Goal: Task Accomplishment & Management: Manage account settings

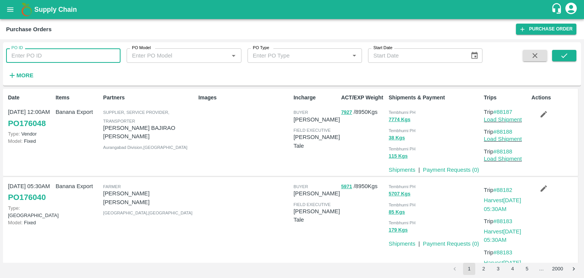
click at [44, 59] on input "PO ID" at bounding box center [63, 55] width 114 height 14
paste input "173754"
click at [569, 51] on button "submit" at bounding box center [564, 55] width 24 height 11
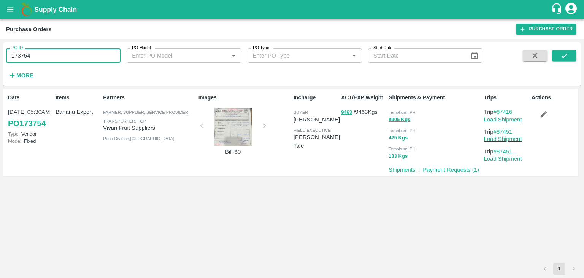
click at [50, 60] on input "173754" at bounding box center [63, 55] width 114 height 14
paste input "text"
click at [50, 60] on input "173754" at bounding box center [63, 55] width 114 height 14
type input "173744"
click at [565, 51] on button "submit" at bounding box center [564, 55] width 24 height 11
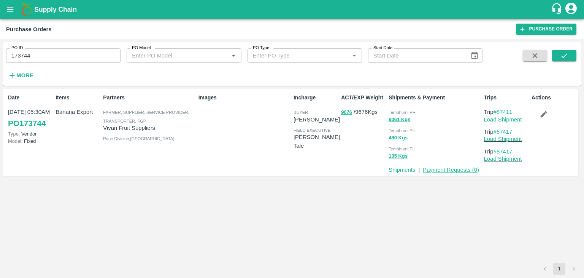
click at [445, 167] on link "Payment Requests ( 0 )" at bounding box center [451, 170] width 56 height 6
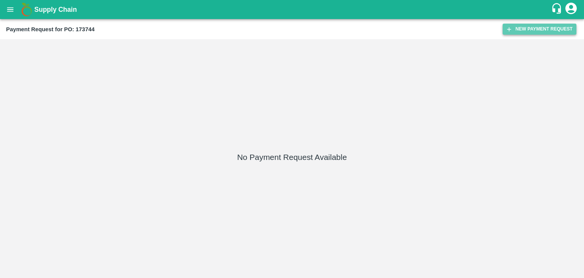
click at [521, 33] on button "New Payment Request" at bounding box center [540, 29] width 74 height 11
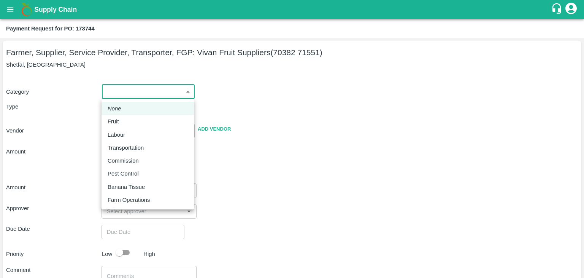
click at [115, 95] on body "Supply Chain Payment Request for PO: 173744 Farmer, Supplier, Service Provider,…" at bounding box center [292, 139] width 584 height 278
click at [128, 121] on div "Fruit" at bounding box center [148, 121] width 80 height 8
type input "1"
type input "[PERSON_NAME] Fruit Suppliers - 70382 71551(Farmer, Supplier, Service Provider,…"
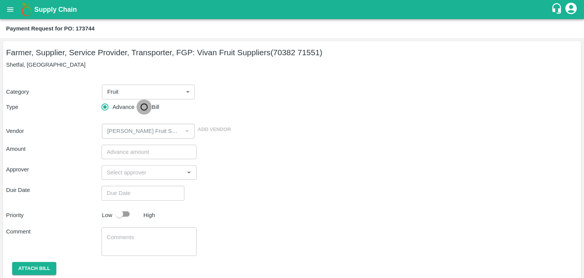
click at [144, 105] on input "Bill" at bounding box center [144, 106] width 15 height 15
radio input "true"
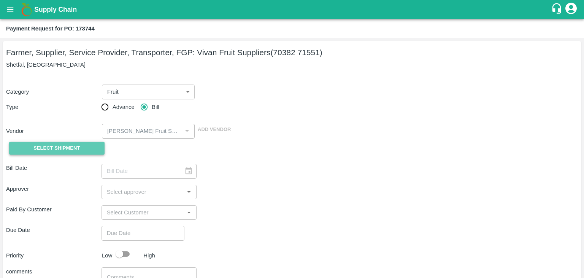
click at [74, 142] on button "Select Shipment" at bounding box center [56, 147] width 95 height 13
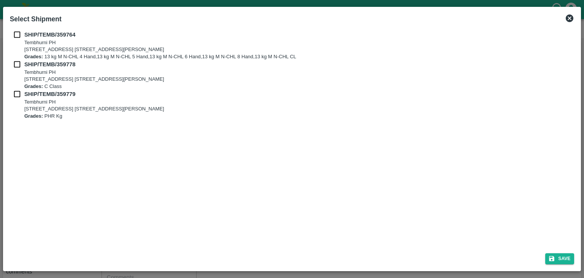
click at [16, 34] on input "checkbox" at bounding box center [17, 34] width 14 height 8
checkbox input "true"
click at [15, 68] on input "checkbox" at bounding box center [17, 64] width 14 height 8
checkbox input "true"
click at [15, 90] on input "checkbox" at bounding box center [17, 94] width 14 height 8
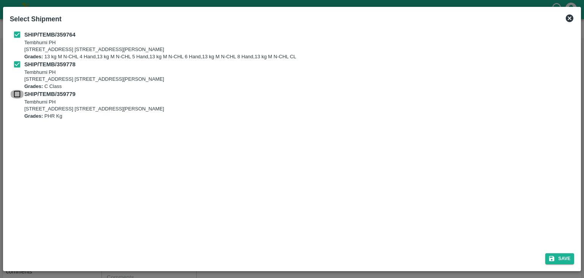
checkbox input "true"
click at [562, 254] on button "Save" at bounding box center [559, 258] width 29 height 11
type input "04/09/2025"
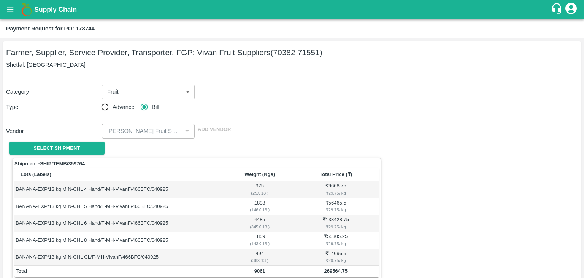
scroll to position [373, 0]
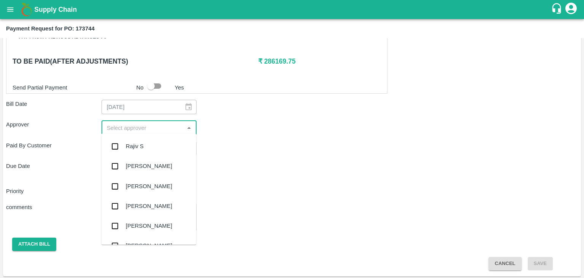
click at [135, 126] on input "input" at bounding box center [143, 127] width 78 height 10
type input "Ajit"
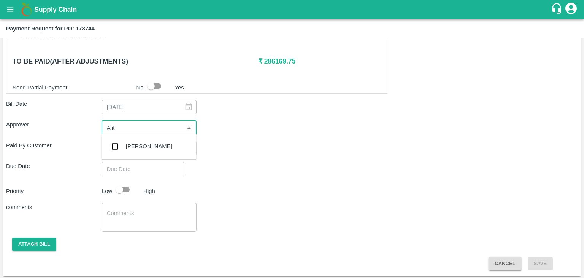
click at [138, 142] on div "[PERSON_NAME]" at bounding box center [149, 146] width 46 height 8
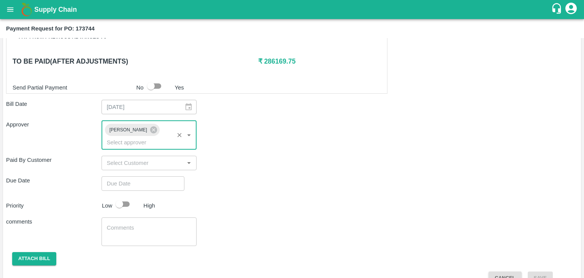
type input "DD/MM/YYYY hh:mm aa"
click at [152, 176] on input "DD/MM/YYYY hh:mm aa" at bounding box center [141, 183] width 78 height 14
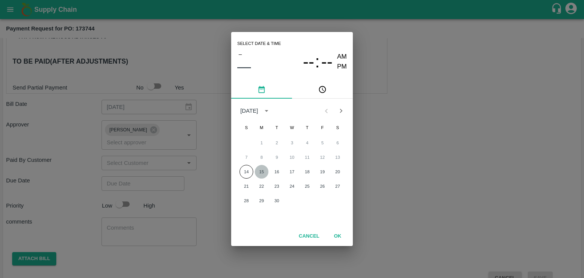
click at [261, 170] on button "15" at bounding box center [262, 172] width 14 height 14
type input "[DATE] 12:00 AM"
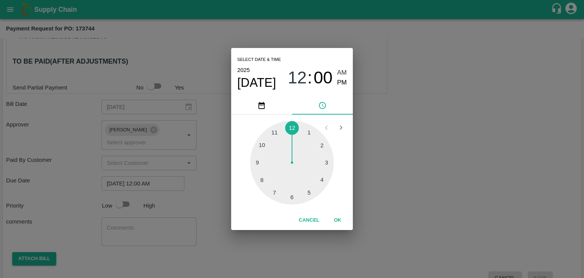
click at [342, 227] on div "Cancel OK" at bounding box center [292, 219] width 122 height 19
click at [338, 219] on button "OK" at bounding box center [338, 219] width 24 height 13
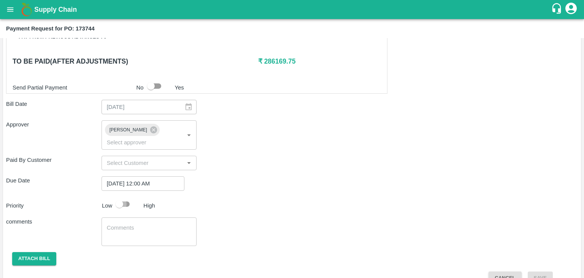
click at [120, 197] on input "checkbox" at bounding box center [119, 204] width 43 height 14
checkbox input "true"
click at [153, 224] on textarea at bounding box center [149, 232] width 85 height 16
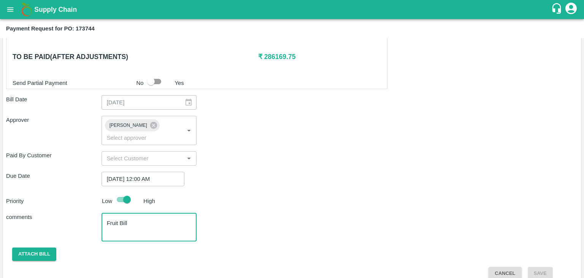
type textarea "Fruit Bill"
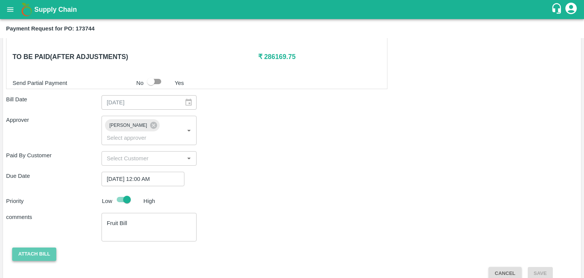
click at [29, 247] on button "Attach bill" at bounding box center [34, 253] width 44 height 13
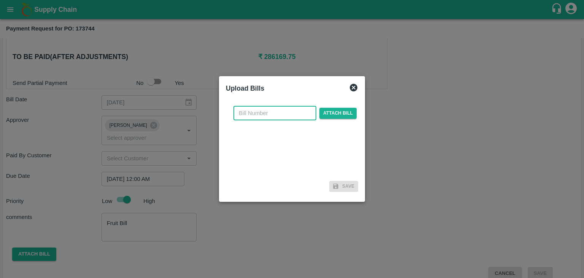
click at [294, 110] on input "text" at bounding box center [274, 113] width 83 height 14
type input "81"
click at [342, 114] on span "Attach bill" at bounding box center [337, 113] width 37 height 11
click at [0, 0] on input "Attach bill" at bounding box center [0, 0] width 0 height 0
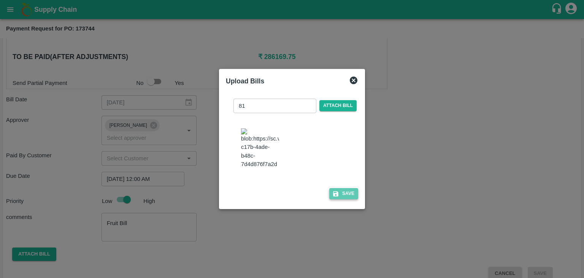
click at [345, 194] on button "Save" at bounding box center [343, 193] width 29 height 11
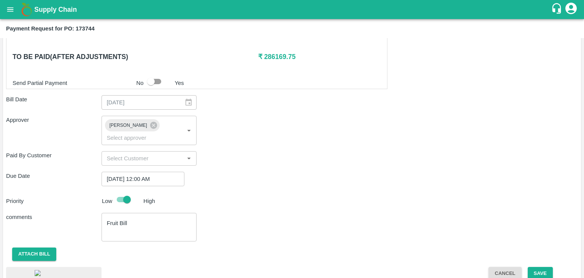
scroll to position [421, 0]
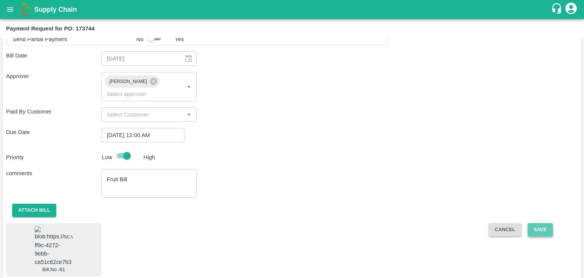
click at [538, 223] on button "Save" at bounding box center [540, 229] width 25 height 13
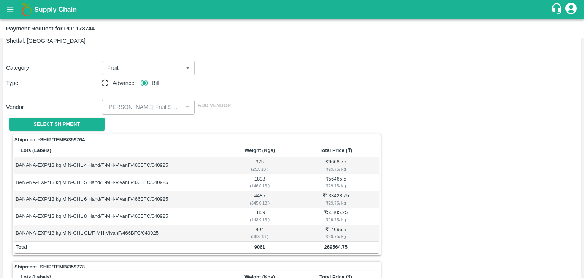
scroll to position [0, 0]
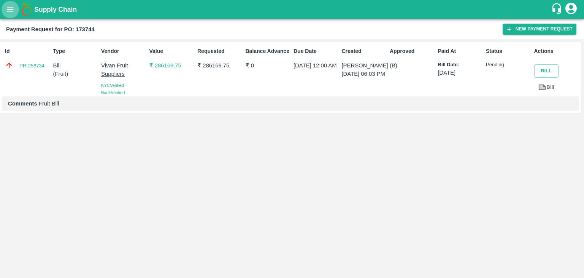
click at [7, 14] on button "open drawer" at bounding box center [10, 9] width 17 height 17
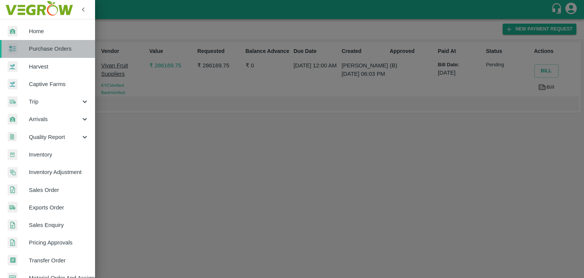
click at [50, 43] on link "Purchase Orders" at bounding box center [47, 48] width 95 height 17
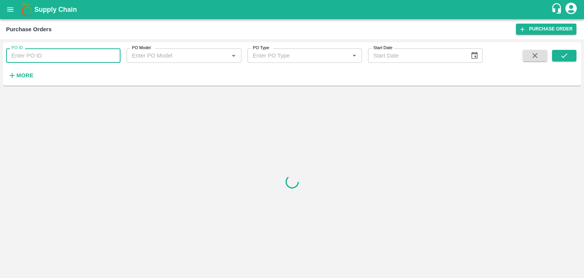
click at [88, 54] on input "PO ID" at bounding box center [63, 55] width 114 height 14
paste input "173774"
type input "173774"
click at [569, 57] on button "submit" at bounding box center [564, 55] width 24 height 11
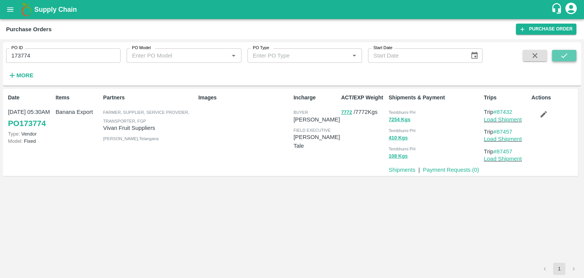
click at [569, 57] on button "submit" at bounding box center [564, 55] width 24 height 11
click at [446, 169] on link "Payment Requests ( 0 )" at bounding box center [451, 170] width 56 height 6
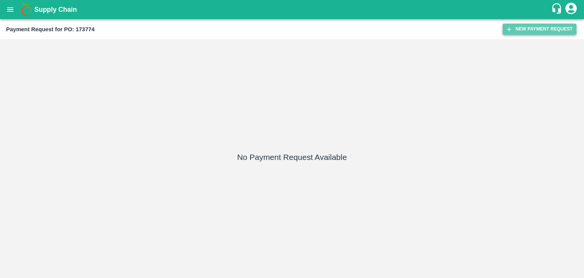
click at [523, 27] on button "New Payment Request" at bounding box center [540, 29] width 74 height 11
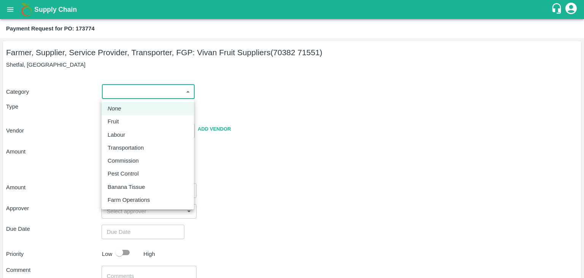
drag, startPoint x: 111, startPoint y: 89, endPoint x: 128, endPoint y: 121, distance: 36.4
click at [128, 121] on body "Supply Chain Payment Request for PO: 173774 Farmer, Supplier, Service Provider,…" at bounding box center [292, 139] width 584 height 278
click at [128, 121] on div "Fruit" at bounding box center [148, 121] width 80 height 8
type input "1"
type input "[PERSON_NAME] Fruit Suppliers - 70382 71551(Farmer, Supplier, Service Provider,…"
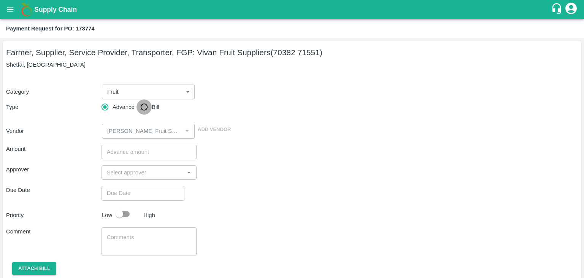
click at [147, 107] on input "Bill" at bounding box center [144, 106] width 15 height 15
radio input "true"
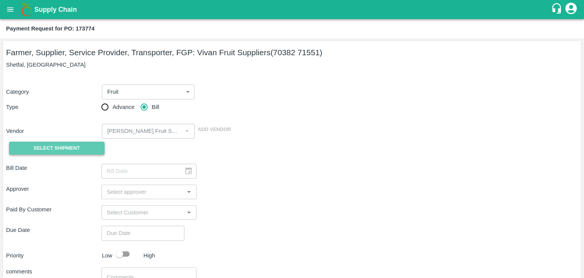
click at [62, 148] on span "Select Shipment" at bounding box center [56, 148] width 46 height 9
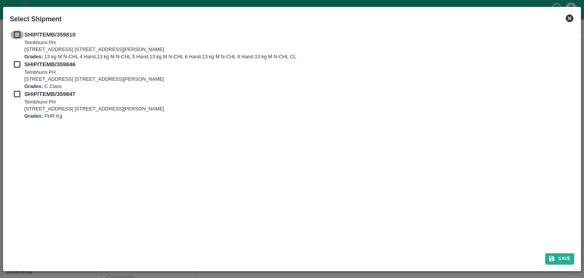
click at [20, 37] on input "checkbox" at bounding box center [17, 34] width 14 height 8
checkbox input "true"
click at [17, 63] on input "checkbox" at bounding box center [17, 64] width 14 height 8
checkbox input "true"
click at [15, 94] on input "checkbox" at bounding box center [17, 94] width 14 height 8
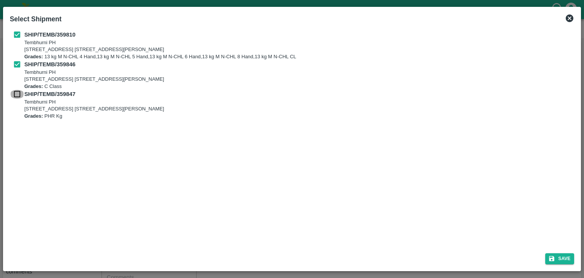
checkbox input "true"
click at [551, 257] on icon "submit" at bounding box center [552, 258] width 5 height 5
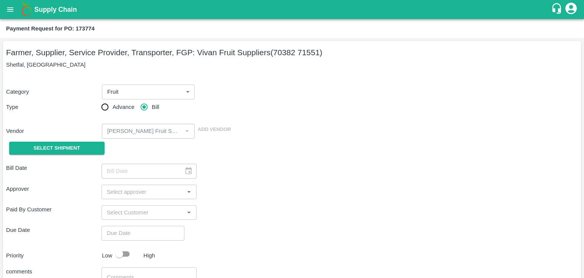
type input "[DATE]"
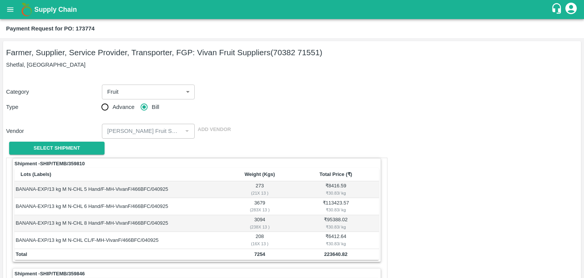
scroll to position [356, 0]
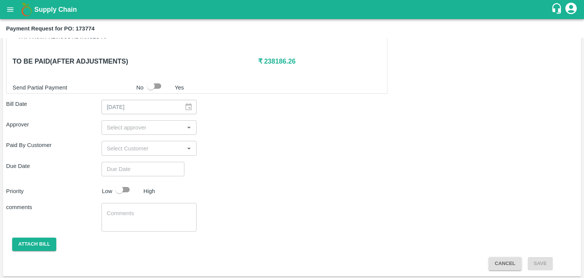
drag, startPoint x: 131, startPoint y: 120, endPoint x: 135, endPoint y: 125, distance: 6.2
click at [135, 125] on div "​" at bounding box center [149, 127] width 95 height 14
click at [135, 125] on input "input" at bounding box center [143, 127] width 78 height 10
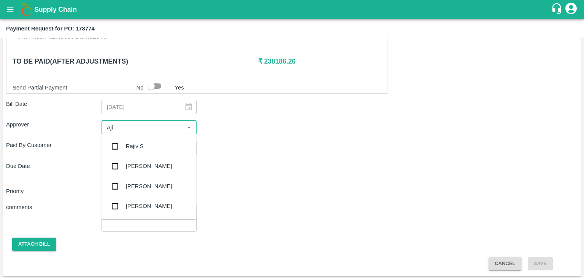
type input "Ajit"
click at [149, 147] on div "[PERSON_NAME]" at bounding box center [148, 146] width 95 height 20
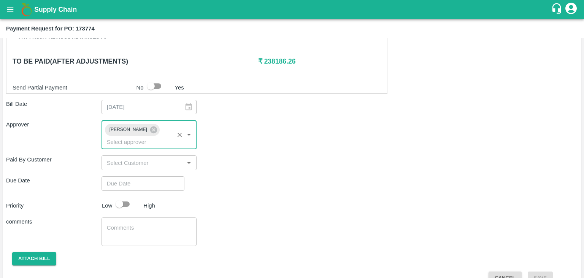
type input "DD/MM/YYYY hh:mm aa"
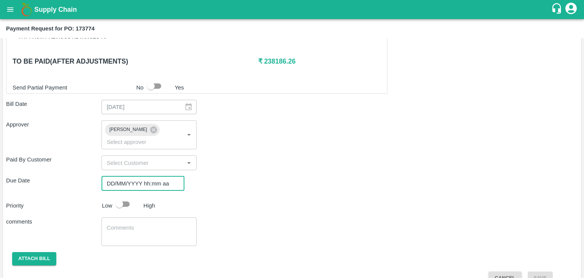
click at [162, 176] on input "DD/MM/YYYY hh:mm aa" at bounding box center [141, 183] width 78 height 14
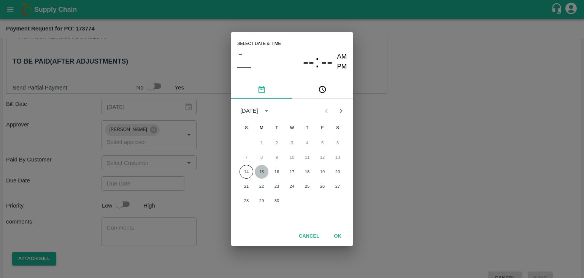
click at [263, 170] on button "15" at bounding box center [262, 172] width 14 height 14
type input "[DATE] 12:00 AM"
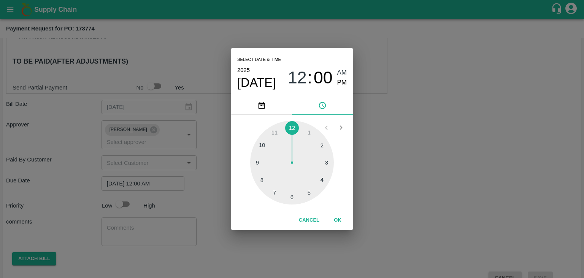
drag, startPoint x: 333, startPoint y: 211, endPoint x: 340, endPoint y: 219, distance: 10.5
click at [340, 219] on div "Cancel OK" at bounding box center [292, 219] width 122 height 19
click at [340, 219] on button "OK" at bounding box center [338, 219] width 24 height 13
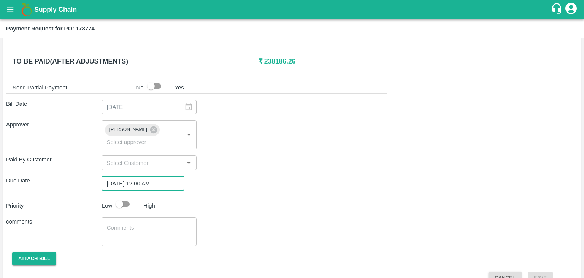
click at [132, 197] on input "checkbox" at bounding box center [119, 204] width 43 height 14
checkbox input "true"
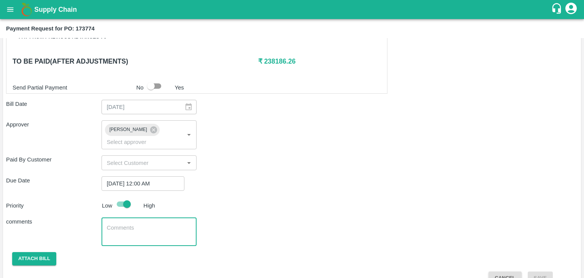
click at [149, 224] on textarea at bounding box center [149, 232] width 85 height 16
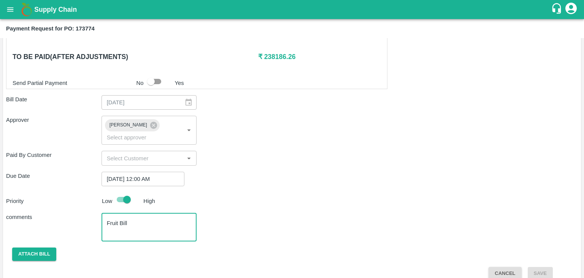
type textarea "Fruit Bill"
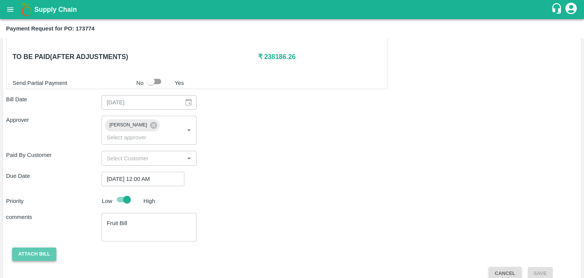
click at [33, 247] on button "Attach bill" at bounding box center [34, 253] width 44 height 13
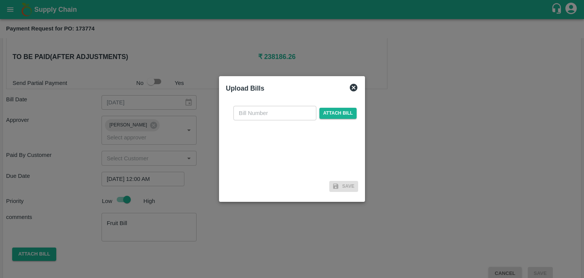
click at [298, 107] on input "text" at bounding box center [274, 113] width 83 height 14
type input "82"
click at [330, 114] on span "Attach bill" at bounding box center [337, 113] width 37 height 11
click at [0, 0] on input "Attach bill" at bounding box center [0, 0] width 0 height 0
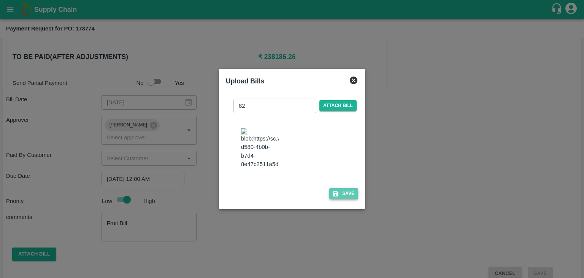
click at [351, 199] on button "Save" at bounding box center [343, 193] width 29 height 11
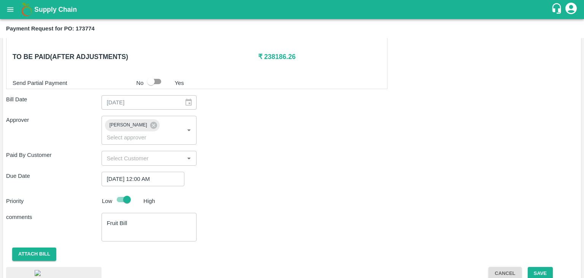
scroll to position [404, 0]
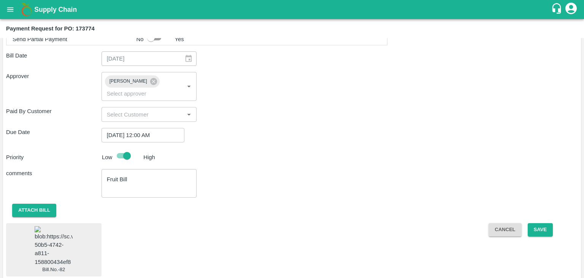
click at [55, 235] on img at bounding box center [54, 246] width 38 height 40
click at [537, 223] on button "Save" at bounding box center [540, 229] width 25 height 13
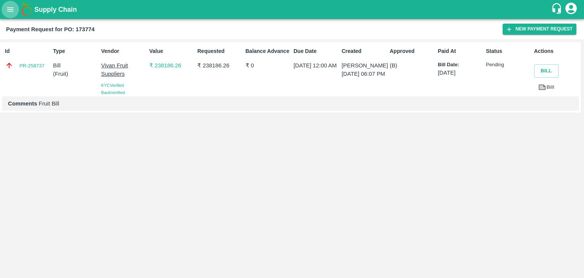
click at [5, 6] on button "open drawer" at bounding box center [10, 9] width 17 height 17
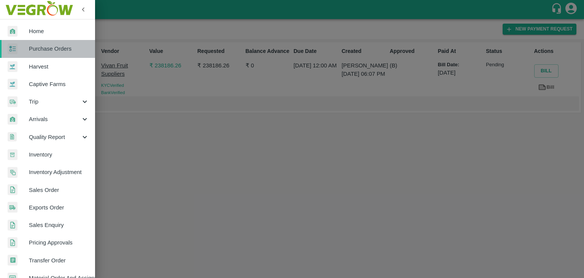
click at [67, 51] on span "Purchase Orders" at bounding box center [59, 48] width 60 height 8
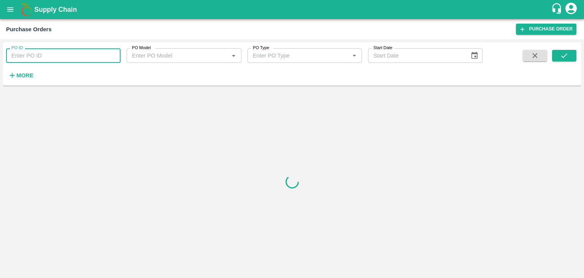
click at [88, 52] on input "PO ID" at bounding box center [63, 55] width 114 height 14
paste input "173770"
type input "173770"
click at [557, 60] on button "submit" at bounding box center [564, 55] width 24 height 11
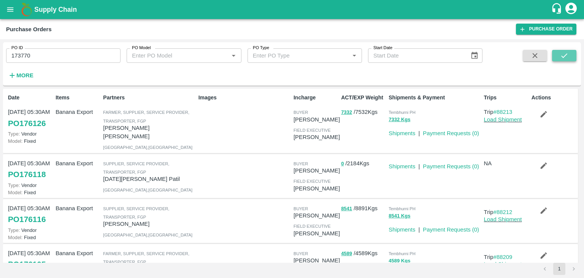
click at [561, 54] on icon "submit" at bounding box center [564, 55] width 8 height 8
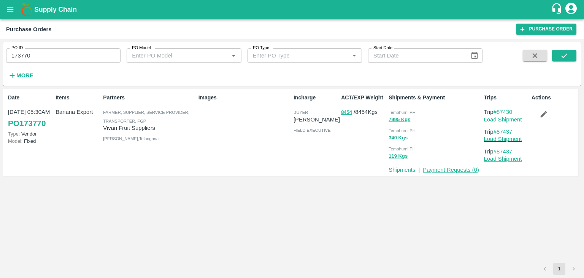
click at [450, 169] on link "Payment Requests ( 0 )" at bounding box center [451, 170] width 56 height 6
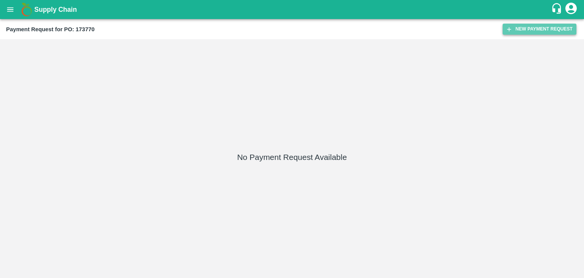
click at [545, 28] on button "New Payment Request" at bounding box center [540, 29] width 74 height 11
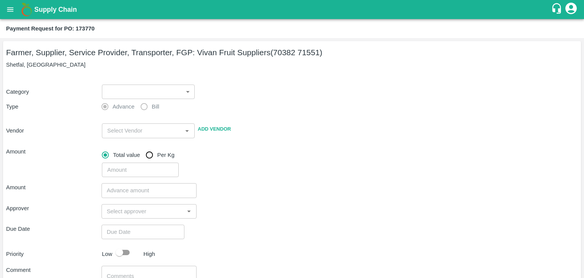
drag, startPoint x: 100, startPoint y: 89, endPoint x: 113, endPoint y: 93, distance: 13.6
click at [113, 93] on div "​ ​" at bounding box center [147, 89] width 96 height 17
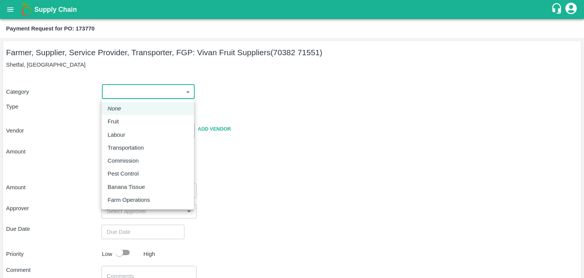
click at [113, 93] on body "Supply Chain Payment Request for PO: 173770 Farmer, Supplier, Service Provider,…" at bounding box center [292, 139] width 584 height 278
click at [125, 118] on div "Fruit" at bounding box center [148, 121] width 80 height 8
type input "1"
type input "[PERSON_NAME] Fruit Suppliers - 70382 71551(Farmer, Supplier, Service Provider,…"
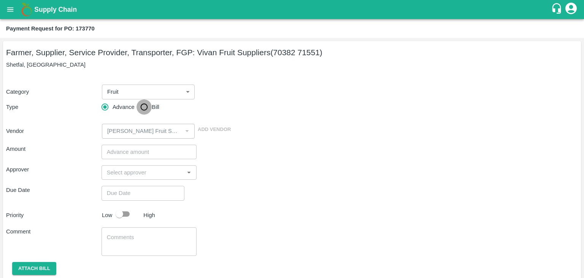
click at [142, 103] on input "Bill" at bounding box center [144, 106] width 15 height 15
radio input "true"
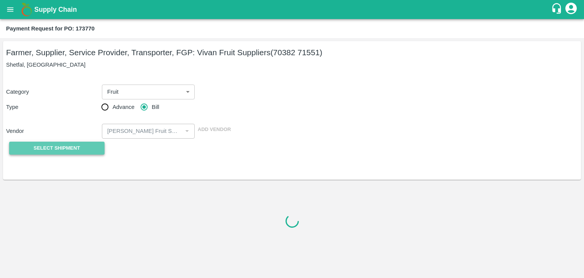
click at [56, 151] on span "Select Shipment" at bounding box center [56, 148] width 46 height 9
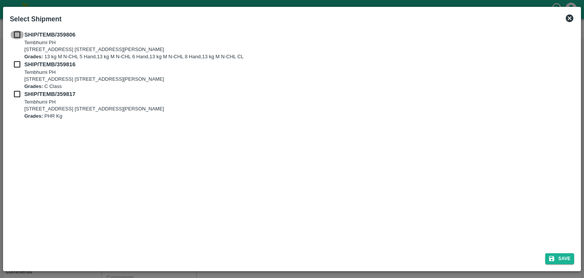
click at [12, 31] on input "checkbox" at bounding box center [17, 34] width 14 height 8
checkbox input "true"
click at [15, 64] on input "checkbox" at bounding box center [17, 64] width 14 height 8
checkbox input "true"
click at [15, 95] on input "checkbox" at bounding box center [17, 94] width 14 height 8
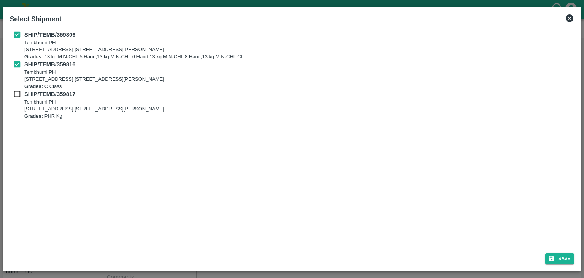
checkbox input "true"
click at [559, 257] on button "Save" at bounding box center [559, 258] width 29 height 11
type input "05/09/2025"
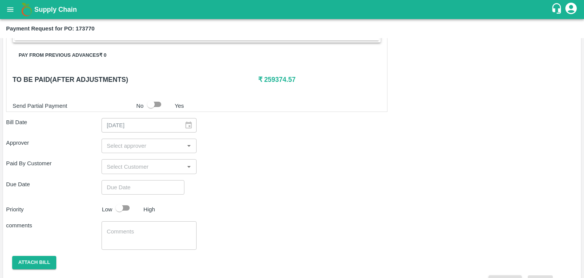
scroll to position [356, 0]
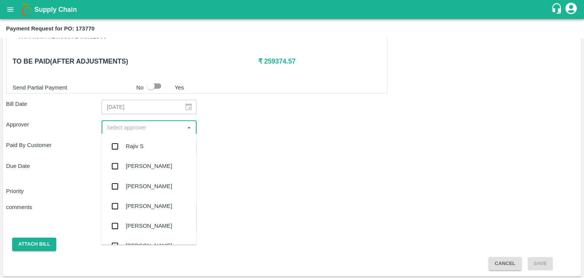
click at [158, 129] on input "input" at bounding box center [143, 127] width 78 height 10
type input "Ajit"
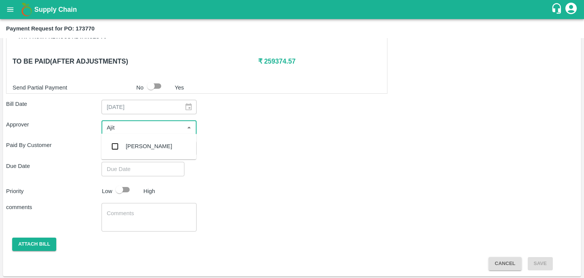
click at [135, 141] on div "[PERSON_NAME]" at bounding box center [148, 146] width 95 height 20
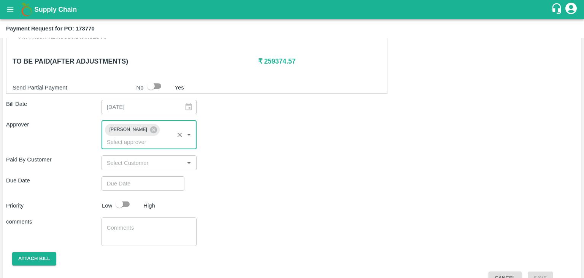
type input "DD/MM/YYYY hh:mm aa"
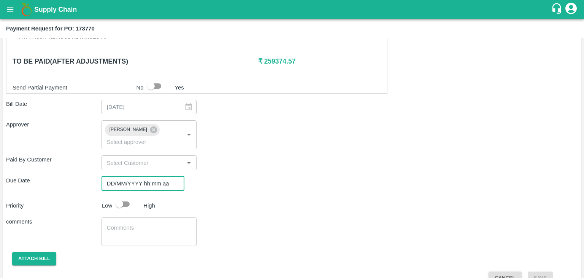
click at [157, 176] on input "DD/MM/YYYY hh:mm aa" at bounding box center [141, 183] width 78 height 14
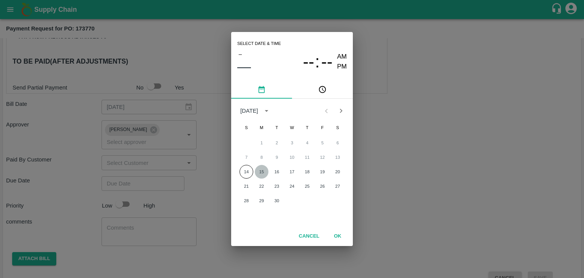
click at [259, 169] on button "15" at bounding box center [262, 172] width 14 height 14
type input "[DATE] 12:00 AM"
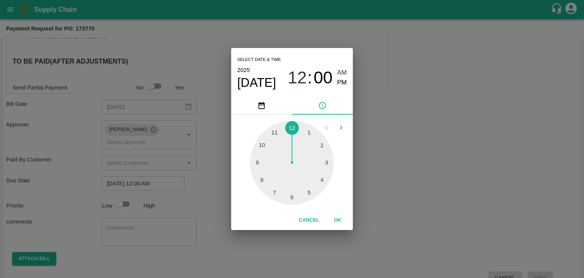
drag, startPoint x: 333, startPoint y: 212, endPoint x: 339, endPoint y: 218, distance: 9.1
click at [339, 218] on div "Cancel OK" at bounding box center [292, 219] width 122 height 19
click at [339, 218] on button "OK" at bounding box center [338, 219] width 24 height 13
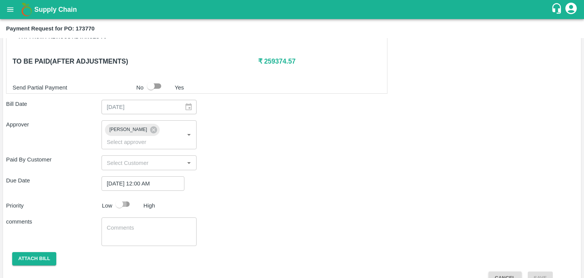
click at [122, 197] on input "checkbox" at bounding box center [119, 204] width 43 height 14
checkbox input "true"
click at [156, 225] on textarea at bounding box center [149, 232] width 85 height 16
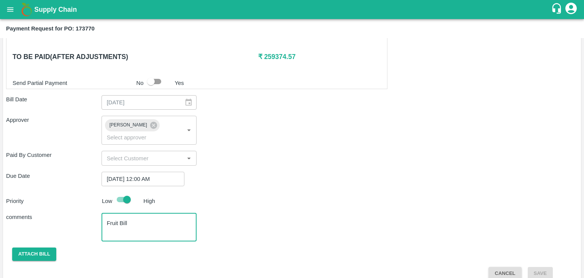
type textarea "Fruit Bill"
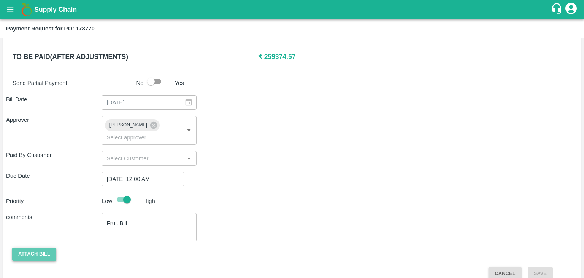
click at [41, 247] on button "Attach bill" at bounding box center [34, 253] width 44 height 13
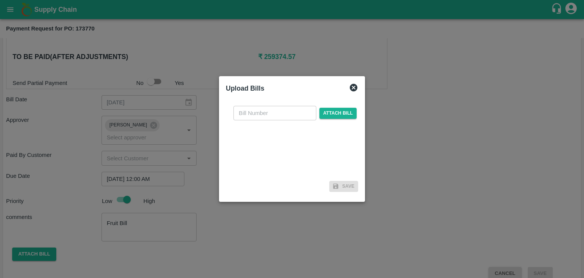
click at [289, 111] on input "text" at bounding box center [274, 113] width 83 height 14
type input "83"
click at [340, 111] on span "Attach bill" at bounding box center [337, 113] width 37 height 11
click at [0, 0] on input "Attach bill" at bounding box center [0, 0] width 0 height 0
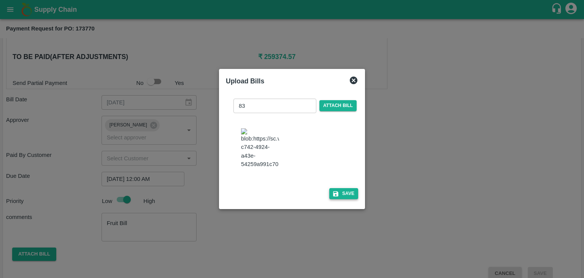
click at [352, 192] on button "Save" at bounding box center [343, 193] width 29 height 11
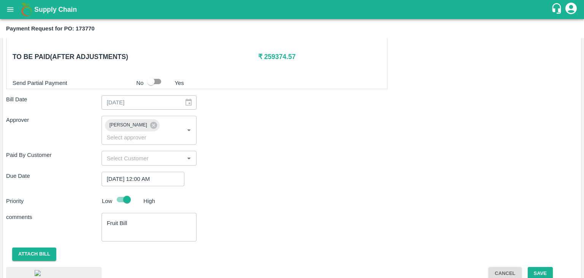
scroll to position [405, 0]
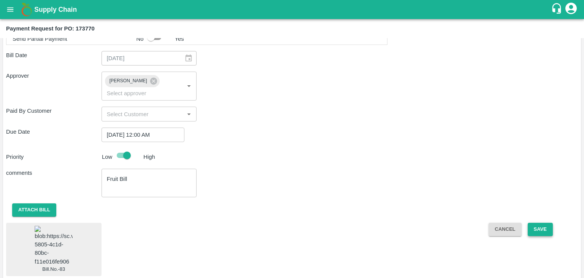
drag, startPoint x: 555, startPoint y: 215, endPoint x: 546, endPoint y: 215, distance: 9.5
click at [546, 222] on div "Cancel Save" at bounding box center [530, 248] width 95 height 53
click at [546, 222] on button "Save" at bounding box center [540, 228] width 25 height 13
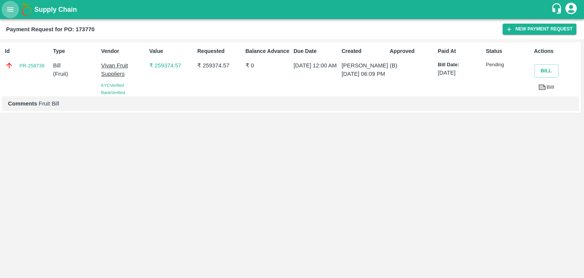
click at [8, 13] on icon "open drawer" at bounding box center [10, 9] width 8 height 8
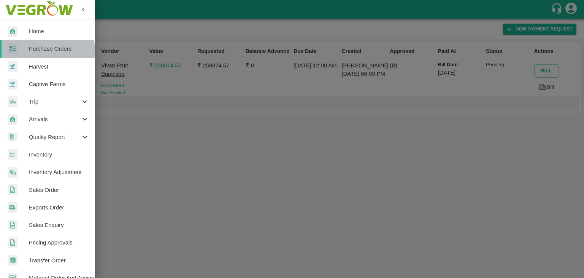
click at [44, 51] on span "Purchase Orders" at bounding box center [59, 48] width 60 height 8
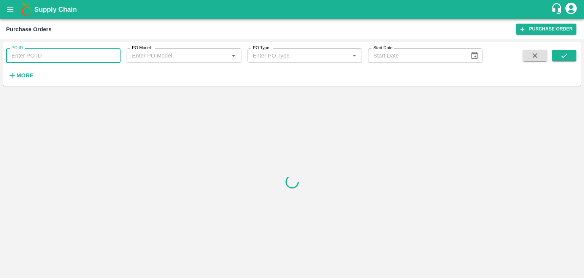
click at [73, 54] on input "PO ID" at bounding box center [63, 55] width 114 height 14
paste input "173891"
type input "173891"
click at [561, 57] on icon "submit" at bounding box center [564, 55] width 8 height 8
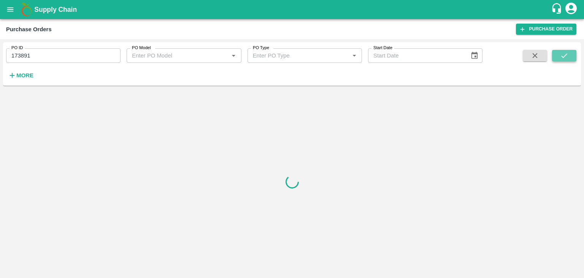
click at [561, 57] on icon "submit" at bounding box center [564, 55] width 8 height 8
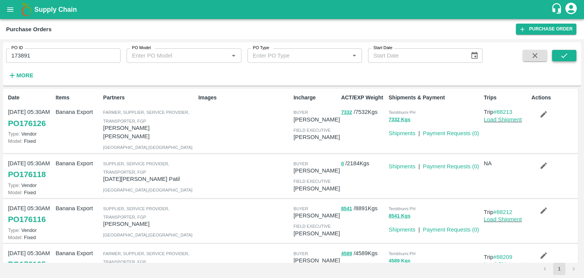
click at [558, 50] on button "submit" at bounding box center [564, 55] width 24 height 11
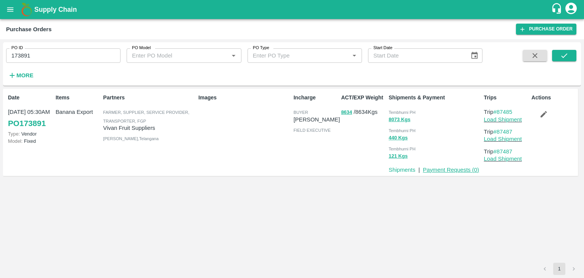
click at [432, 171] on link "Payment Requests ( 0 )" at bounding box center [451, 170] width 56 height 6
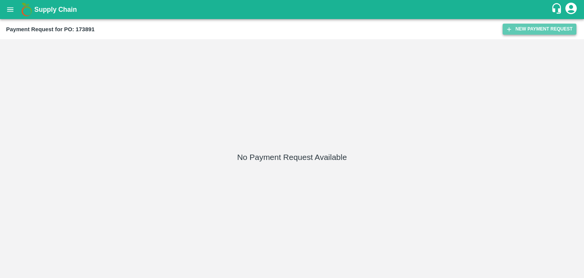
click at [527, 27] on button "New Payment Request" at bounding box center [540, 29] width 74 height 11
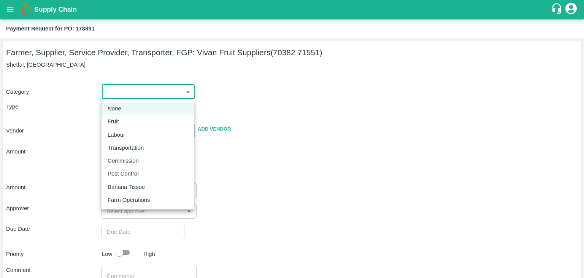
drag, startPoint x: 109, startPoint y: 92, endPoint x: 125, endPoint y: 119, distance: 31.2
click at [125, 119] on body "Supply Chain Payment Request for PO: 173891 Farmer, Supplier, Service Provider,…" at bounding box center [292, 139] width 584 height 278
click at [125, 119] on div "Fruit" at bounding box center [148, 121] width 80 height 8
type input "1"
type input "[PERSON_NAME] Fruit Suppliers - 70382 71551(Farmer, Supplier, Service Provider,…"
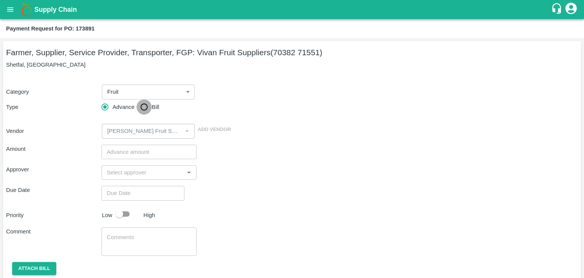
click at [146, 108] on input "Bill" at bounding box center [144, 106] width 15 height 15
radio input "true"
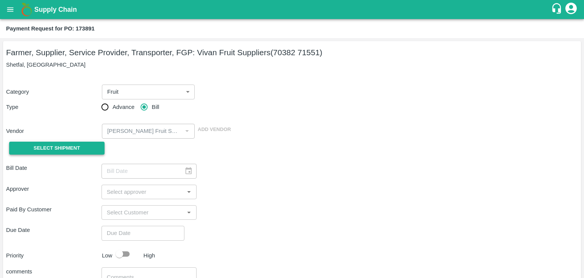
click at [52, 149] on span "Select Shipment" at bounding box center [56, 148] width 46 height 9
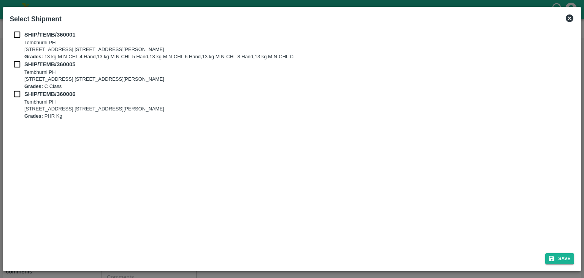
click at [13, 32] on input "checkbox" at bounding box center [17, 34] width 14 height 8
checkbox input "true"
click at [16, 67] on input "checkbox" at bounding box center [17, 64] width 14 height 8
checkbox input "true"
click at [16, 91] on input "checkbox" at bounding box center [17, 94] width 14 height 8
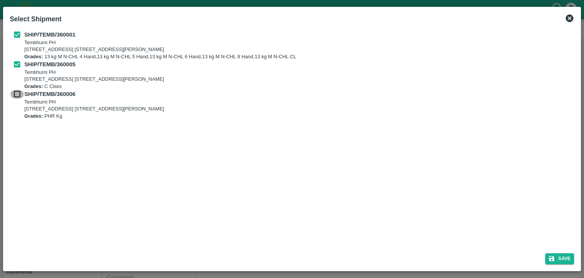
checkbox input "true"
click at [552, 257] on icon "submit" at bounding box center [552, 258] width 5 height 5
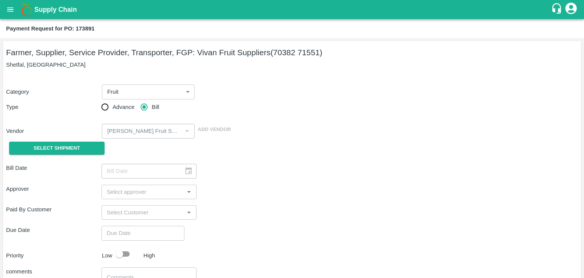
type input "[DATE]"
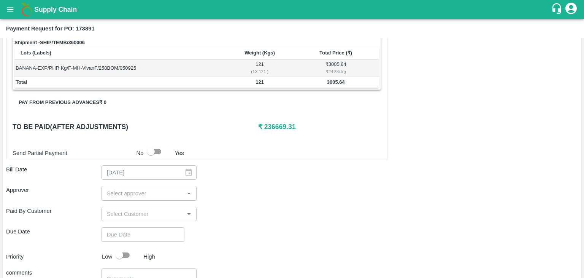
scroll to position [373, 0]
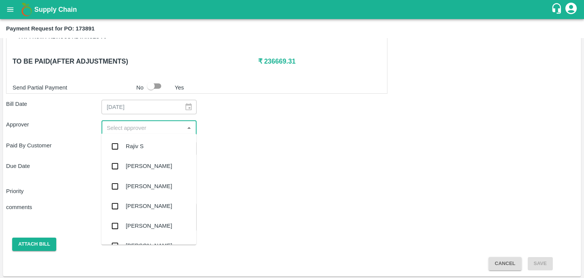
click at [137, 122] on input "input" at bounding box center [143, 127] width 78 height 10
type input "Ajit"
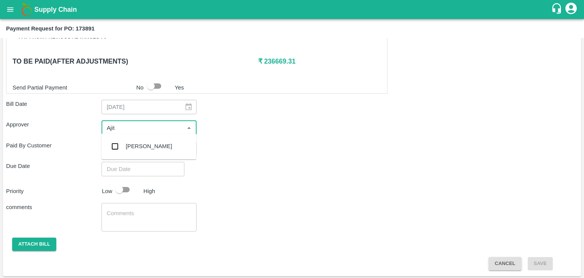
click at [135, 149] on div "[PERSON_NAME]" at bounding box center [149, 146] width 46 height 8
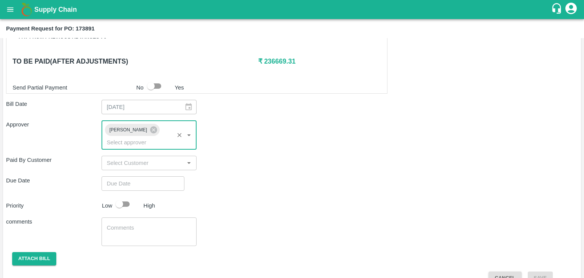
type input "DD/MM/YYYY hh:mm aa"
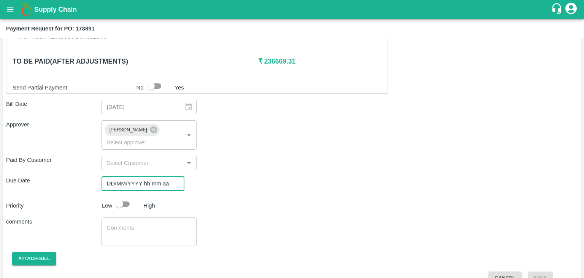
click at [156, 176] on input "DD/MM/YYYY hh:mm aa" at bounding box center [141, 183] width 78 height 14
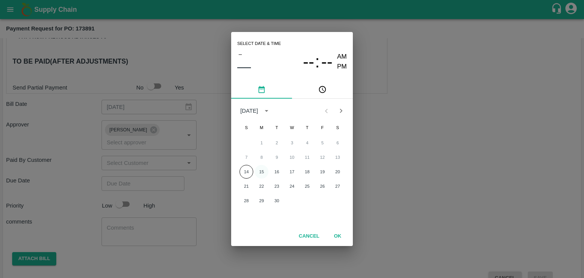
click at [264, 171] on button "15" at bounding box center [262, 172] width 14 height 14
type input "[DATE] 12:00 AM"
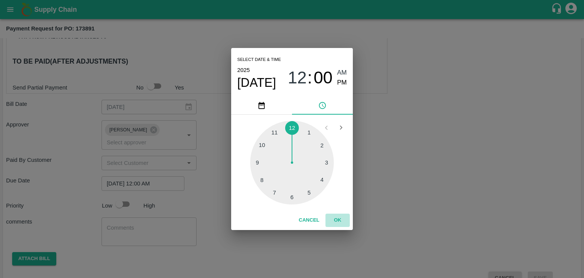
click at [337, 215] on button "OK" at bounding box center [338, 219] width 24 height 13
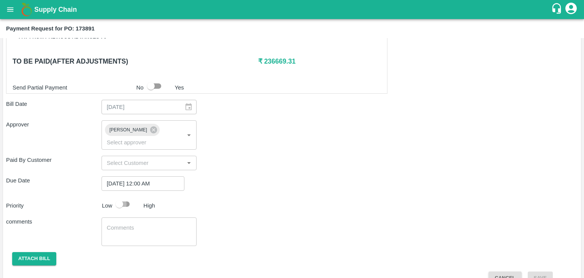
click at [124, 197] on input "checkbox" at bounding box center [119, 204] width 43 height 14
checkbox input "true"
click at [150, 224] on textarea at bounding box center [149, 232] width 85 height 16
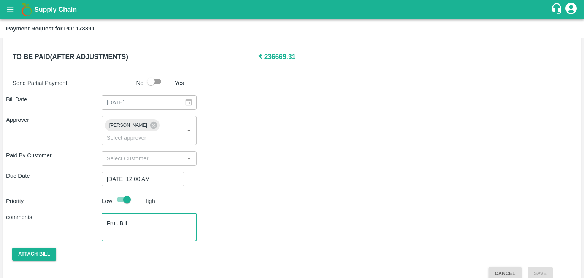
type textarea "Fruit Bill"
click at [23, 248] on button "Attach bill" at bounding box center [34, 253] width 44 height 13
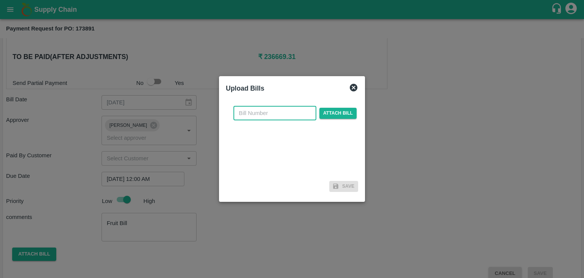
click at [283, 113] on input "text" at bounding box center [274, 113] width 83 height 14
type input "84"
click at [327, 111] on span "Attach bill" at bounding box center [337, 113] width 37 height 11
click at [0, 0] on input "Attach bill" at bounding box center [0, 0] width 0 height 0
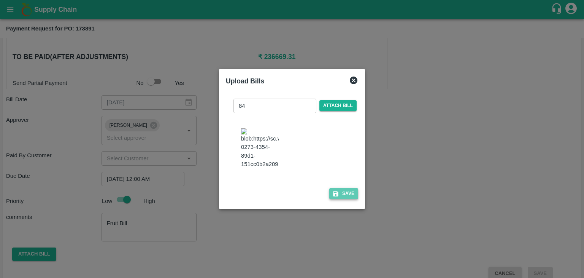
click at [345, 194] on button "Save" at bounding box center [343, 193] width 29 height 11
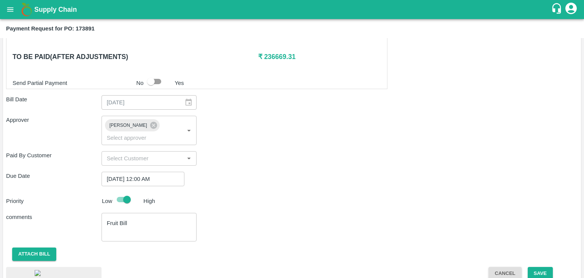
scroll to position [421, 0]
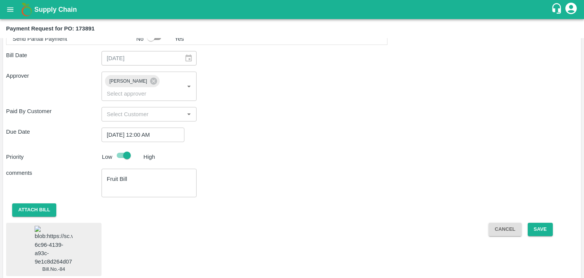
click at [35, 235] on img at bounding box center [54, 246] width 38 height 40
click at [546, 222] on button "Save" at bounding box center [540, 228] width 25 height 13
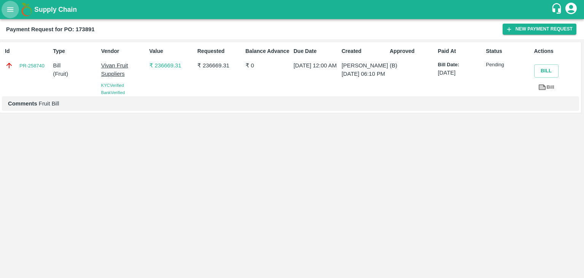
click at [6, 13] on icon "open drawer" at bounding box center [10, 9] width 8 height 8
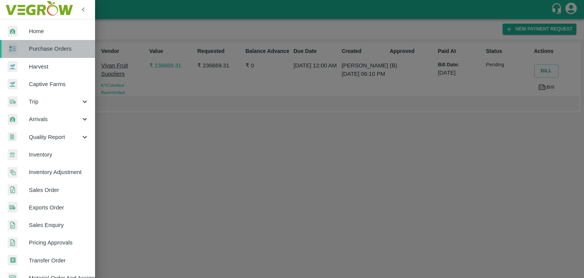
click at [55, 45] on span "Purchase Orders" at bounding box center [59, 48] width 60 height 8
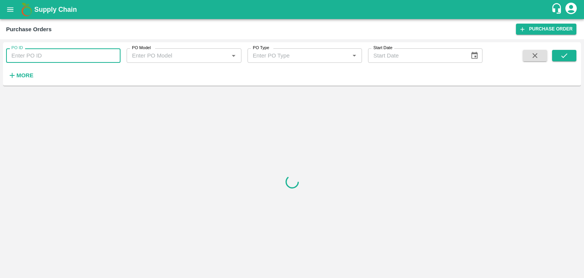
click at [84, 52] on input "PO ID" at bounding box center [63, 55] width 114 height 14
paste input "173910"
type input "173910"
click at [566, 56] on icon "submit" at bounding box center [564, 55] width 8 height 8
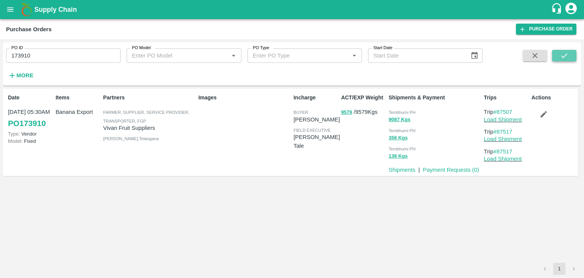
click at [566, 56] on icon "submit" at bounding box center [564, 55] width 8 height 8
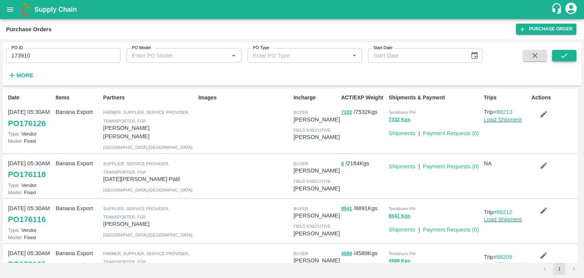
click at [568, 51] on button "submit" at bounding box center [564, 55] width 24 height 11
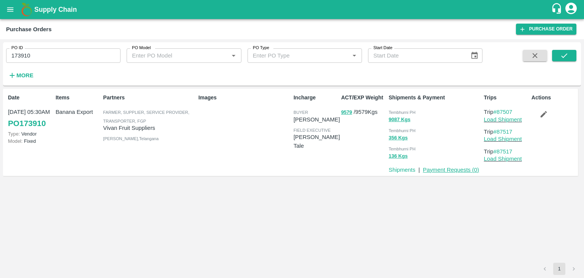
click at [461, 172] on link "Payment Requests ( 0 )" at bounding box center [451, 170] width 56 height 6
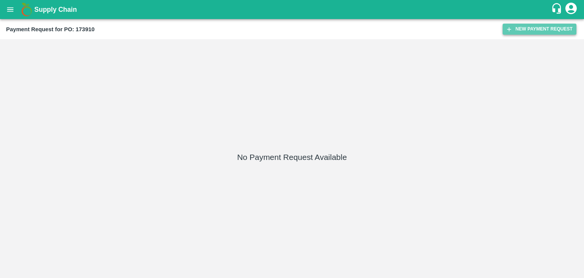
click at [542, 25] on button "New Payment Request" at bounding box center [540, 29] width 74 height 11
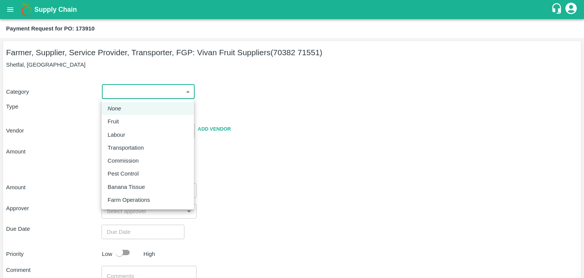
click at [116, 96] on body "Supply Chain Payment Request for PO: 173910 Farmer, Supplier, Service Provider,…" at bounding box center [292, 139] width 584 height 278
click at [126, 118] on div "Fruit" at bounding box center [148, 121] width 80 height 8
type input "1"
type input "Vivan Fruit Suppliers - 70382 71551(Farmer, Supplier, Service Provider, Transpo…"
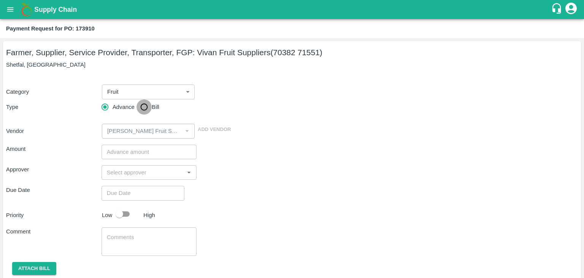
click at [140, 110] on input "Bill" at bounding box center [144, 106] width 15 height 15
radio input "true"
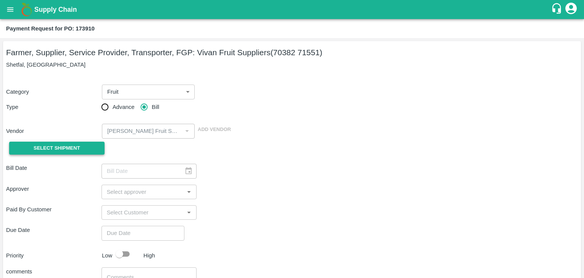
drag, startPoint x: 63, startPoint y: 141, endPoint x: 54, endPoint y: 147, distance: 11.0
click at [54, 147] on div "Select Shipment" at bounding box center [53, 147] width 95 height 19
click at [54, 147] on span "Select Shipment" at bounding box center [56, 148] width 46 height 9
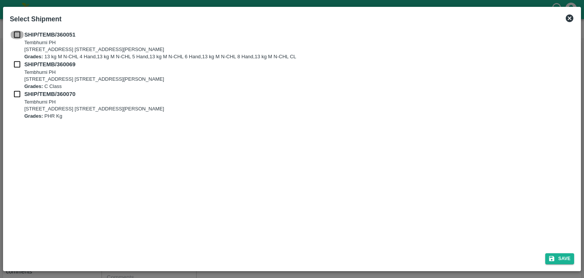
click at [18, 31] on input "checkbox" at bounding box center [17, 34] width 14 height 8
checkbox input "true"
click at [16, 64] on input "checkbox" at bounding box center [17, 64] width 14 height 8
checkbox input "true"
click at [15, 96] on input "checkbox" at bounding box center [17, 94] width 14 height 8
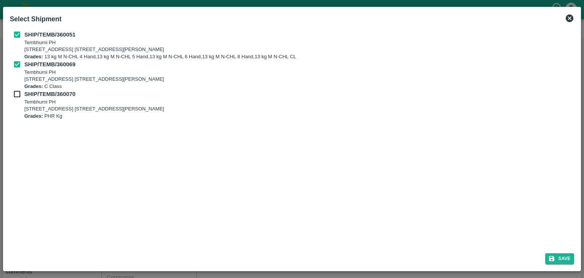
checkbox input "true"
click at [563, 260] on button "Save" at bounding box center [559, 258] width 29 height 11
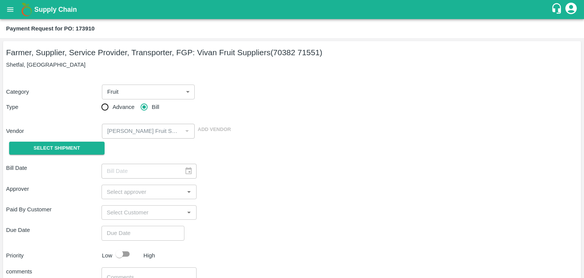
type input "06/09/2025"
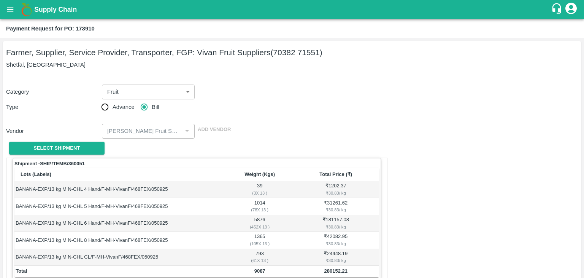
scroll to position [373, 0]
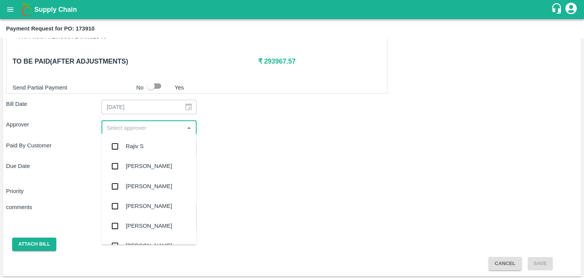
click at [142, 128] on input "input" at bounding box center [143, 127] width 78 height 10
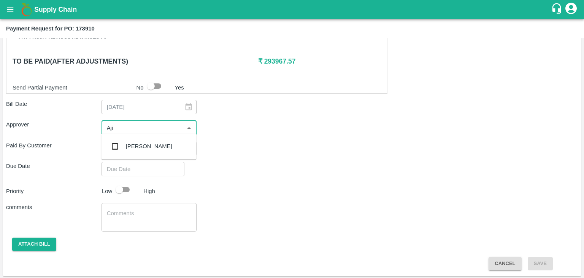
type input "Ajit"
click at [145, 146] on div "[PERSON_NAME]" at bounding box center [149, 146] width 46 height 8
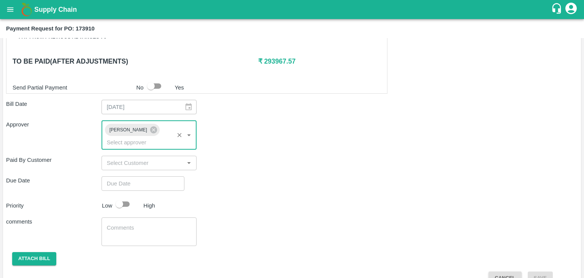
type input "DD/MM/YYYY hh:mm aa"
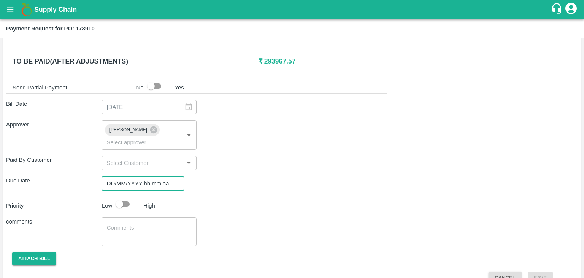
click at [159, 176] on input "DD/MM/YYYY hh:mm aa" at bounding box center [141, 183] width 78 height 14
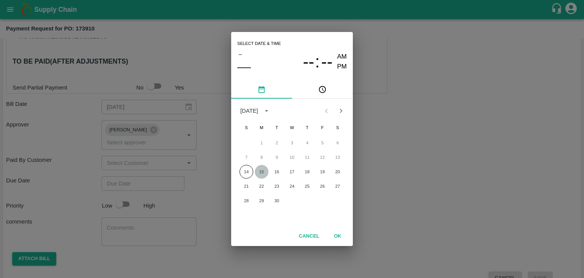
click at [260, 170] on button "15" at bounding box center [262, 172] width 14 height 14
type input "15/09/2025 12:00 AM"
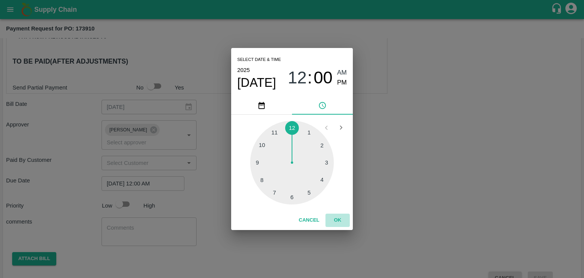
click at [336, 221] on button "OK" at bounding box center [338, 219] width 24 height 13
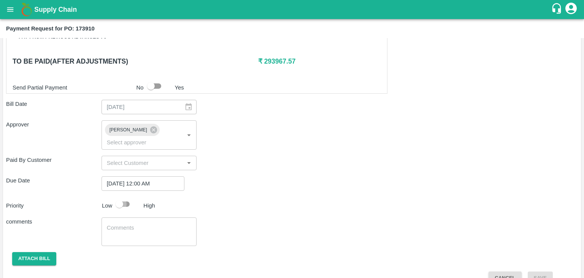
click at [122, 197] on input "checkbox" at bounding box center [119, 204] width 43 height 14
checkbox input "true"
click at [151, 225] on textarea at bounding box center [149, 232] width 85 height 16
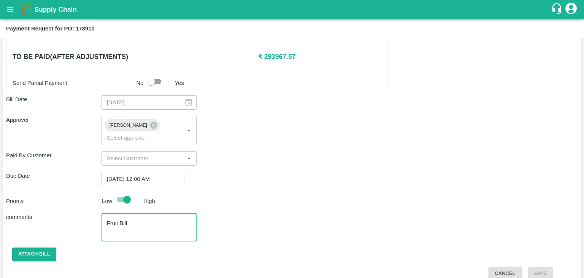
type textarea "Fruit Bill"
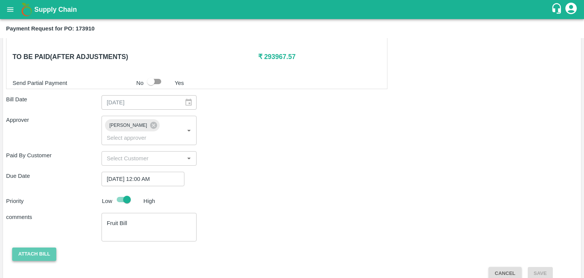
click at [27, 247] on button "Attach bill" at bounding box center [34, 253] width 44 height 13
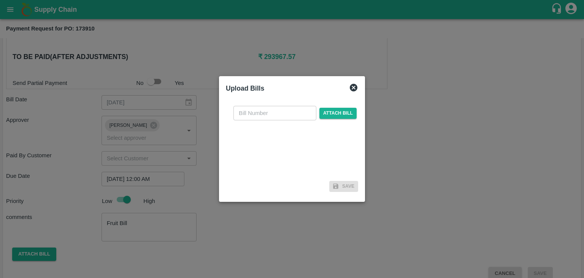
click at [269, 111] on input "text" at bounding box center [274, 113] width 83 height 14
type input "85"
click at [342, 113] on span "Attach bill" at bounding box center [337, 113] width 37 height 11
click at [0, 0] on input "Attach bill" at bounding box center [0, 0] width 0 height 0
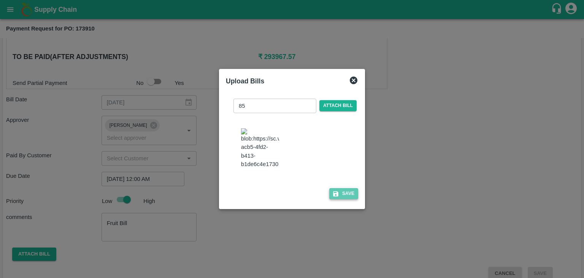
click at [346, 199] on button "Save" at bounding box center [343, 193] width 29 height 11
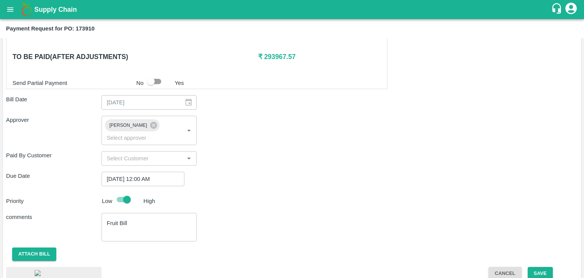
scroll to position [423, 0]
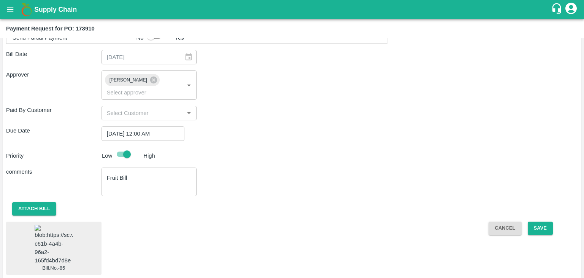
click at [46, 233] on img at bounding box center [54, 244] width 38 height 40
click at [544, 222] on button "Save" at bounding box center [540, 227] width 25 height 13
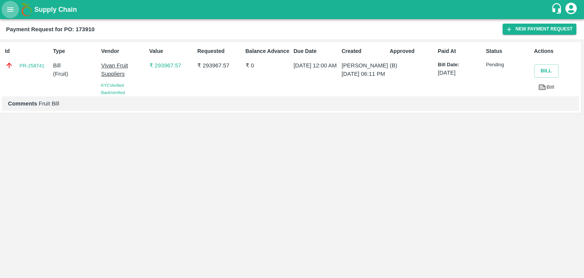
click at [6, 5] on icon "open drawer" at bounding box center [10, 9] width 8 height 8
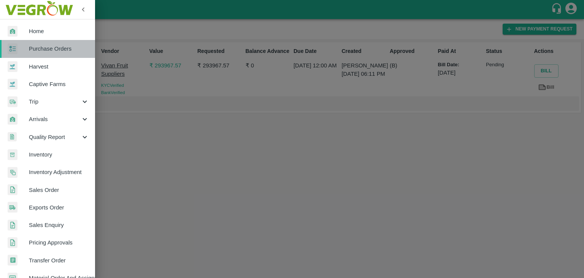
click at [49, 49] on span "Purchase Orders" at bounding box center [59, 48] width 60 height 8
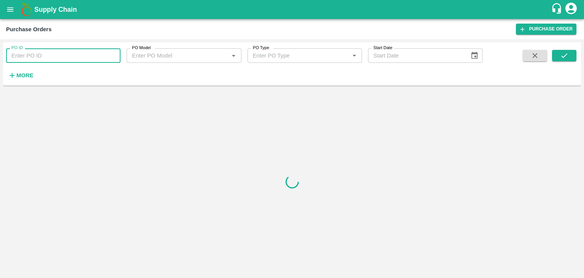
click at [84, 55] on input "PO ID" at bounding box center [63, 55] width 114 height 14
paste input "174026"
type input "174026"
click at [567, 51] on icon "submit" at bounding box center [564, 55] width 8 height 8
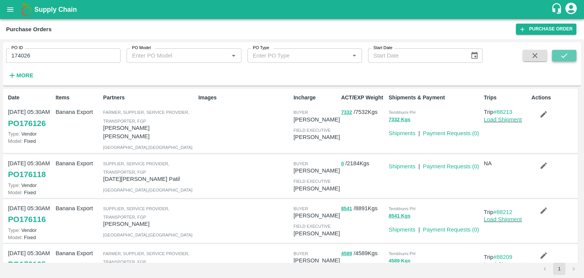
click at [562, 58] on icon "submit" at bounding box center [564, 55] width 8 height 8
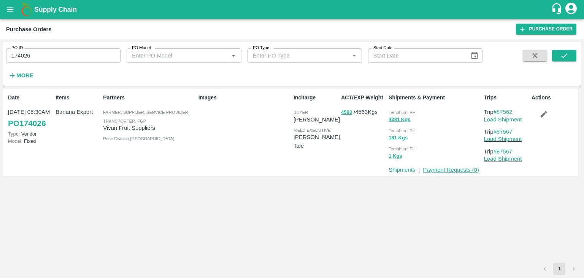
click at [454, 172] on link "Payment Requests ( 0 )" at bounding box center [451, 170] width 56 height 6
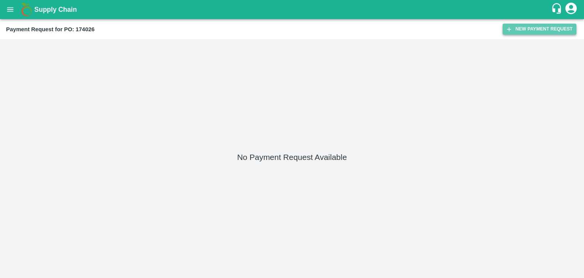
click at [511, 29] on icon "button" at bounding box center [509, 29] width 7 height 7
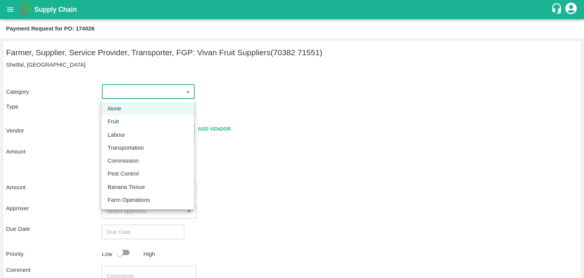
drag, startPoint x: 115, startPoint y: 93, endPoint x: 124, endPoint y: 122, distance: 29.9
click at [124, 122] on body "Supply Chain Payment Request for PO: 174026 Farmer, Supplier, Service Provider,…" at bounding box center [292, 139] width 584 height 278
click at [124, 122] on div "Fruit" at bounding box center [148, 121] width 80 height 8
type input "1"
type input "[PERSON_NAME] Fruit Suppliers - 70382 71551(Farmer, Supplier, Service Provider,…"
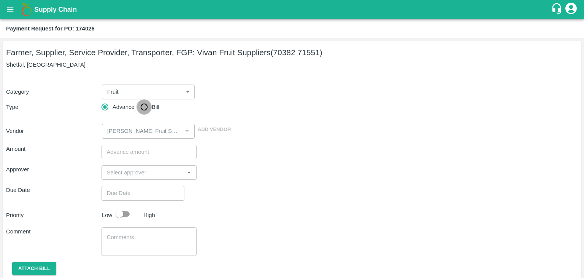
click at [148, 102] on input "Bill" at bounding box center [144, 106] width 15 height 15
radio input "true"
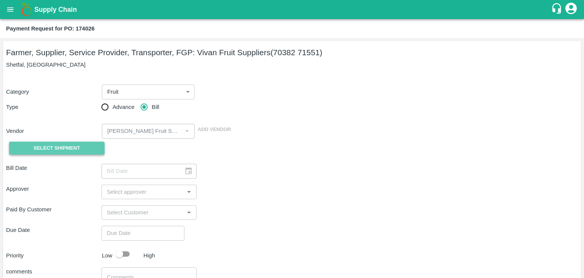
click at [54, 145] on span "Select Shipment" at bounding box center [56, 148] width 46 height 9
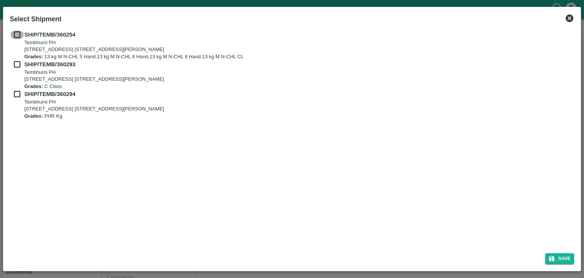
click at [15, 33] on input "checkbox" at bounding box center [17, 34] width 14 height 8
checkbox input "true"
click at [15, 64] on input "checkbox" at bounding box center [17, 64] width 14 height 8
checkbox input "true"
click at [15, 95] on input "checkbox" at bounding box center [17, 94] width 14 height 8
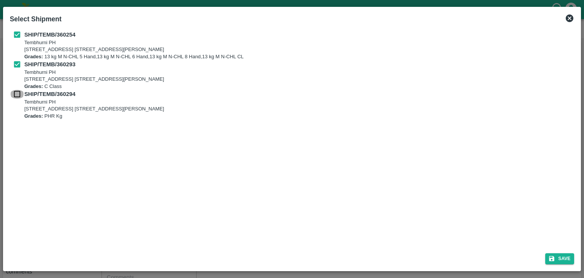
checkbox input "true"
click at [564, 256] on button "Save" at bounding box center [559, 258] width 29 height 11
type input "[DATE]"
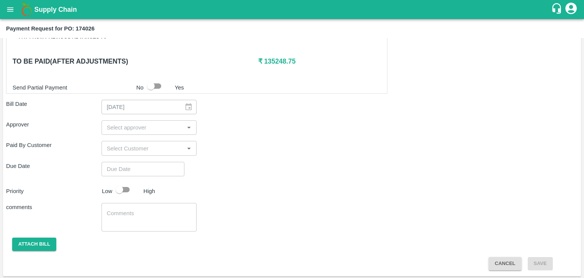
scroll to position [356, 0]
click at [130, 125] on input "input" at bounding box center [143, 128] width 78 height 10
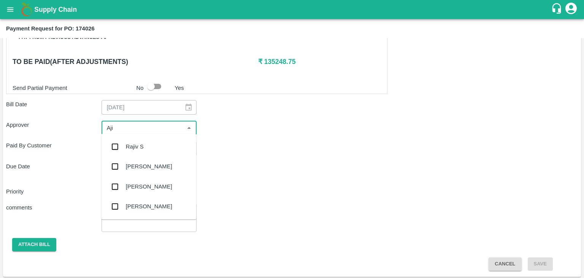
type input "Ajit"
click at [142, 147] on div "[PERSON_NAME]" at bounding box center [149, 146] width 46 height 8
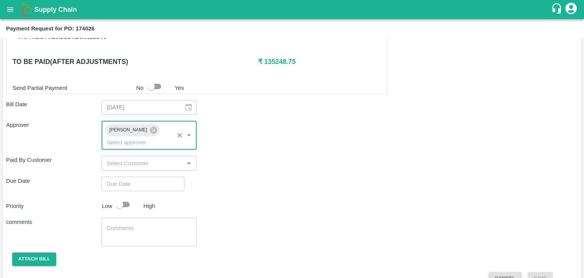
type input "DD/MM/YYYY hh:mm aa"
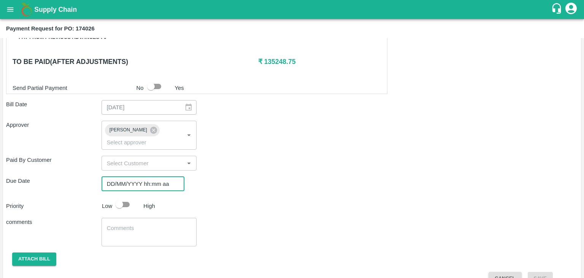
click at [154, 176] on input "DD/MM/YYYY hh:mm aa" at bounding box center [141, 183] width 78 height 14
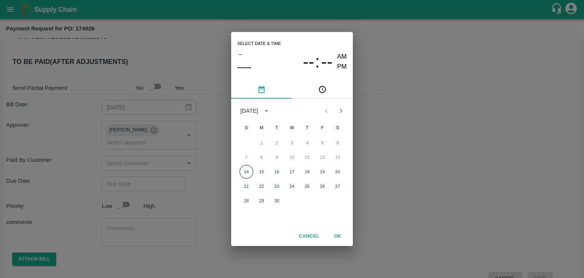
click at [269, 169] on div "14 15 16 17 18 19 20" at bounding box center [292, 172] width 122 height 14
click at [262, 171] on button "15" at bounding box center [262, 172] width 14 height 14
type input "[DATE] 12:00 AM"
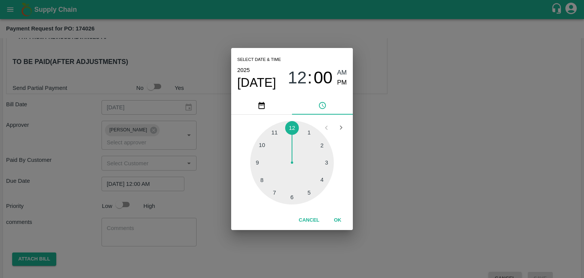
click at [340, 221] on button "OK" at bounding box center [338, 219] width 24 height 13
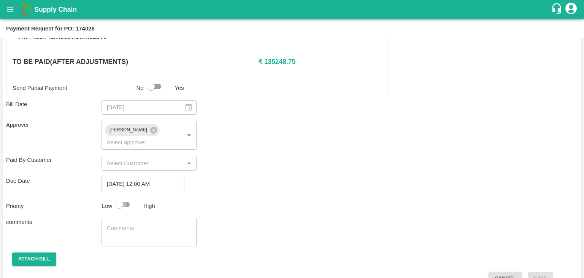
click at [126, 197] on input "checkbox" at bounding box center [119, 204] width 43 height 14
checkbox input "true"
click at [146, 224] on textarea at bounding box center [149, 232] width 85 height 16
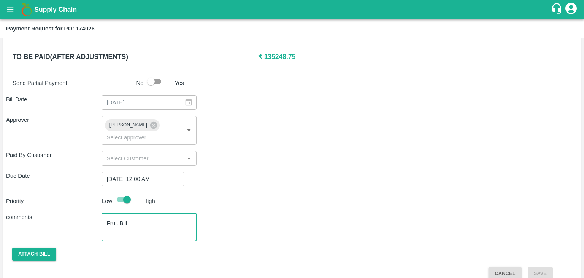
type textarea "Fruit Bill"
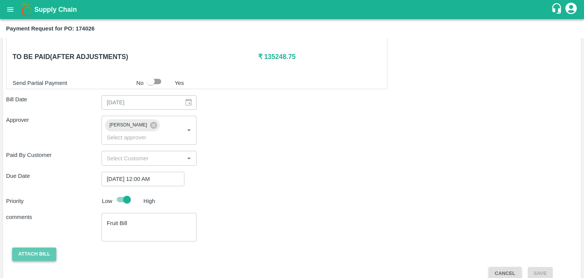
click at [21, 247] on button "Attach bill" at bounding box center [34, 253] width 44 height 13
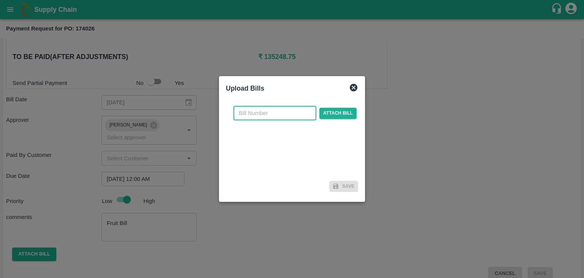
click at [288, 113] on input "text" at bounding box center [274, 113] width 83 height 14
type input "86"
click at [339, 112] on span "Attach bill" at bounding box center [337, 113] width 37 height 11
click at [0, 0] on input "Attach bill" at bounding box center [0, 0] width 0 height 0
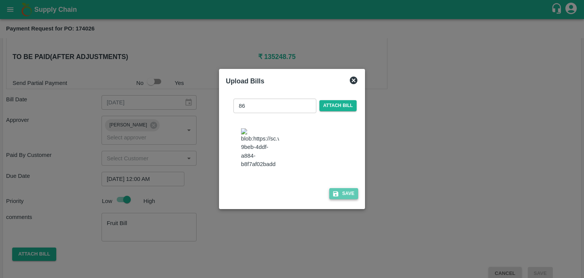
click at [348, 191] on button "Save" at bounding box center [343, 193] width 29 height 11
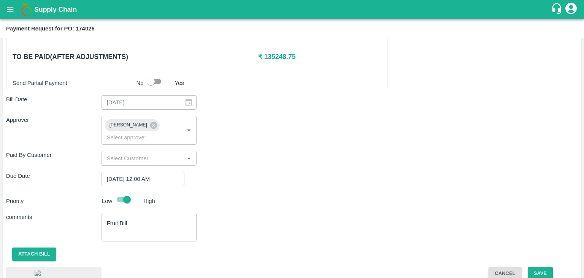
scroll to position [405, 0]
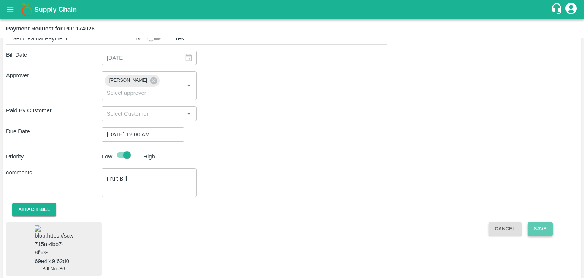
click at [537, 222] on button "Save" at bounding box center [540, 228] width 25 height 13
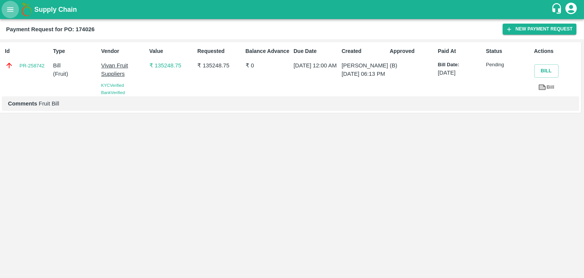
click at [8, 14] on button "open drawer" at bounding box center [10, 9] width 17 height 17
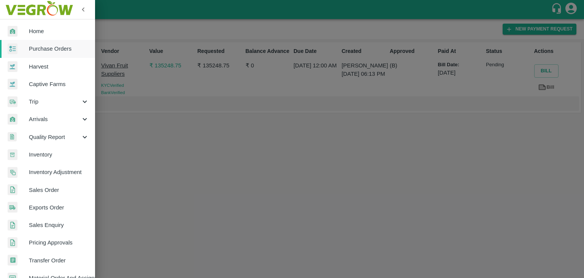
click at [47, 51] on span "Purchase Orders" at bounding box center [59, 48] width 60 height 8
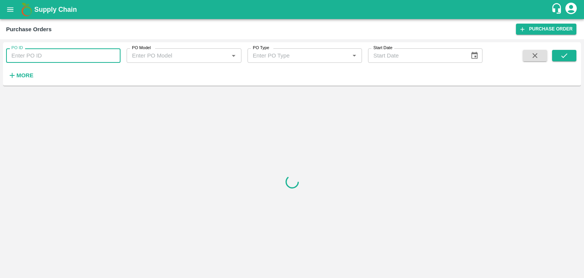
click at [79, 52] on input "PO ID" at bounding box center [63, 55] width 114 height 14
paste input "174069"
type input "174069"
click at [569, 53] on button "submit" at bounding box center [564, 55] width 24 height 11
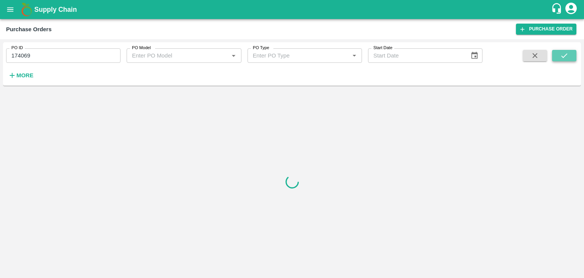
click at [569, 53] on button "submit" at bounding box center [564, 55] width 24 height 11
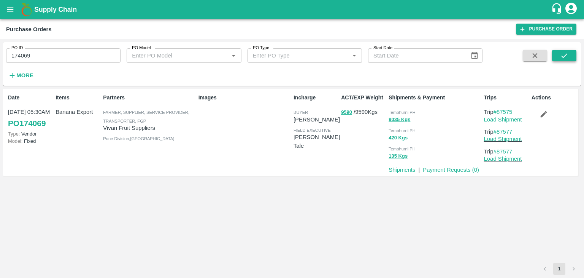
click at [569, 53] on button "submit" at bounding box center [564, 55] width 24 height 11
click at [449, 170] on link "Payment Requests ( 0 )" at bounding box center [451, 170] width 56 height 6
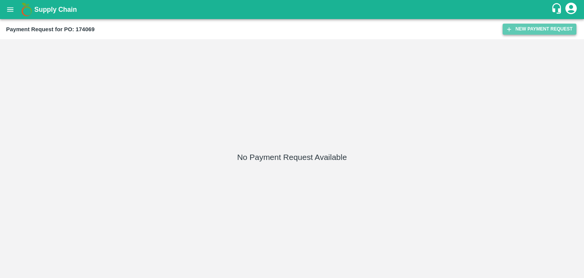
click at [558, 26] on button "New Payment Request" at bounding box center [540, 29] width 74 height 11
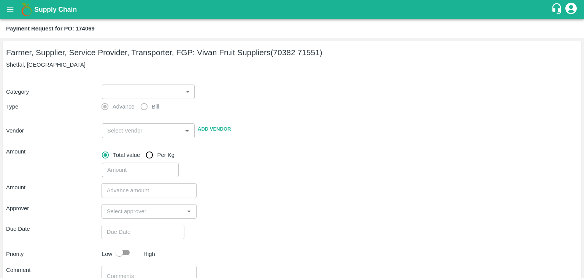
drag, startPoint x: 558, startPoint y: 26, endPoint x: 300, endPoint y: 155, distance: 288.8
click at [300, 155] on div "Total value Per Kg" at bounding box center [340, 154] width 476 height 15
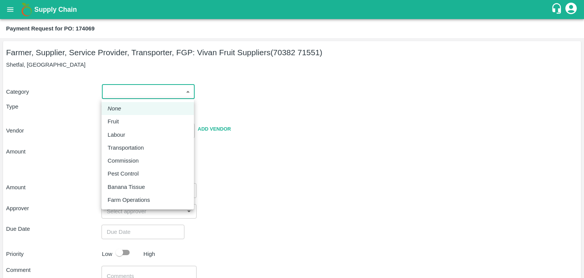
drag, startPoint x: 109, startPoint y: 88, endPoint x: 124, endPoint y: 113, distance: 29.2
click at [124, 113] on body "Supply Chain Payment Request for PO: 174069 Farmer, Supplier, Service Provider,…" at bounding box center [292, 139] width 584 height 278
drag, startPoint x: 124, startPoint y: 113, endPoint x: 128, endPoint y: 121, distance: 8.8
click at [128, 121] on ul "None Fruit Labour Transportation Commission Pest Control Banana Tissue Farm Ope…" at bounding box center [148, 154] width 92 height 110
click at [128, 121] on div "Fruit" at bounding box center [148, 121] width 80 height 8
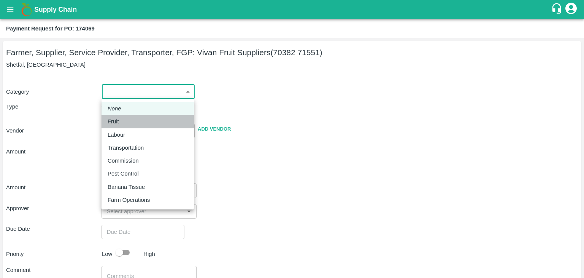
type input "1"
type input "[PERSON_NAME] Fruit Suppliers - 70382 71551(Farmer, Supplier, Service Provider,…"
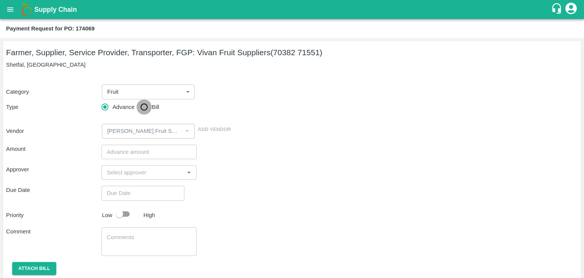
click at [144, 109] on input "Bill" at bounding box center [144, 106] width 15 height 15
radio input "true"
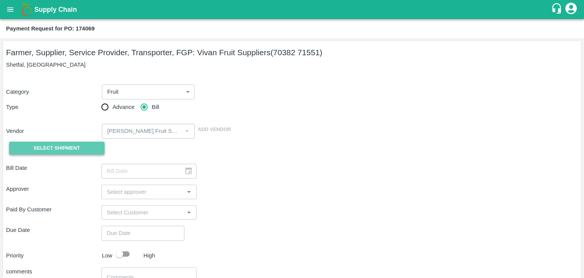
click at [55, 144] on span "Select Shipment" at bounding box center [56, 148] width 46 height 9
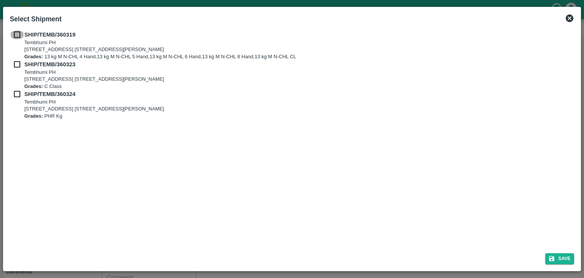
click at [20, 38] on input "checkbox" at bounding box center [17, 34] width 14 height 8
checkbox input "true"
click at [18, 58] on div "SHIP/TEMB/360319 Tembhurni PH Tembhurni PH 205, PLOT NO. E-5, YASHSHREE INDUSTR…" at bounding box center [292, 45] width 565 height 30
click at [17, 66] on input "checkbox" at bounding box center [17, 64] width 14 height 8
checkbox input "true"
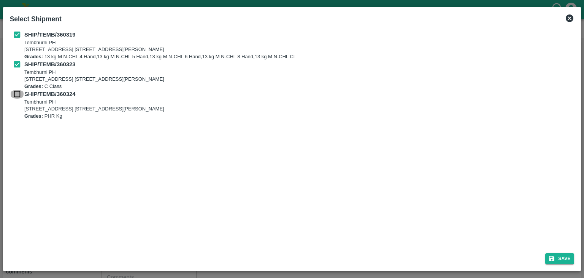
click at [14, 97] on input "checkbox" at bounding box center [17, 94] width 14 height 8
checkbox input "true"
click at [554, 256] on icon "submit" at bounding box center [551, 258] width 7 height 7
type input "[DATE]"
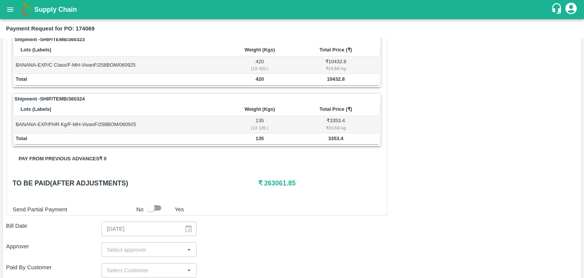
scroll to position [373, 0]
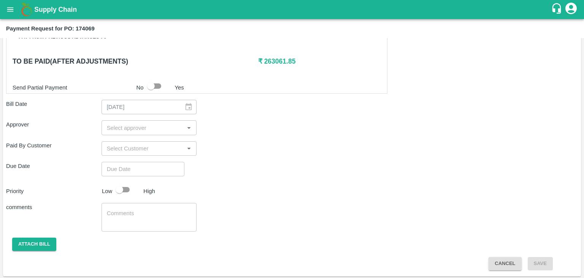
click at [120, 130] on input "input" at bounding box center [143, 127] width 78 height 10
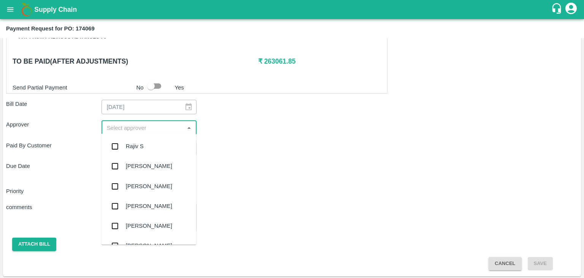
click at [136, 132] on div "​" at bounding box center [149, 127] width 95 height 14
type input "Ajit"
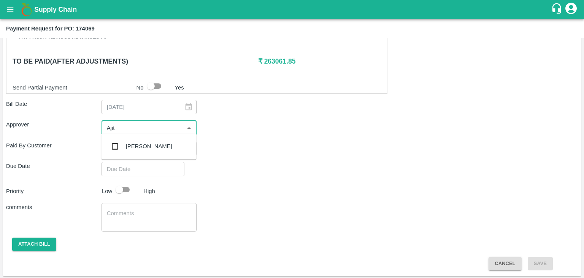
click at [148, 148] on div "[PERSON_NAME]" at bounding box center [148, 146] width 95 height 20
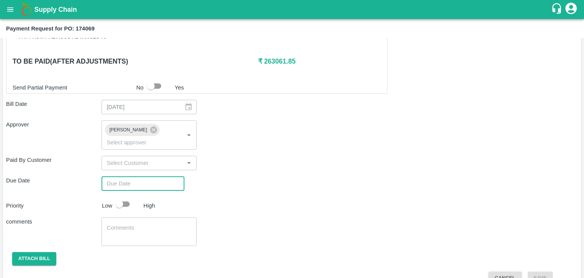
type input "DD/MM/YYYY hh:mm aa"
click at [134, 178] on input "DD/MM/YYYY hh:mm aa" at bounding box center [141, 183] width 78 height 14
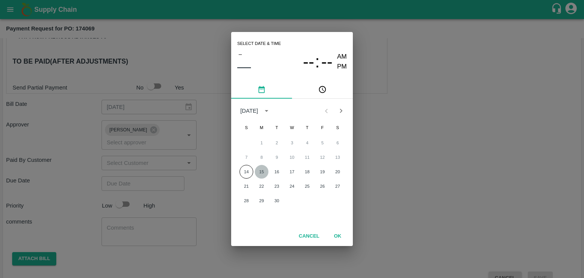
click at [260, 172] on button "15" at bounding box center [262, 172] width 14 height 14
type input "[DATE] 12:00 AM"
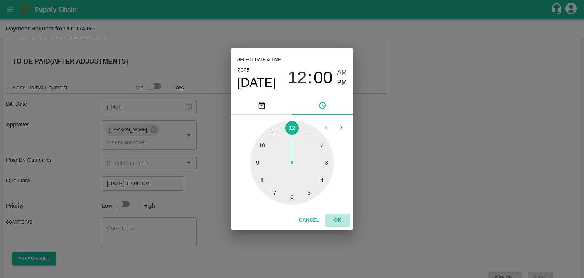
click at [339, 215] on button "OK" at bounding box center [338, 219] width 24 height 13
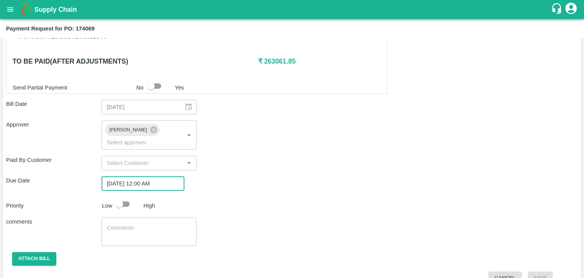
click at [122, 197] on input "checkbox" at bounding box center [119, 204] width 43 height 14
checkbox input "true"
click at [153, 224] on textarea at bounding box center [149, 232] width 85 height 16
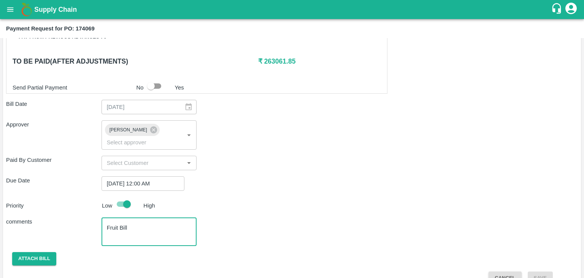
scroll to position [377, 0]
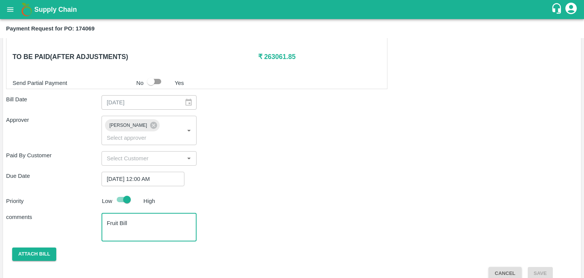
type textarea "Fruit Bill"
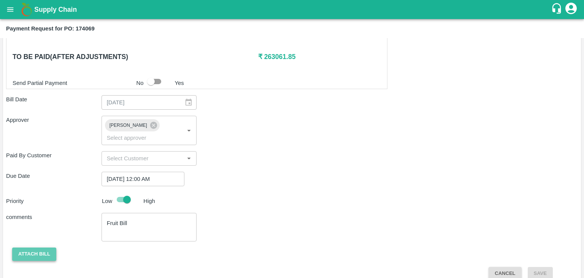
click at [15, 247] on button "Attach bill" at bounding box center [34, 253] width 44 height 13
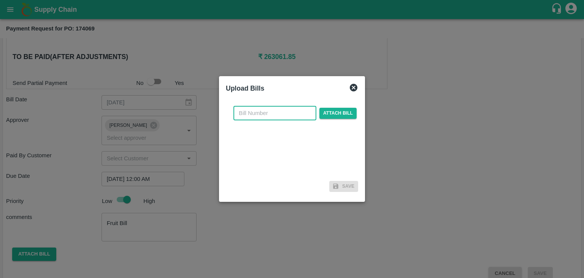
click at [275, 111] on input "text" at bounding box center [274, 113] width 83 height 14
type input "87"
drag, startPoint x: 365, startPoint y: 116, endPoint x: 346, endPoint y: 115, distance: 19.0
click at [346, 115] on div "Upload Bills 87 ​ Attach bill Save" at bounding box center [292, 139] width 584 height 278
click at [346, 115] on span "Attach bill" at bounding box center [337, 113] width 37 height 11
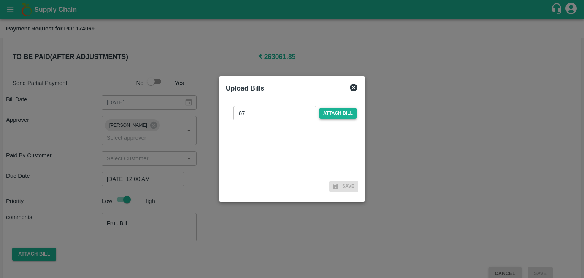
click at [0, 0] on input "Attach bill" at bounding box center [0, 0] width 0 height 0
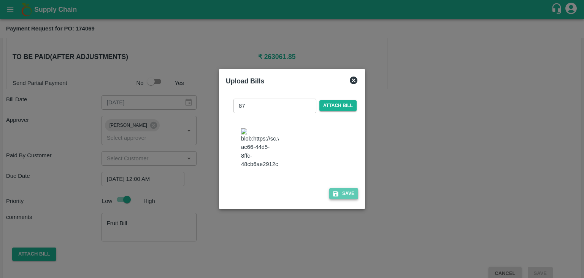
click at [351, 197] on button "Save" at bounding box center [343, 193] width 29 height 11
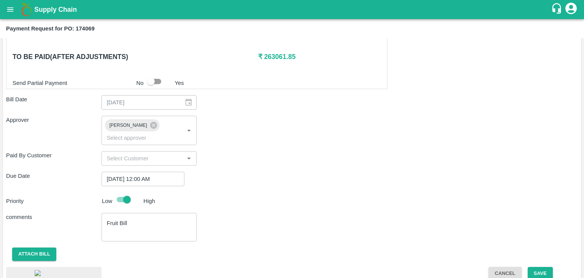
scroll to position [422, 0]
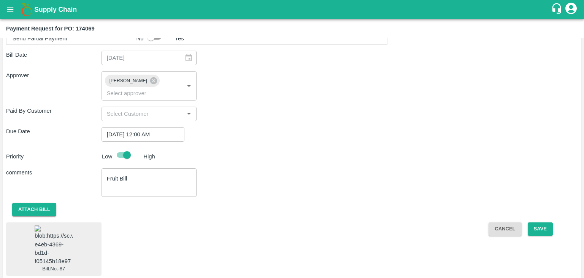
click at [56, 237] on img at bounding box center [54, 245] width 38 height 40
click at [540, 222] on button "Save" at bounding box center [540, 228] width 25 height 13
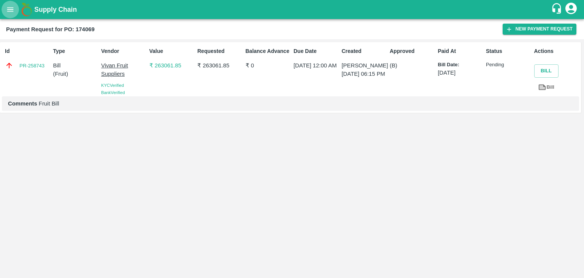
click at [7, 8] on icon "open drawer" at bounding box center [10, 9] width 8 height 8
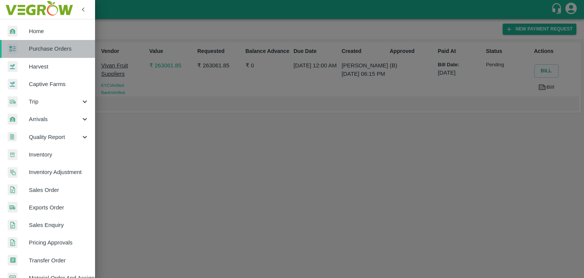
click at [61, 43] on link "Purchase Orders" at bounding box center [47, 48] width 95 height 17
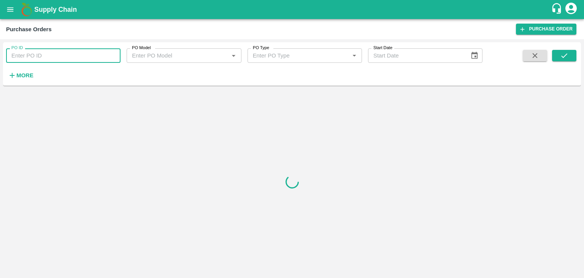
click at [92, 57] on input "PO ID" at bounding box center [63, 55] width 114 height 14
paste input "174227"
type input "174227"
click at [558, 55] on button "submit" at bounding box center [564, 55] width 24 height 11
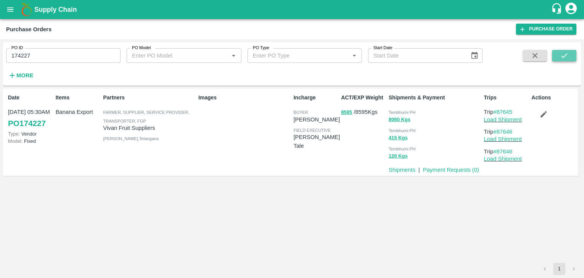
click at [558, 55] on button "submit" at bounding box center [564, 55] width 24 height 11
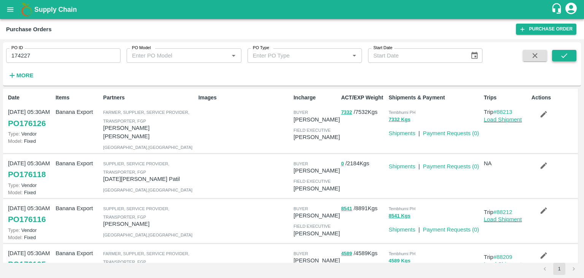
click at [565, 57] on icon "submit" at bounding box center [564, 55] width 8 height 8
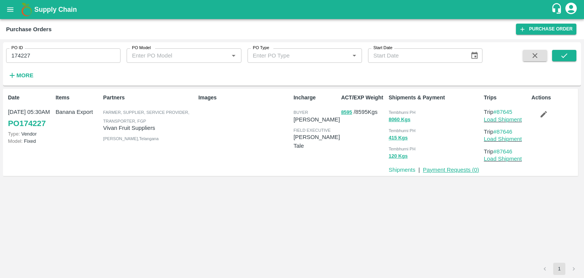
click at [455, 169] on link "Payment Requests ( 0 )" at bounding box center [451, 170] width 56 height 6
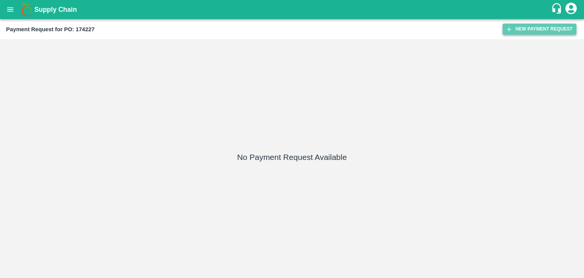
click at [534, 28] on button "New Payment Request" at bounding box center [540, 29] width 74 height 11
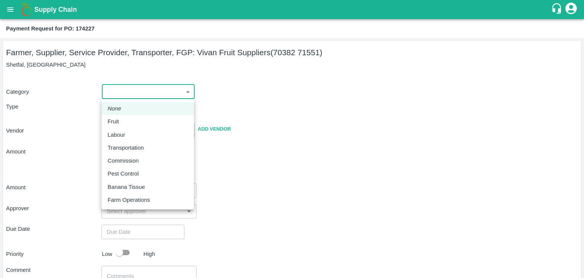
drag, startPoint x: 113, startPoint y: 95, endPoint x: 124, endPoint y: 119, distance: 27.2
click at [124, 119] on body "Supply Chain Payment Request for PO: 174227 Farmer, Supplier, Service Provider,…" at bounding box center [292, 139] width 584 height 278
click at [124, 119] on div "Fruit" at bounding box center [148, 121] width 80 height 8
type input "1"
type input "[PERSON_NAME] Fruit Suppliers - 70382 71551(Farmer, Supplier, Service Provider,…"
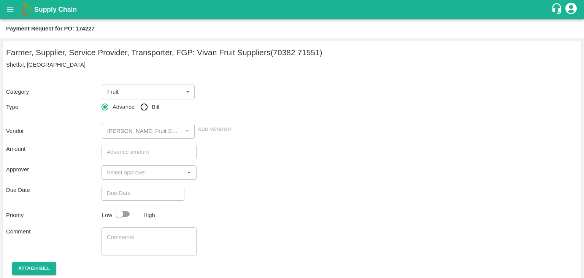
click at [135, 111] on div "Advance Bill" at bounding box center [149, 106] width 95 height 15
click at [140, 107] on input "Bill" at bounding box center [144, 106] width 15 height 15
radio input "true"
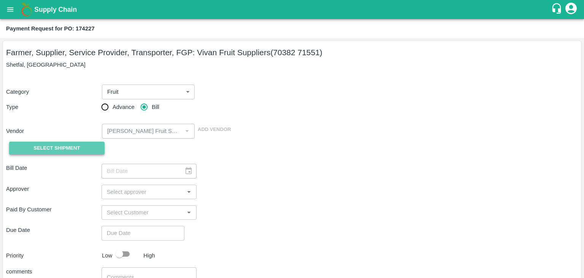
click at [52, 149] on span "Select Shipment" at bounding box center [56, 148] width 46 height 9
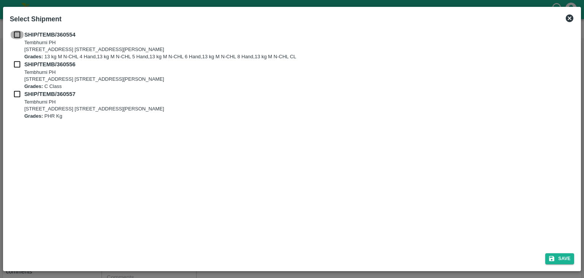
click at [17, 33] on input "checkbox" at bounding box center [17, 34] width 14 height 8
checkbox input "true"
click at [17, 65] on input "checkbox" at bounding box center [17, 64] width 14 height 8
checkbox input "true"
click at [16, 96] on input "checkbox" at bounding box center [17, 94] width 14 height 8
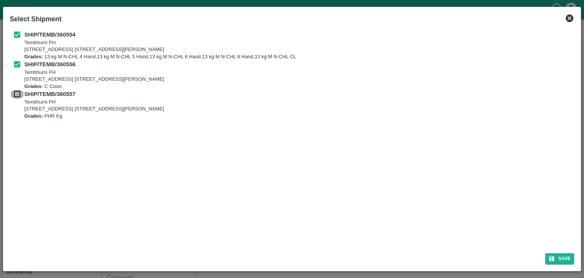
checkbox input "true"
click at [554, 261] on icon "submit" at bounding box center [551, 258] width 7 height 7
type input "08/09/2025"
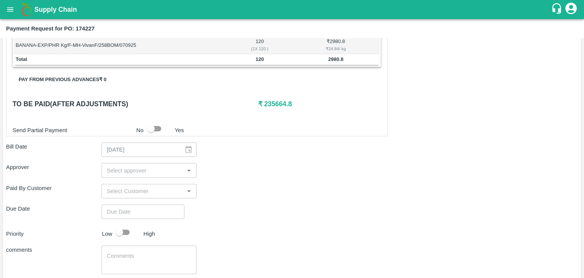
scroll to position [373, 0]
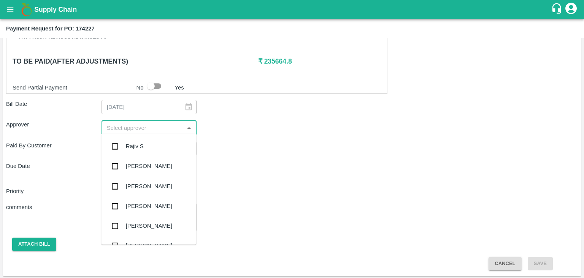
click at [126, 124] on input "input" at bounding box center [143, 127] width 78 height 10
type input "Ajit"
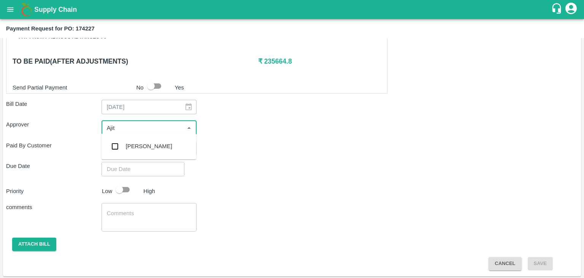
click at [143, 151] on div "[PERSON_NAME]" at bounding box center [148, 146] width 95 height 20
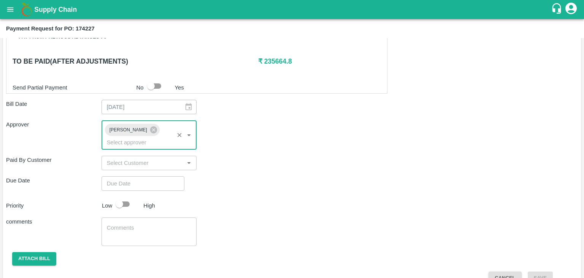
type input "DD/MM/YYYY hh:mm aa"
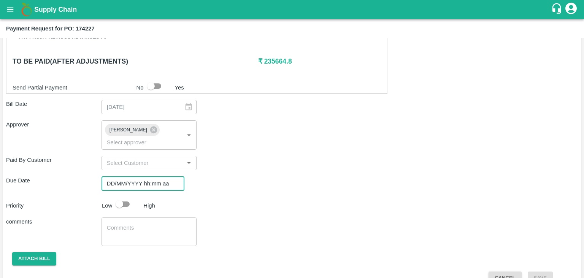
click at [171, 178] on input "DD/MM/YYYY hh:mm aa" at bounding box center [141, 183] width 78 height 14
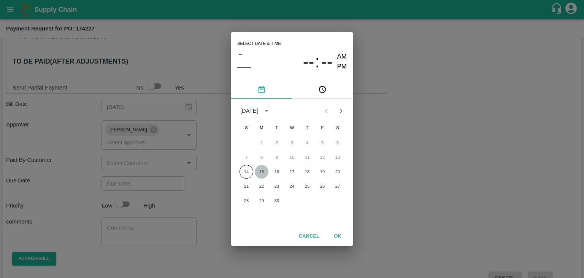
click at [265, 170] on button "15" at bounding box center [262, 172] width 14 height 14
type input "[DATE] 12:00 AM"
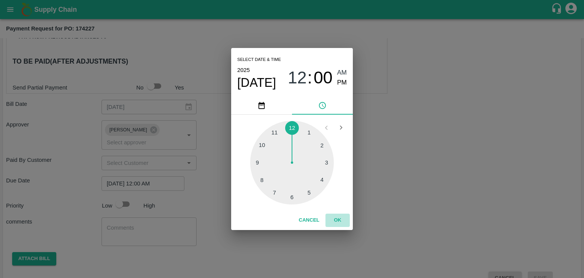
click at [338, 218] on button "OK" at bounding box center [338, 219] width 24 height 13
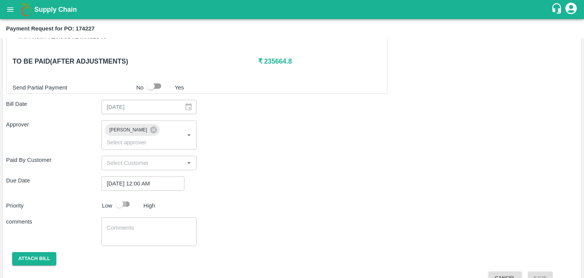
click at [123, 197] on input "checkbox" at bounding box center [119, 204] width 43 height 14
checkbox input "true"
click at [146, 224] on textarea at bounding box center [149, 232] width 85 height 16
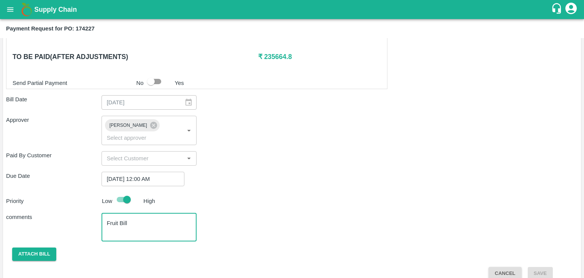
scroll to position [377, 0]
type textarea "Fruit Bill"
click at [30, 250] on div "Shipment - SHIP/TEMB/360554 Lots (Labels) Weight (Kgs) Total Price (₹) BANANA-E…" at bounding box center [292, 30] width 572 height 500
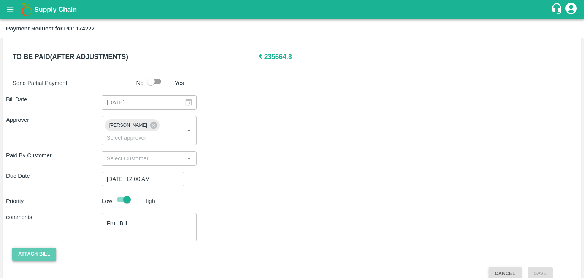
click at [38, 247] on button "Attach bill" at bounding box center [34, 253] width 44 height 13
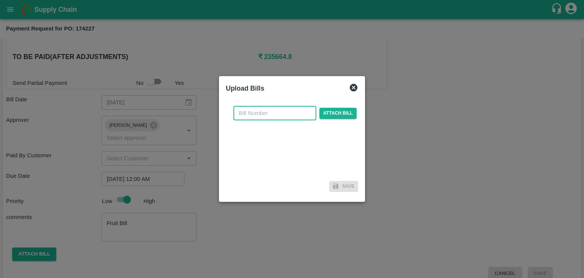
click at [292, 111] on input "text" at bounding box center [274, 113] width 83 height 14
type input "88"
click at [340, 118] on span "Attach bill" at bounding box center [337, 113] width 37 height 11
click at [0, 0] on input "Attach bill" at bounding box center [0, 0] width 0 height 0
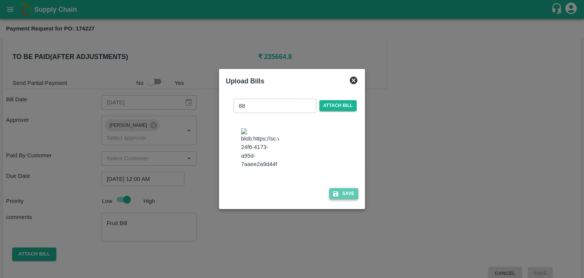
click at [351, 197] on button "Save" at bounding box center [343, 193] width 29 height 11
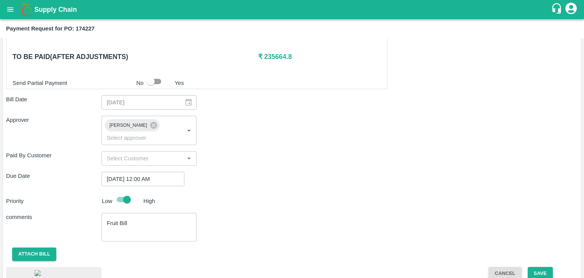
scroll to position [423, 0]
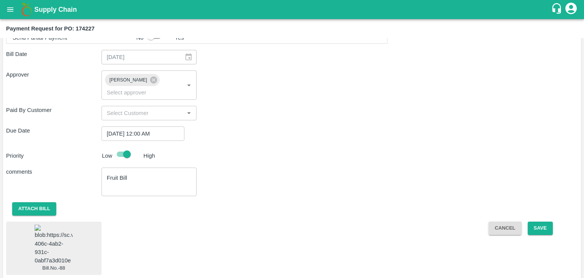
click at [41, 236] on img at bounding box center [54, 244] width 38 height 40
click at [541, 221] on button "Save" at bounding box center [540, 227] width 25 height 13
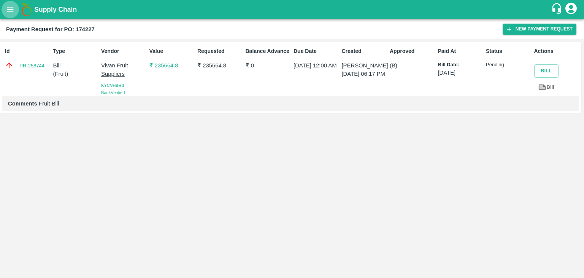
click at [9, 9] on icon "open drawer" at bounding box center [10, 9] width 8 height 8
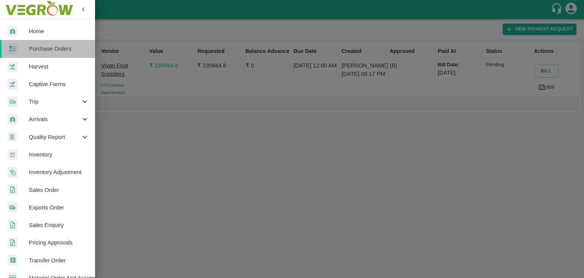
click at [58, 46] on span "Purchase Orders" at bounding box center [59, 48] width 60 height 8
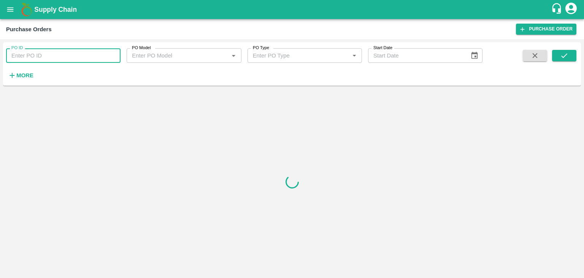
click at [88, 51] on input "PO ID" at bounding box center [63, 55] width 114 height 14
paste input "174350"
type input "174350"
click at [565, 55] on icon "submit" at bounding box center [564, 55] width 8 height 8
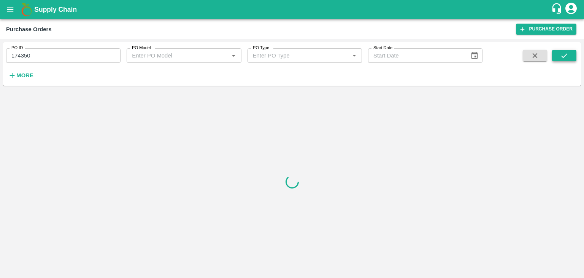
click at [565, 55] on icon "submit" at bounding box center [564, 55] width 8 height 8
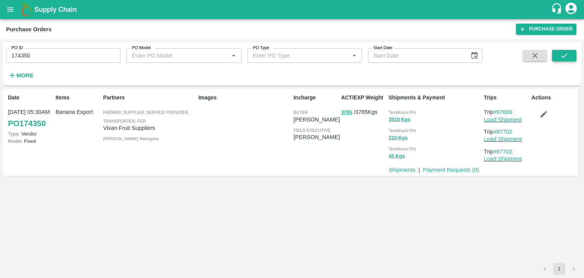
click at [565, 55] on icon "submit" at bounding box center [564, 55] width 8 height 8
drag, startPoint x: 434, startPoint y: 173, endPoint x: 443, endPoint y: 169, distance: 10.0
click at [443, 169] on p "Payment Requests ( 0 )" at bounding box center [451, 169] width 56 height 8
click at [443, 169] on link "Payment Requests ( 0 )" at bounding box center [451, 170] width 56 height 6
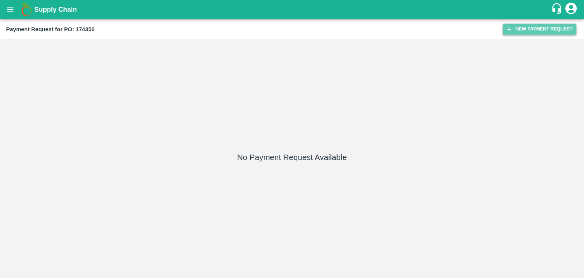
click at [521, 26] on button "New Payment Request" at bounding box center [540, 29] width 74 height 11
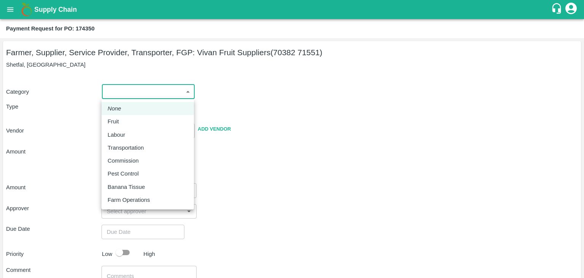
drag, startPoint x: 113, startPoint y: 89, endPoint x: 123, endPoint y: 118, distance: 31.0
click at [123, 118] on body "Supply Chain Payment Request for PO: 174350 Farmer, Supplier, Service Provider,…" at bounding box center [292, 139] width 584 height 278
click at [123, 118] on div "Fruit" at bounding box center [148, 121] width 80 height 8
type input "1"
type input "Vivan Fruit Suppliers - 70382 71551(Farmer, Supplier, Service Provider, Transpo…"
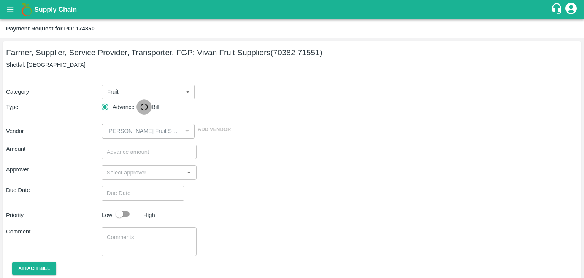
click at [140, 108] on input "Bill" at bounding box center [144, 106] width 15 height 15
radio input "true"
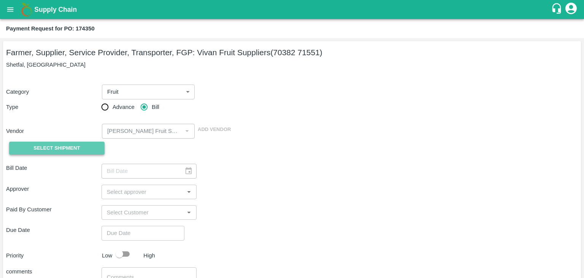
click at [66, 147] on span "Select Shipment" at bounding box center [56, 148] width 46 height 9
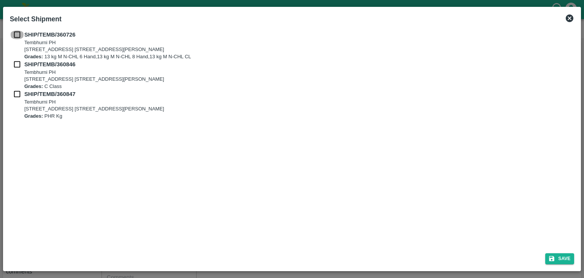
click at [14, 32] on input "checkbox" at bounding box center [17, 34] width 14 height 8
checkbox input "true"
click at [14, 63] on input "checkbox" at bounding box center [17, 64] width 14 height 8
checkbox input "true"
click at [13, 92] on input "checkbox" at bounding box center [17, 94] width 14 height 8
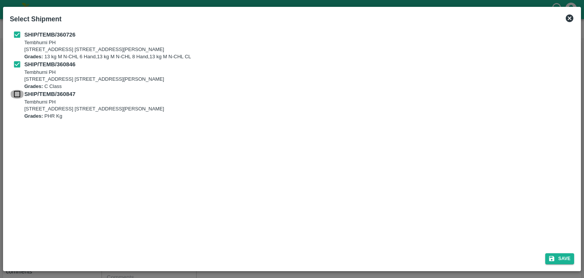
checkbox input "true"
click at [553, 256] on icon "submit" at bounding box center [552, 258] width 5 height 5
type input "08/09/2025"
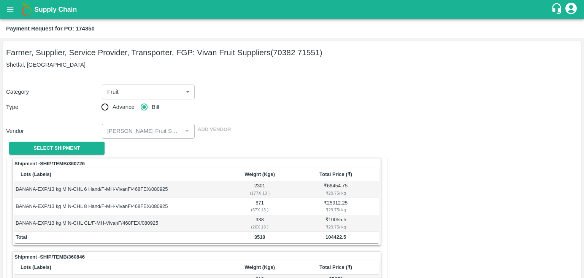
scroll to position [339, 0]
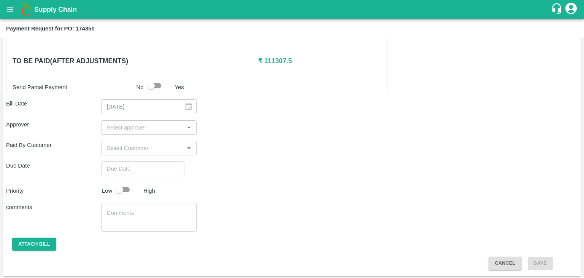
click at [145, 127] on input "input" at bounding box center [143, 127] width 78 height 10
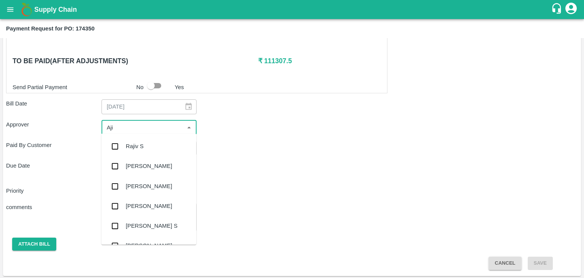
type input "Ajit"
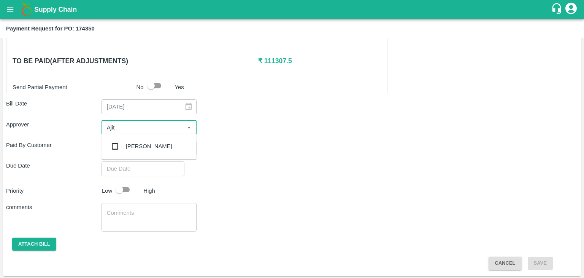
click at [150, 148] on div "[PERSON_NAME]" at bounding box center [148, 146] width 95 height 20
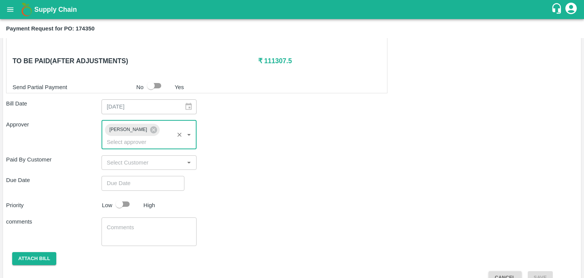
type input "DD/MM/YYYY hh:mm aa"
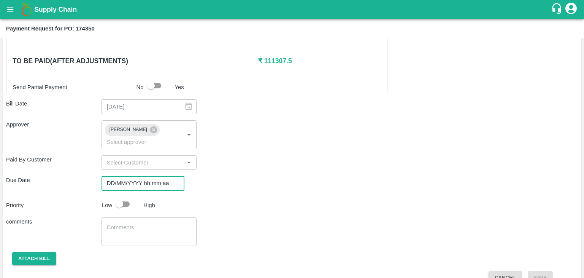
click at [164, 176] on input "DD/MM/YYYY hh:mm aa" at bounding box center [141, 183] width 78 height 14
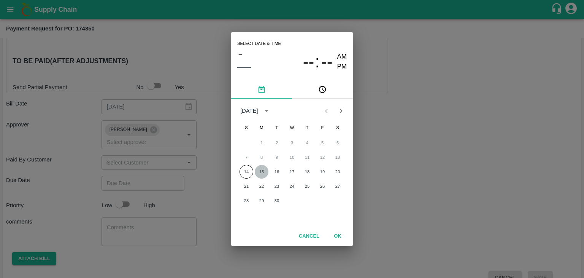
click at [257, 169] on button "15" at bounding box center [262, 172] width 14 height 14
type input "[DATE] 12:00 AM"
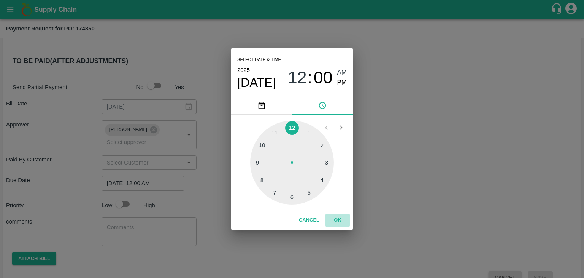
click at [340, 216] on button "OK" at bounding box center [338, 219] width 24 height 13
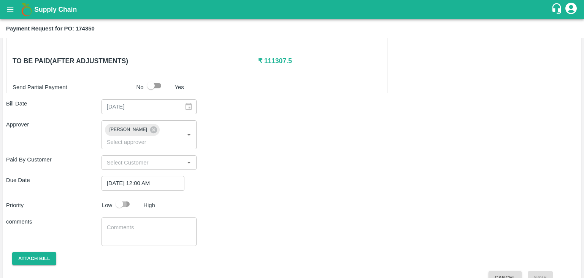
click at [128, 197] on input "checkbox" at bounding box center [119, 204] width 43 height 14
checkbox input "true"
click at [135, 217] on div "x ​" at bounding box center [149, 231] width 95 height 29
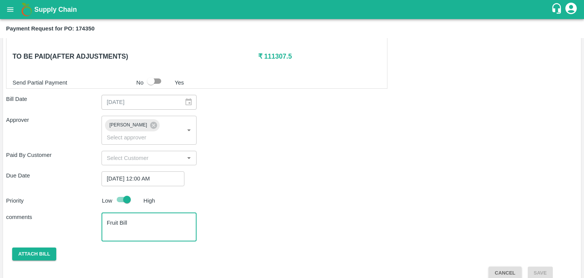
type textarea "Fruit Bill"
click at [32, 247] on button "Attach bill" at bounding box center [34, 253] width 44 height 13
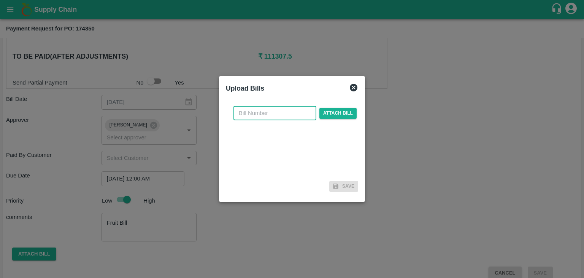
click at [269, 113] on input "text" at bounding box center [274, 113] width 83 height 14
type input "89"
click at [342, 114] on span "Attach bill" at bounding box center [337, 113] width 37 height 11
click at [0, 0] on input "Attach bill" at bounding box center [0, 0] width 0 height 0
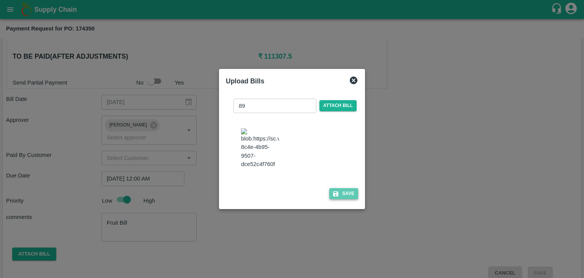
click at [351, 197] on button "Save" at bounding box center [343, 193] width 29 height 11
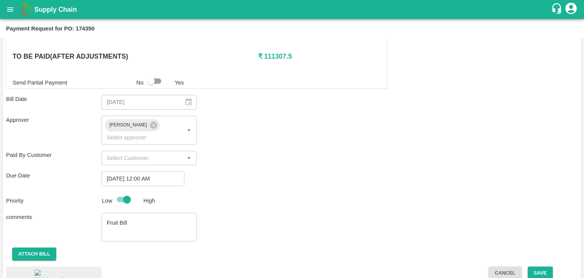
scroll to position [388, 0]
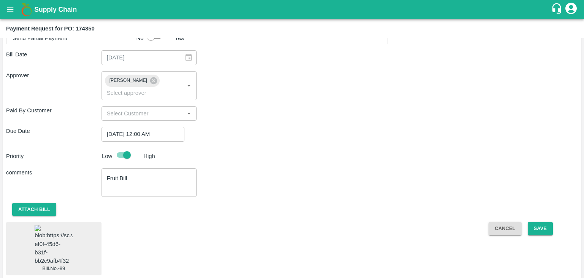
click at [56, 235] on img at bounding box center [54, 245] width 38 height 40
click at [545, 222] on button "Save" at bounding box center [540, 228] width 25 height 13
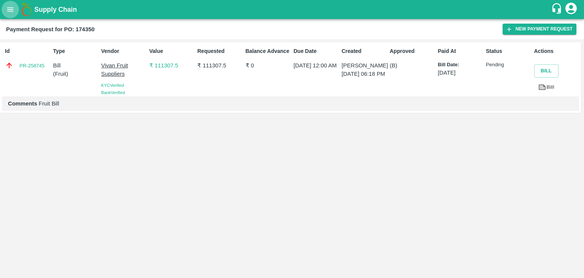
click at [5, 12] on button "open drawer" at bounding box center [10, 9] width 17 height 17
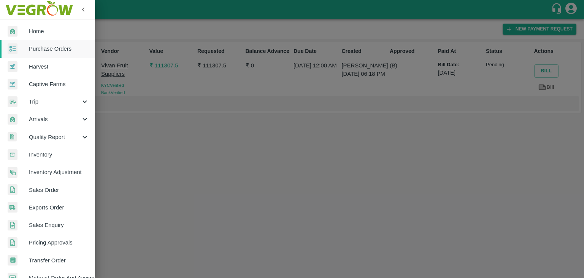
click at [43, 44] on span "Purchase Orders" at bounding box center [59, 48] width 60 height 8
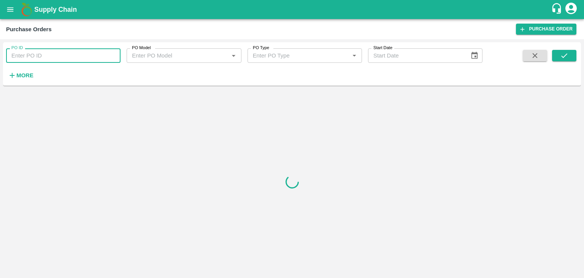
click at [85, 57] on input "PO ID" at bounding box center [63, 55] width 114 height 14
paste input "174474"
type input "174474"
click at [567, 53] on icon "submit" at bounding box center [564, 55] width 8 height 8
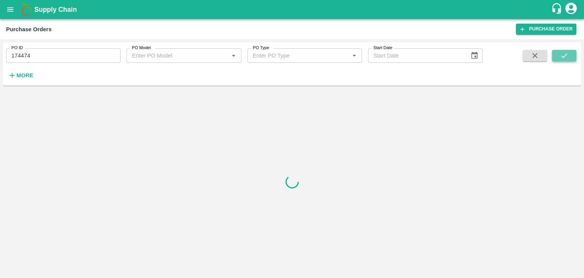
click at [567, 53] on icon "submit" at bounding box center [564, 55] width 8 height 8
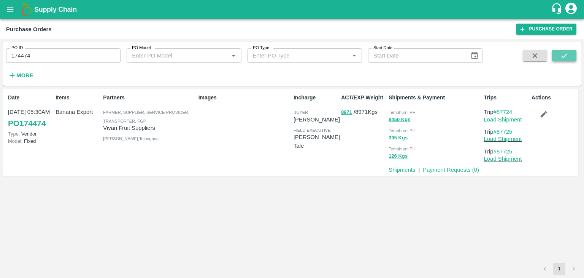
click at [567, 53] on icon "submit" at bounding box center [564, 55] width 8 height 8
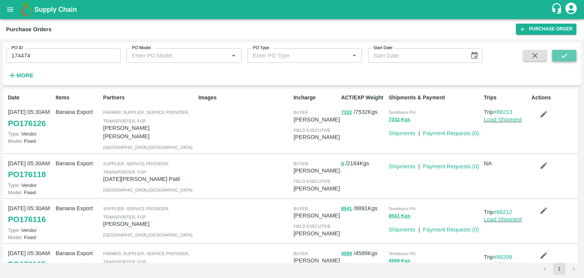
click at [573, 59] on button "submit" at bounding box center [564, 55] width 24 height 11
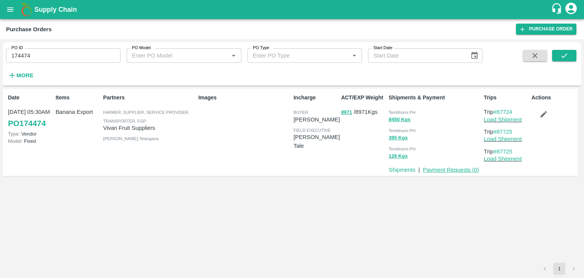
click at [460, 171] on link "Payment Requests ( 0 )" at bounding box center [451, 170] width 56 height 6
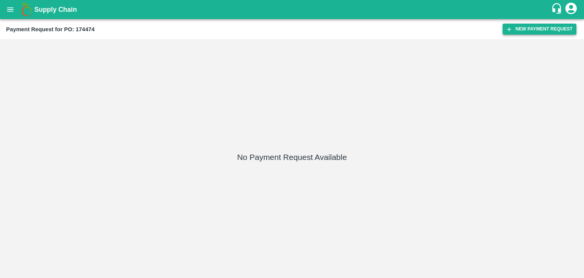
click at [523, 26] on button "New Payment Request" at bounding box center [540, 29] width 74 height 11
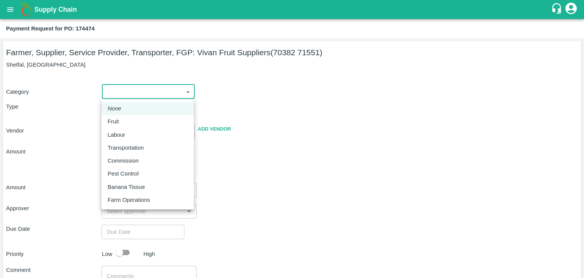
click at [143, 90] on body "Supply Chain Payment Request for PO: 174474 Farmer, Supplier, Service Provider,…" at bounding box center [292, 139] width 584 height 278
click at [129, 126] on li "Fruit" at bounding box center [148, 121] width 92 height 13
type input "1"
type input "[PERSON_NAME] Fruit Suppliers - 70382 71551(Farmer, Supplier, Service Provider,…"
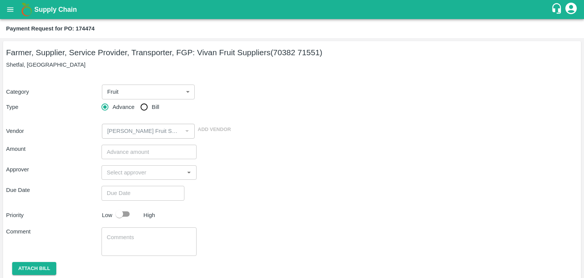
click at [152, 105] on span "Bill" at bounding box center [156, 107] width 8 height 8
click at [152, 105] on input "Bill" at bounding box center [144, 106] width 15 height 15
radio input "true"
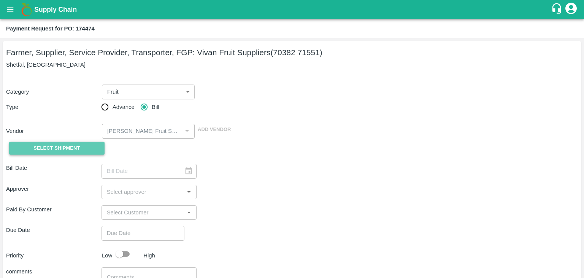
click at [68, 145] on span "Select Shipment" at bounding box center [56, 148] width 46 height 9
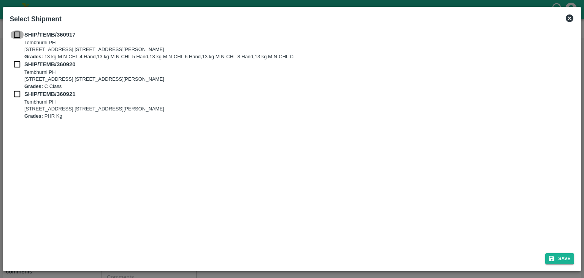
click at [14, 35] on input "checkbox" at bounding box center [17, 34] width 14 height 8
checkbox input "true"
drag, startPoint x: 16, startPoint y: 64, endPoint x: 17, endPoint y: 103, distance: 39.2
click at [17, 103] on div "SHIP/TEMB/360917 Tembhurni PH Tembhurni PH 205, PLOT NO. E-5, YASHSHREE INDUSTR…" at bounding box center [292, 74] width 565 height 89
drag, startPoint x: 17, startPoint y: 103, endPoint x: 16, endPoint y: 92, distance: 11.4
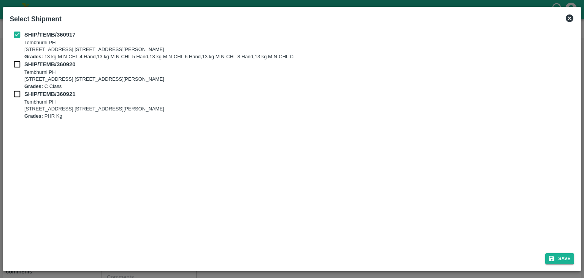
click at [16, 92] on div "SHIP/TEMB/360921 Tembhurni PH Tembhurni PH 205, PLOT NO. E-5, YASHSHREE INDUSTR…" at bounding box center [292, 105] width 565 height 30
click at [16, 92] on input "checkbox" at bounding box center [17, 94] width 14 height 8
checkbox input "true"
click at [14, 59] on div "SHIP/TEMB/360917 Tembhurni PH Tembhurni PH 205, PLOT NO. E-5, YASHSHREE INDUSTR…" at bounding box center [292, 45] width 565 height 30
click at [18, 64] on input "checkbox" at bounding box center [17, 64] width 14 height 8
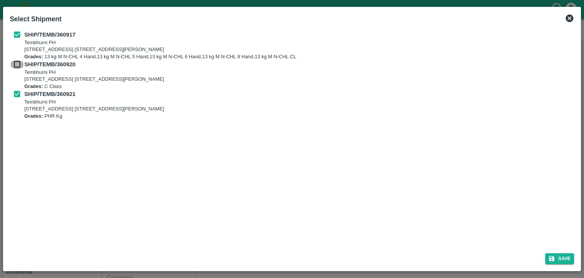
checkbox input "true"
click at [559, 260] on button "Save" at bounding box center [559, 258] width 29 height 11
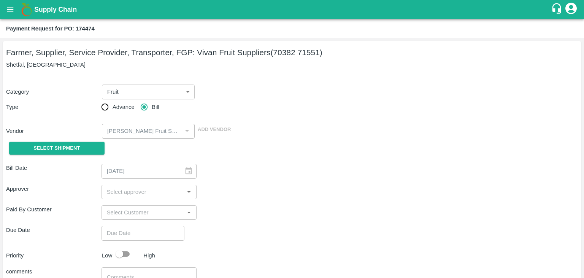
type input "09/09/2025"
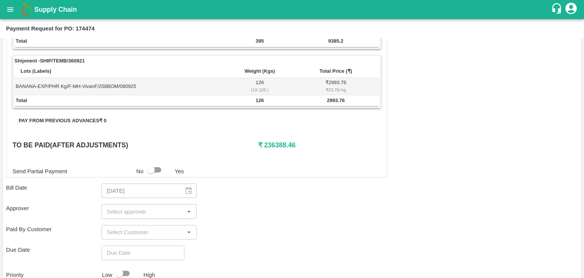
scroll to position [373, 0]
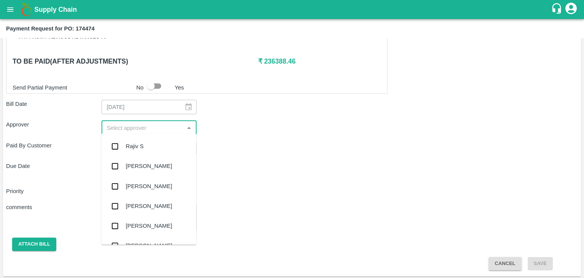
click at [158, 125] on input "input" at bounding box center [143, 127] width 78 height 10
type input "Ajit"
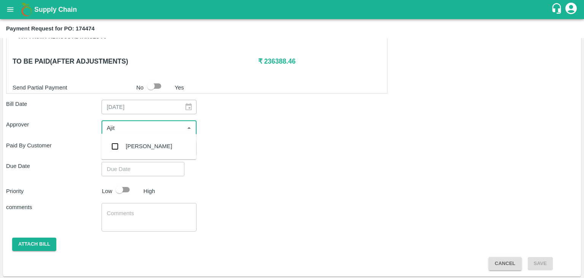
click at [149, 140] on div "[PERSON_NAME]" at bounding box center [148, 146] width 95 height 20
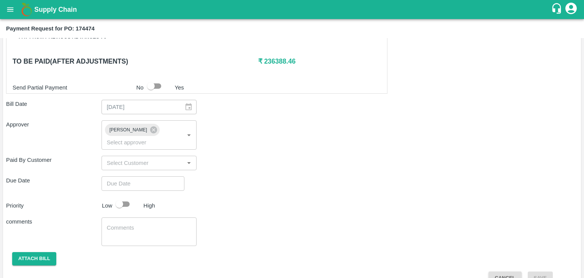
click at [153, 164] on div "Shipment - SHIP/TEMB/360917 Lots (Labels) Weight (Kgs) Total Price (₹) BANANA-E…" at bounding box center [292, 35] width 572 height 500
type input "DD/MM/YYYY hh:mm aa"
click at [159, 176] on input "DD/MM/YYYY hh:mm aa" at bounding box center [141, 183] width 78 height 14
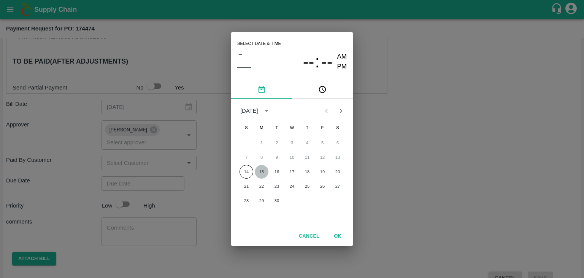
click at [262, 168] on button "15" at bounding box center [262, 172] width 14 height 14
type input "[DATE] 12:00 AM"
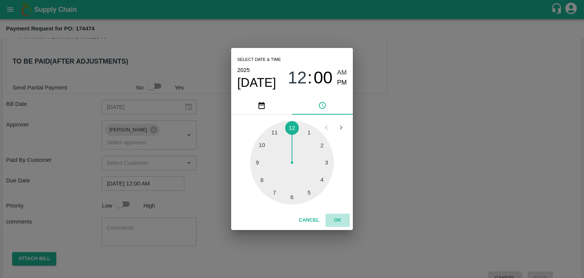
click at [342, 222] on button "OK" at bounding box center [338, 219] width 24 height 13
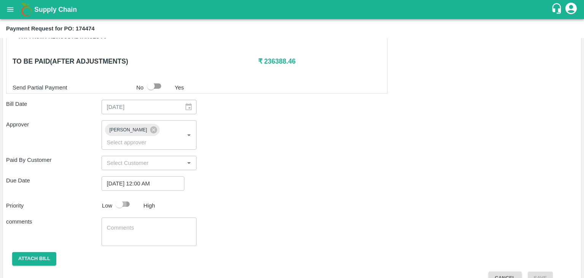
click at [116, 197] on input "checkbox" at bounding box center [119, 204] width 43 height 14
checkbox input "true"
click at [164, 224] on textarea at bounding box center [149, 232] width 85 height 16
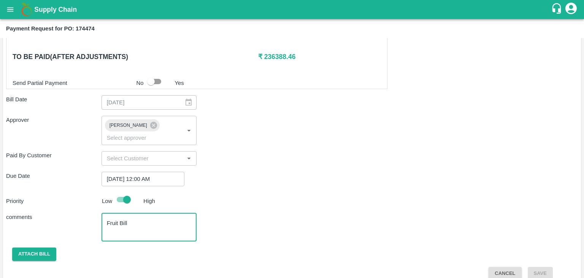
type textarea "Fruit Bill"
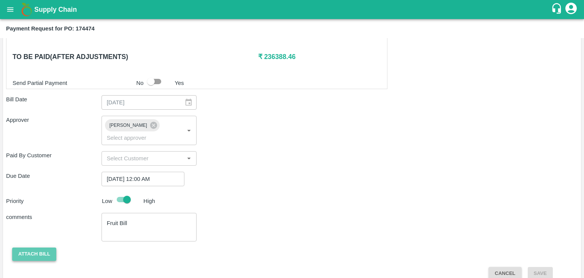
click at [38, 247] on button "Attach bill" at bounding box center [34, 253] width 44 height 13
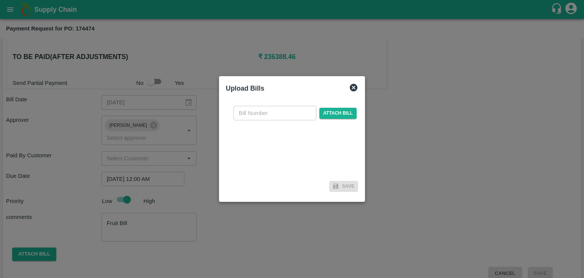
click at [259, 118] on input "text" at bounding box center [274, 113] width 83 height 14
type input "90"
click at [320, 113] on span "Attach bill" at bounding box center [337, 113] width 37 height 11
click at [0, 0] on input "Attach bill" at bounding box center [0, 0] width 0 height 0
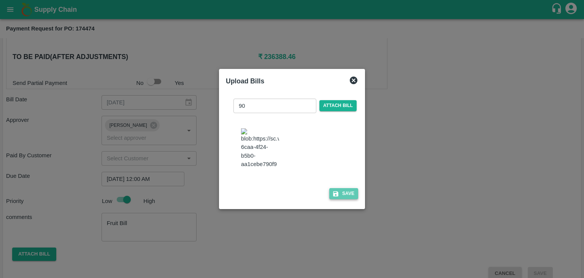
click at [347, 195] on button "Save" at bounding box center [343, 193] width 29 height 11
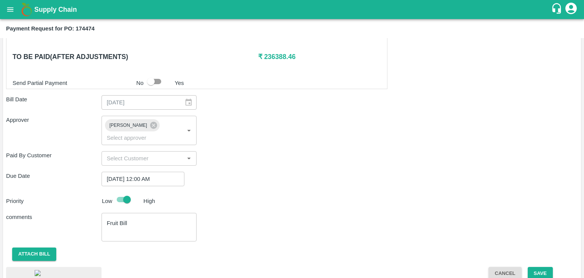
scroll to position [421, 0]
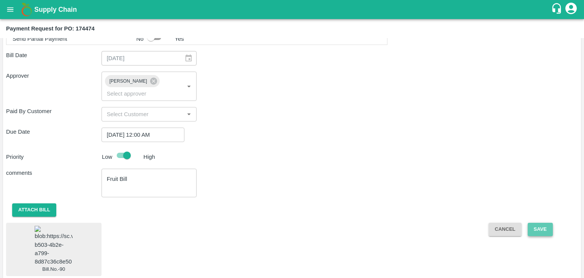
click at [539, 222] on button "Save" at bounding box center [540, 228] width 25 height 13
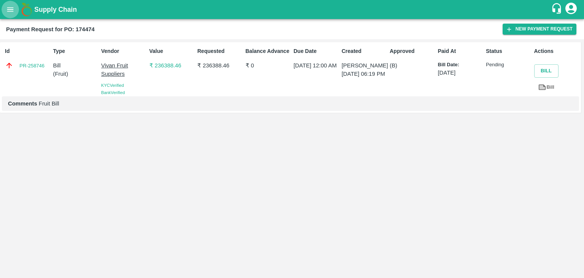
click at [8, 10] on icon "open drawer" at bounding box center [10, 9] width 8 height 8
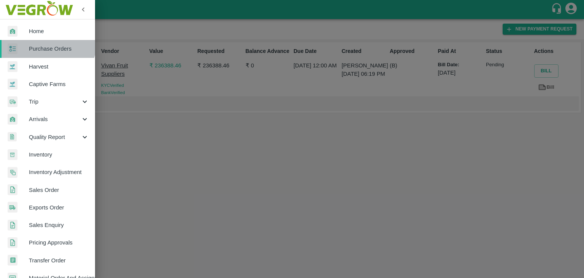
click at [48, 41] on link "Purchase Orders" at bounding box center [47, 48] width 95 height 17
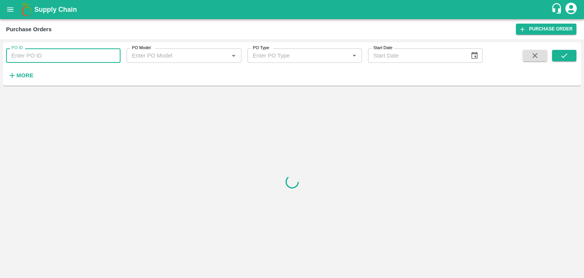
click at [78, 54] on input "PO ID" at bounding box center [63, 55] width 114 height 14
paste input "174145"
type input "174145"
click at [562, 57] on icon "submit" at bounding box center [564, 55] width 8 height 8
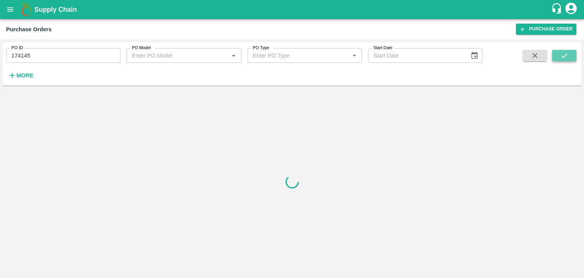
click at [562, 57] on icon "submit" at bounding box center [564, 55] width 8 height 8
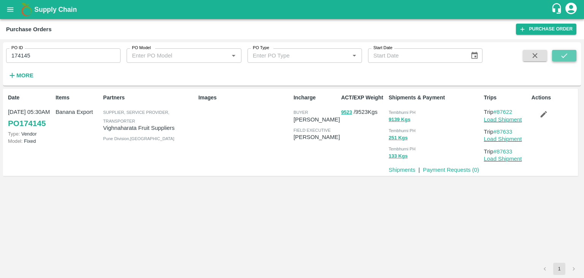
click at [562, 57] on icon "submit" at bounding box center [564, 55] width 8 height 8
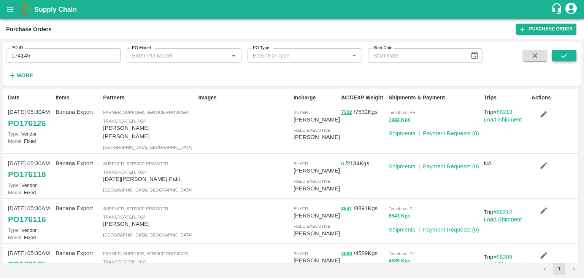
drag, startPoint x: 528, startPoint y: 94, endPoint x: 566, endPoint y: 57, distance: 52.2
click at [566, 57] on div "PO ID 174145 PO ID PO Model PO Model   * PO Type PO Type   * Start Date Start D…" at bounding box center [292, 158] width 578 height 232
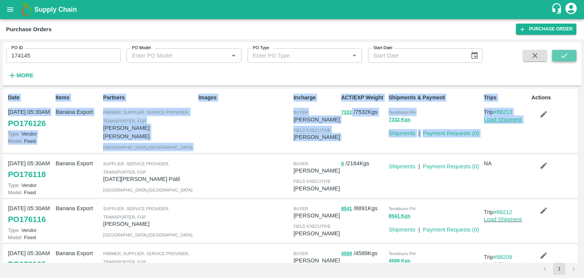
click at [566, 57] on icon "submit" at bounding box center [564, 55] width 8 height 8
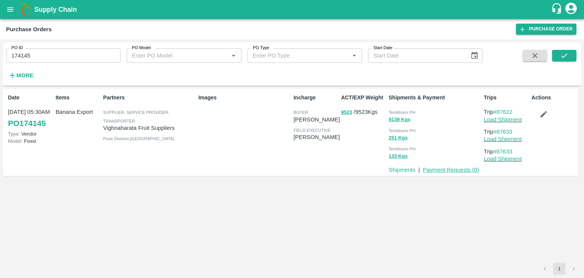
click at [440, 171] on link "Payment Requests ( 0 )" at bounding box center [451, 170] width 56 height 6
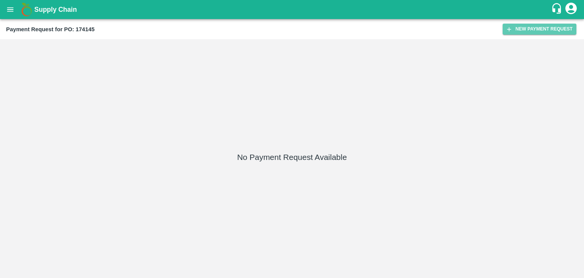
click at [527, 29] on button "New Payment Request" at bounding box center [540, 29] width 74 height 11
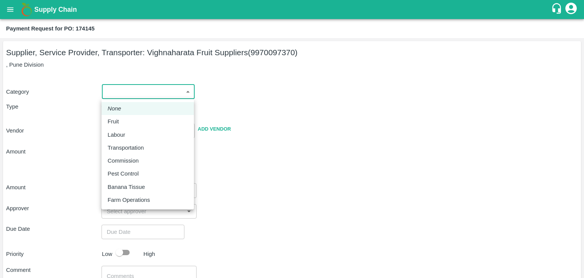
drag, startPoint x: 110, startPoint y: 94, endPoint x: 123, endPoint y: 118, distance: 27.7
click at [123, 118] on body "Supply Chain Payment Request for PO: 174145 Supplier, Service Provider, Transpo…" at bounding box center [292, 139] width 584 height 278
click at [123, 118] on div "Fruit" at bounding box center [148, 121] width 80 height 8
type input "1"
type input "Vighnaharata Fruit Suppliers - 9970097370(Supplier, Service Provider, Transport…"
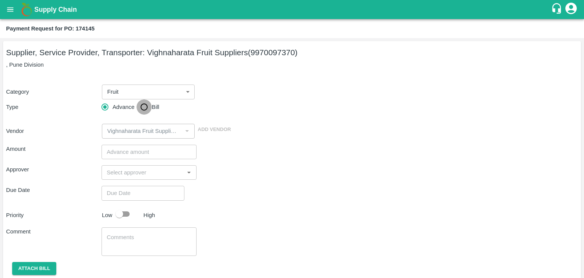
click at [138, 108] on input "Bill" at bounding box center [144, 106] width 15 height 15
radio input "true"
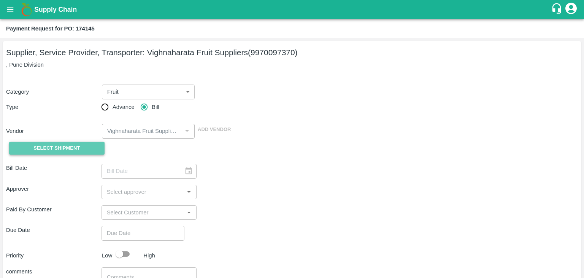
click at [55, 147] on span "Select Shipment" at bounding box center [56, 148] width 46 height 9
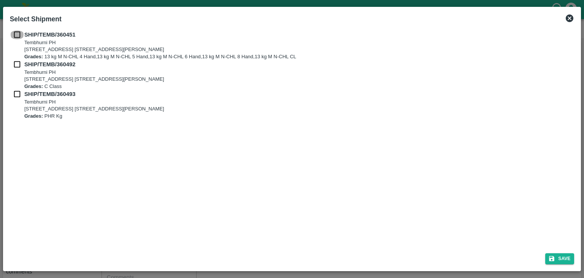
click at [15, 37] on input "checkbox" at bounding box center [17, 34] width 14 height 8
checkbox input "true"
click at [14, 63] on input "checkbox" at bounding box center [17, 64] width 14 height 8
checkbox input "true"
click at [14, 93] on input "checkbox" at bounding box center [17, 94] width 14 height 8
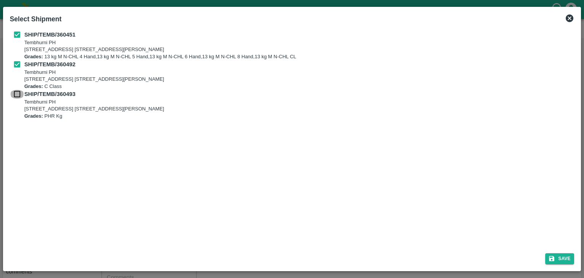
checkbox input "true"
click at [566, 259] on button "Save" at bounding box center [559, 258] width 29 height 11
type input "[DATE]"
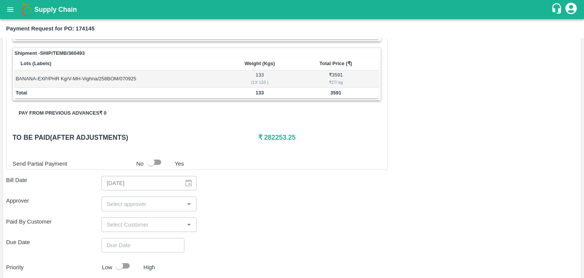
scroll to position [373, 0]
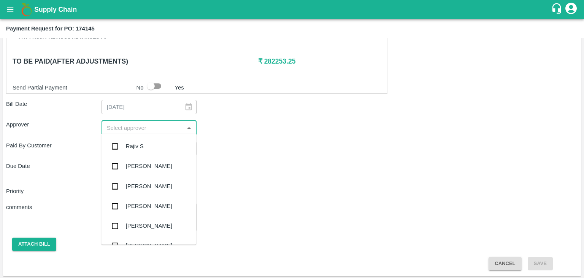
click at [152, 123] on input "input" at bounding box center [143, 127] width 78 height 10
type input "Ajit"
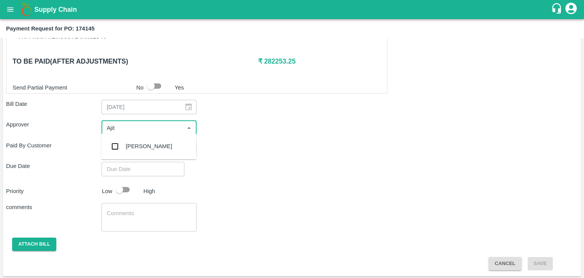
click at [131, 144] on div "[PERSON_NAME]" at bounding box center [149, 146] width 46 height 8
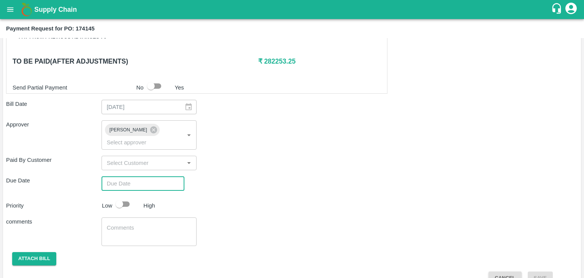
type input "DD/MM/YYYY hh:mm aa"
click at [157, 178] on input "DD/MM/YYYY hh:mm aa" at bounding box center [141, 183] width 78 height 14
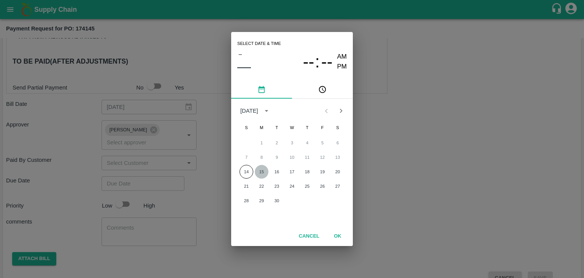
click at [262, 170] on button "15" at bounding box center [262, 172] width 14 height 14
type input "[DATE] 12:00 AM"
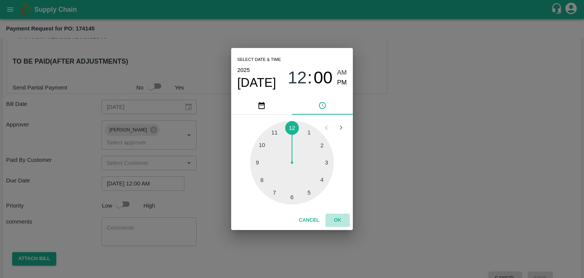
click at [334, 216] on button "OK" at bounding box center [338, 219] width 24 height 13
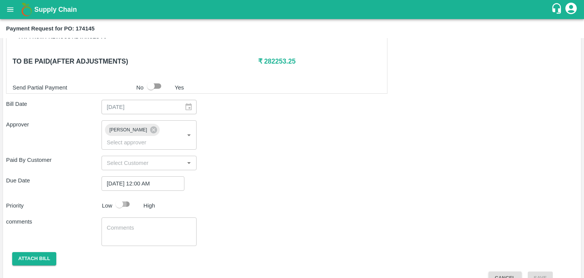
click at [122, 197] on input "checkbox" at bounding box center [119, 204] width 43 height 14
checkbox input "true"
click at [150, 224] on textarea at bounding box center [149, 232] width 85 height 16
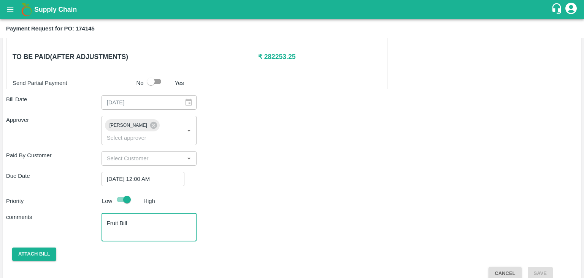
type textarea "Fruit Bill"
checkbox input "false"
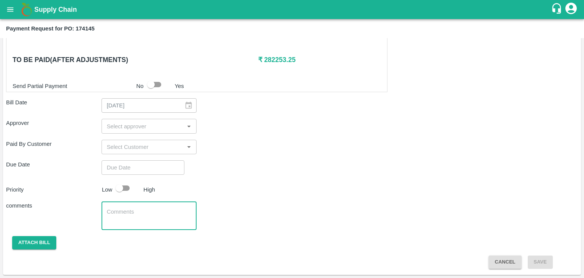
scroll to position [373, 0]
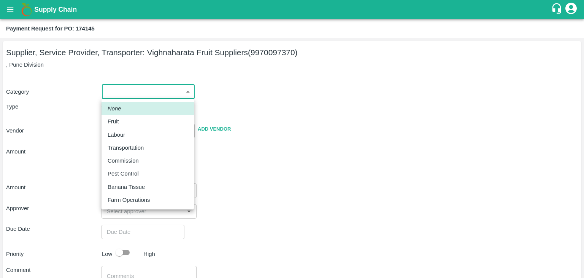
drag, startPoint x: 102, startPoint y: 94, endPoint x: 136, endPoint y: 118, distance: 41.5
click at [136, 118] on body "Supply Chain Payment Request for PO: 174145 Supplier, Service Provider, Transpo…" at bounding box center [292, 139] width 584 height 278
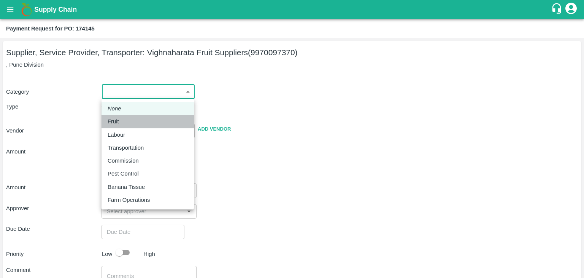
click at [136, 118] on div "Fruit" at bounding box center [148, 121] width 80 height 8
type input "1"
type input "Vighnaharata Fruit Suppliers - 9970097370(Supplier, Service Provider, Transport…"
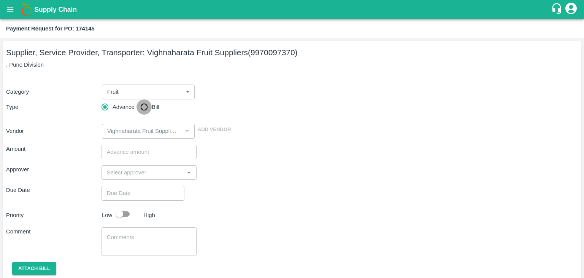
click at [144, 108] on input "Bill" at bounding box center [144, 106] width 15 height 15
radio input "true"
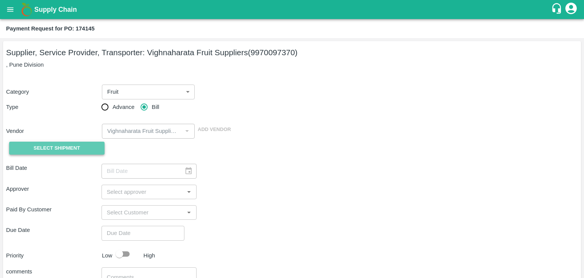
click at [61, 145] on span "Select Shipment" at bounding box center [56, 148] width 46 height 9
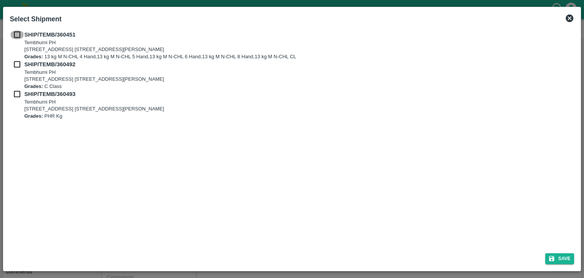
click at [18, 33] on input "checkbox" at bounding box center [17, 34] width 14 height 8
checkbox input "true"
click at [15, 66] on input "checkbox" at bounding box center [17, 64] width 14 height 8
checkbox input "true"
click at [15, 93] on input "checkbox" at bounding box center [17, 94] width 14 height 8
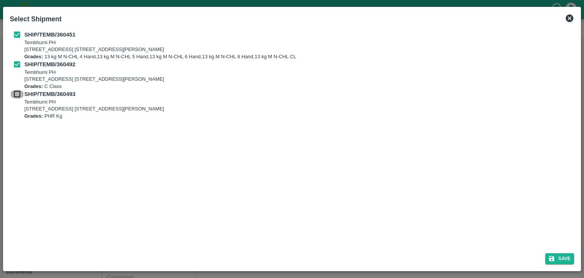
checkbox input "true"
click at [555, 257] on icon "submit" at bounding box center [551, 258] width 7 height 7
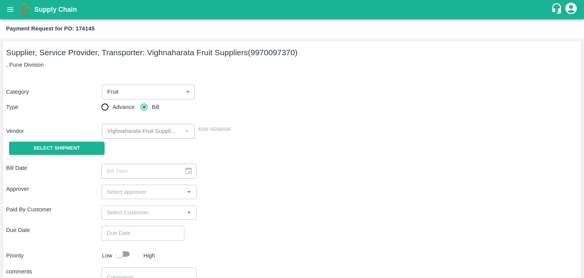
type input "[DATE]"
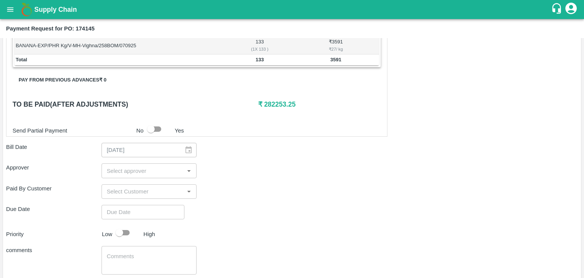
scroll to position [373, 0]
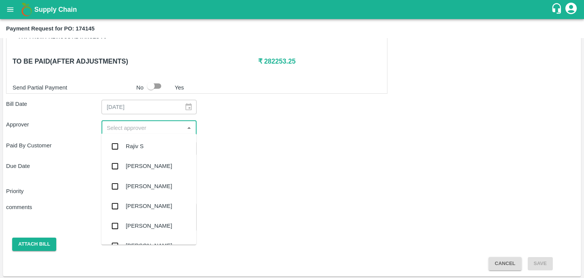
click at [153, 127] on input "input" at bounding box center [143, 127] width 78 height 10
type input "Ajit"
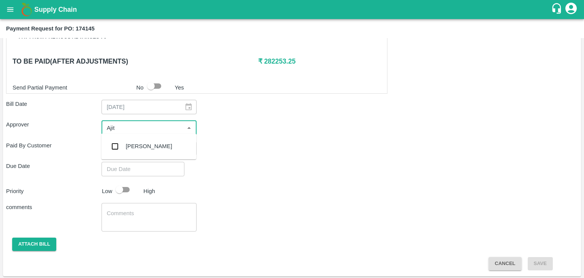
click at [145, 142] on div "[PERSON_NAME]" at bounding box center [149, 146] width 46 height 8
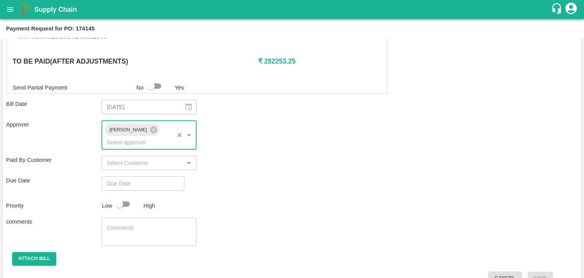
type input "DD/MM/YYYY hh:mm aa"
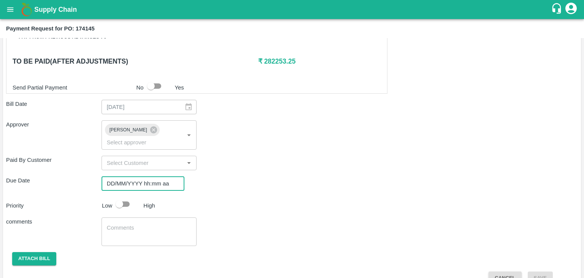
click at [164, 177] on input "DD/MM/YYYY hh:mm aa" at bounding box center [141, 183] width 78 height 14
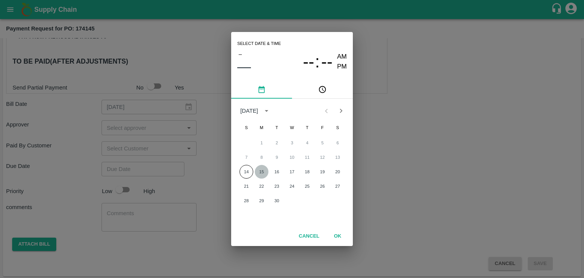
click at [260, 171] on button "15" at bounding box center [262, 172] width 14 height 14
type input "[DATE] 12:00 AM"
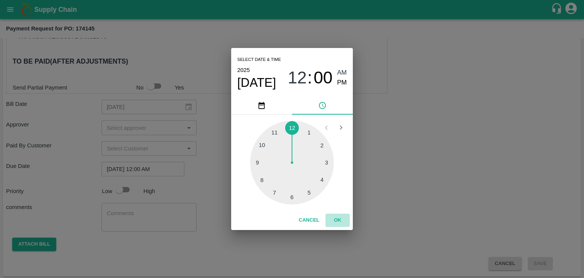
click at [338, 218] on button "OK" at bounding box center [338, 219] width 24 height 13
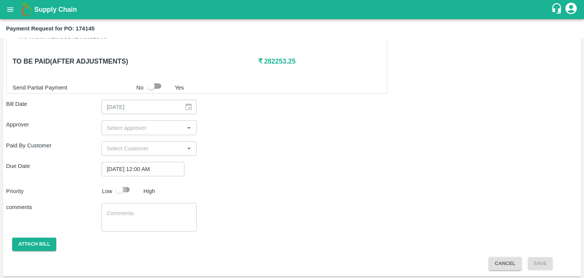
click at [128, 184] on input "checkbox" at bounding box center [119, 189] width 43 height 14
checkbox input "true"
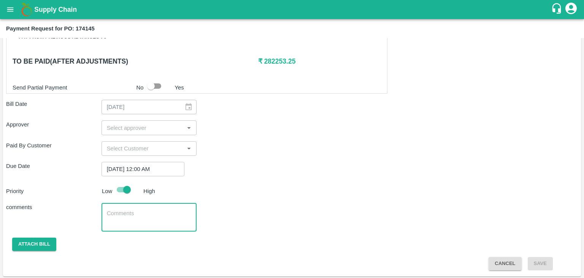
click at [149, 220] on textarea at bounding box center [149, 217] width 85 height 16
type textarea "Fruit Bill"
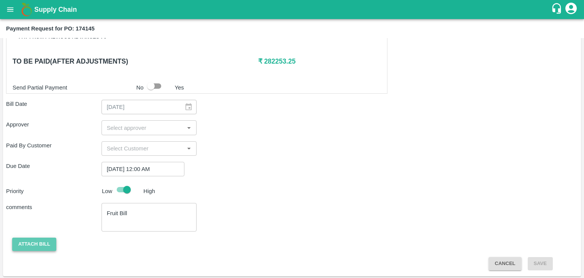
click at [25, 244] on button "Attach bill" at bounding box center [34, 243] width 44 height 13
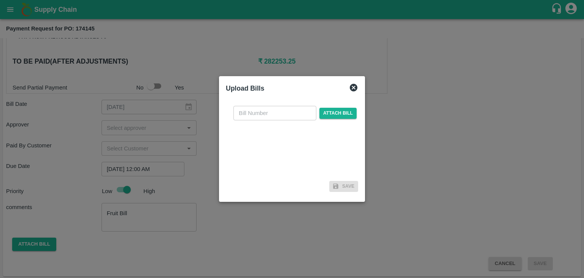
click at [130, 127] on div at bounding box center [292, 139] width 584 height 278
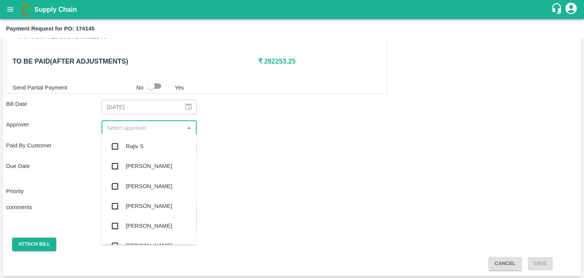
click at [133, 124] on input "input" at bounding box center [143, 127] width 78 height 10
type input "Ajit"
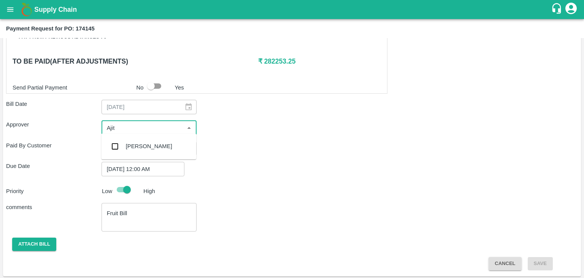
click at [148, 145] on div "[PERSON_NAME]" at bounding box center [148, 146] width 95 height 20
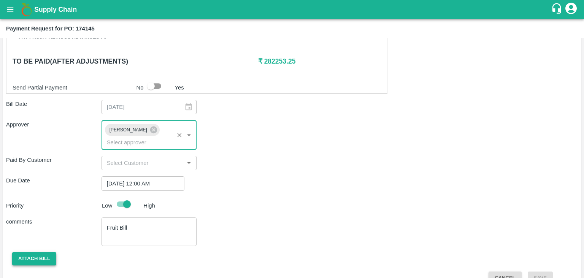
click at [40, 252] on button "Attach bill" at bounding box center [34, 258] width 44 height 13
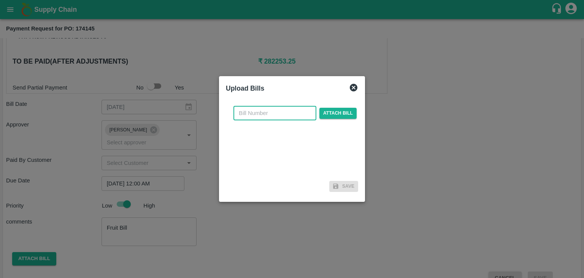
click at [269, 110] on input "text" at bounding box center [274, 113] width 83 height 14
type input "933"
click at [330, 111] on span "Attach bill" at bounding box center [337, 113] width 37 height 11
click at [0, 0] on input "Attach bill" at bounding box center [0, 0] width 0 height 0
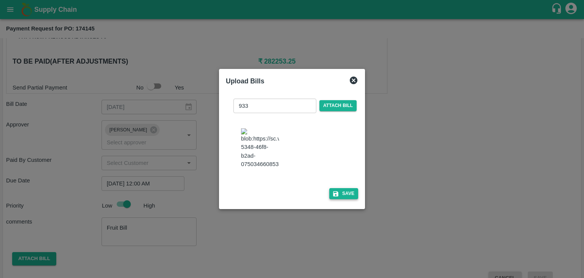
click at [345, 192] on button "Save" at bounding box center [343, 193] width 29 height 11
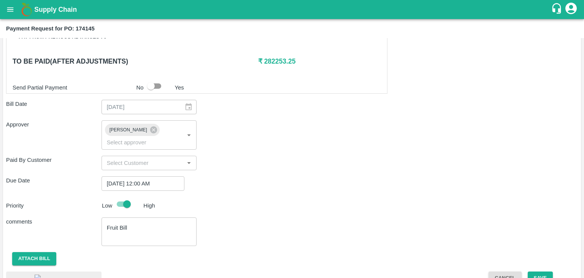
scroll to position [422, 0]
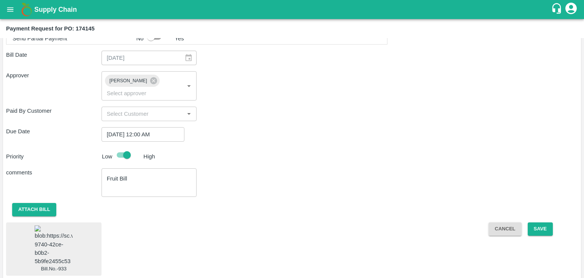
click at [50, 235] on img at bounding box center [54, 245] width 38 height 40
click at [543, 222] on button "Save" at bounding box center [540, 228] width 25 height 13
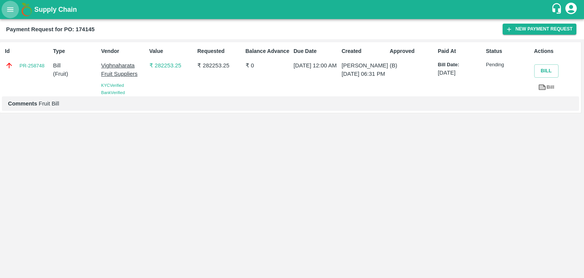
click at [15, 9] on button "open drawer" at bounding box center [10, 9] width 17 height 17
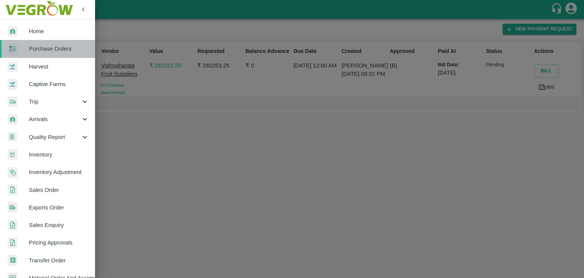
click at [60, 46] on span "Purchase Orders" at bounding box center [59, 48] width 60 height 8
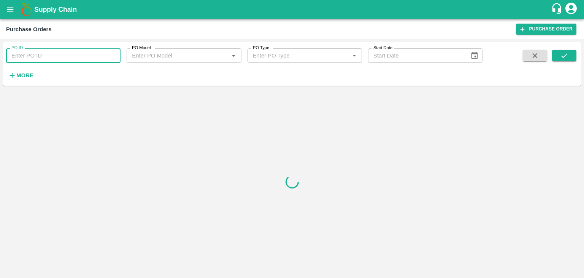
click at [106, 56] on input "PO ID" at bounding box center [63, 55] width 114 height 14
paste input "174480"
type input "174480"
click at [567, 51] on icon "submit" at bounding box center [564, 55] width 8 height 8
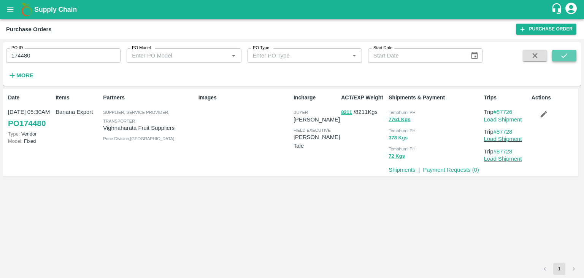
click at [567, 51] on icon "submit" at bounding box center [564, 55] width 8 height 8
click at [462, 171] on link "Payment Requests ( 0 )" at bounding box center [451, 170] width 56 height 6
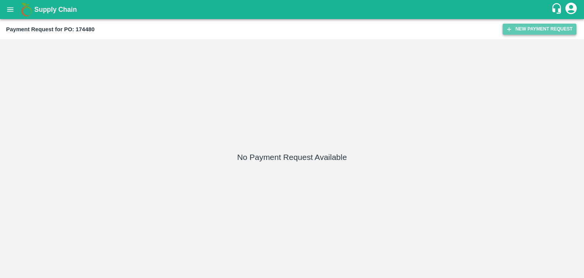
click at [517, 28] on button "New Payment Request" at bounding box center [540, 29] width 74 height 11
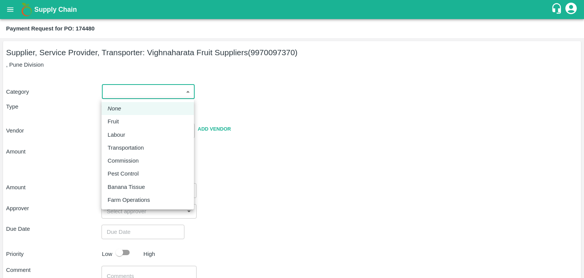
click at [108, 90] on body "Supply Chain Payment Request for PO: 174480 Supplier, Service Provider, Transpo…" at bounding box center [292, 139] width 584 height 278
click at [129, 121] on div "Fruit" at bounding box center [148, 121] width 80 height 8
type input "1"
type input "Vighnaharata Fruit Suppliers - 9970097370(Supplier, Service Provider, Transport…"
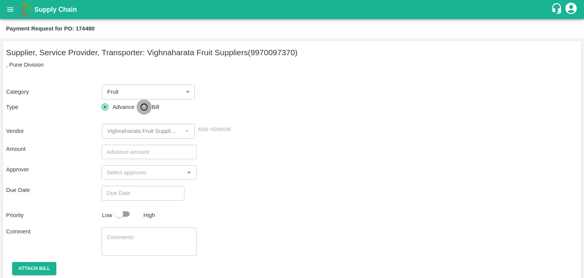
click at [141, 105] on input "Bill" at bounding box center [144, 106] width 15 height 15
radio input "true"
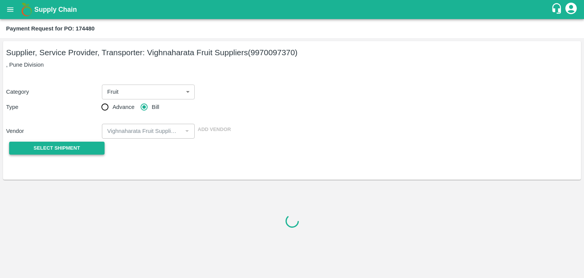
click at [49, 148] on span "Select Shipment" at bounding box center [56, 148] width 46 height 9
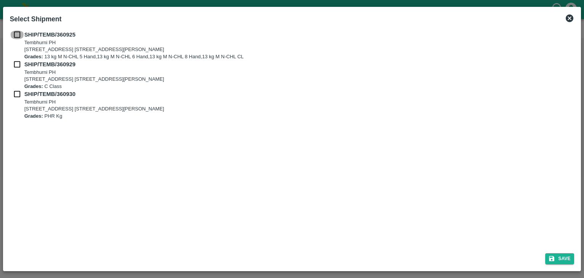
click at [15, 31] on input "checkbox" at bounding box center [17, 34] width 14 height 8
checkbox input "true"
click at [14, 62] on input "checkbox" at bounding box center [17, 64] width 14 height 8
checkbox input "true"
click at [17, 93] on input "checkbox" at bounding box center [17, 94] width 14 height 8
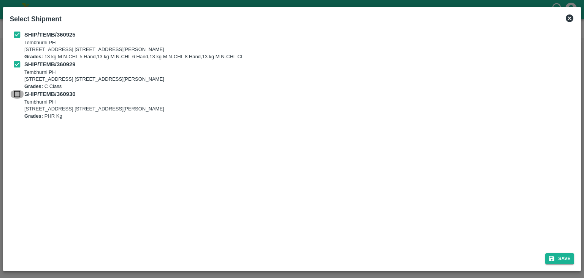
checkbox input "true"
click at [569, 254] on button "Save" at bounding box center [559, 258] width 29 height 11
type input "[DATE]"
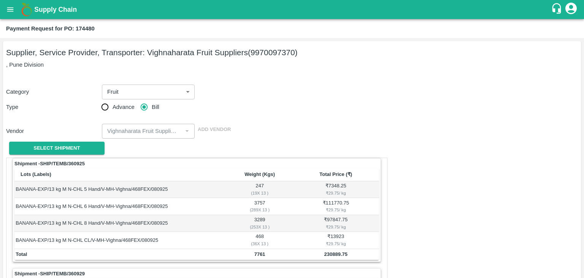
scroll to position [356, 0]
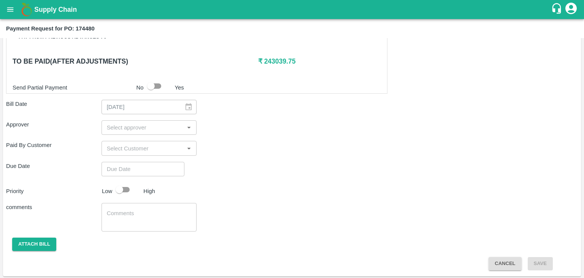
click at [175, 122] on input "input" at bounding box center [143, 127] width 78 height 10
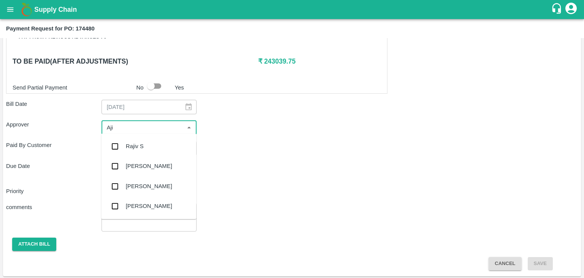
type input "Ajit"
click at [154, 136] on div "[PERSON_NAME]" at bounding box center [148, 146] width 95 height 20
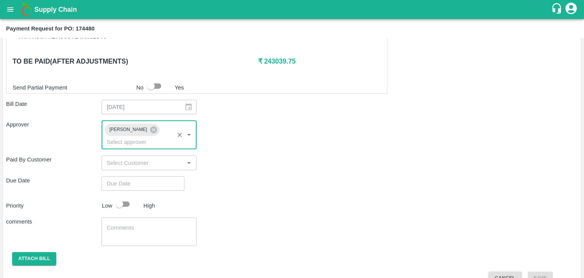
type input "DD/MM/YYYY hh:mm aa"
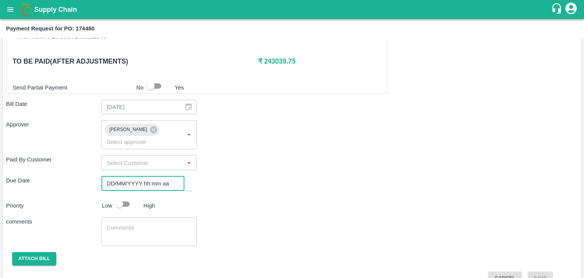
click at [155, 176] on input "DD/MM/YYYY hh:mm aa" at bounding box center [141, 183] width 78 height 14
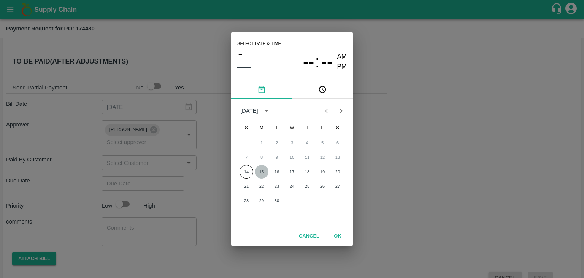
click at [261, 169] on button "15" at bounding box center [262, 172] width 14 height 14
type input "[DATE] 12:00 AM"
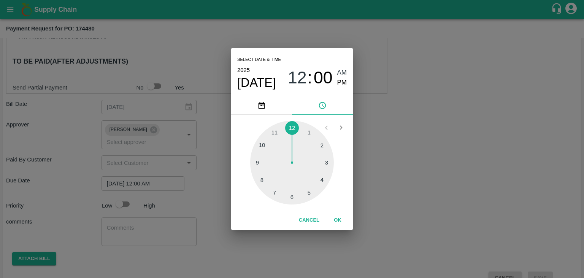
drag, startPoint x: 335, startPoint y: 212, endPoint x: 341, endPoint y: 223, distance: 12.3
click at [341, 223] on div "Cancel OK" at bounding box center [292, 219] width 122 height 19
click at [341, 223] on button "OK" at bounding box center [338, 219] width 24 height 13
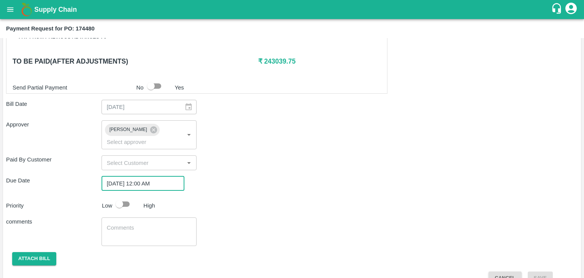
click at [116, 197] on input "checkbox" at bounding box center [119, 204] width 43 height 14
checkbox input "true"
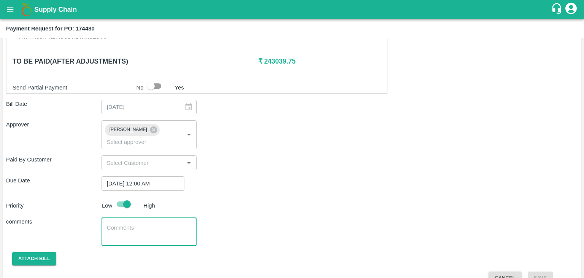
click at [149, 224] on textarea at bounding box center [149, 232] width 85 height 16
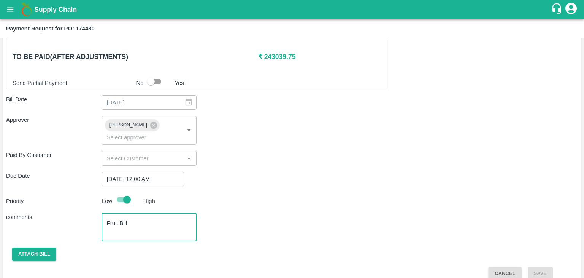
type textarea "Fruit Bill"
checkbox input "false"
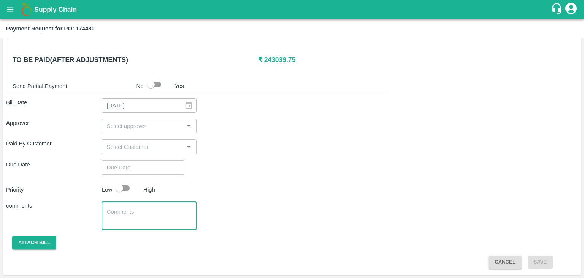
scroll to position [356, 0]
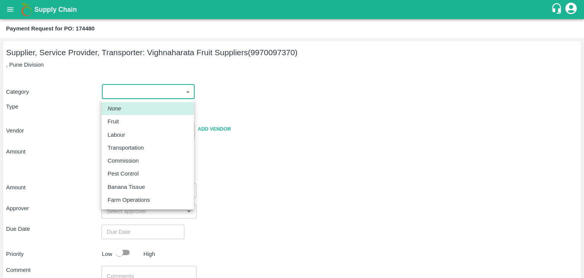
drag, startPoint x: 113, startPoint y: 93, endPoint x: 127, endPoint y: 119, distance: 29.4
click at [127, 119] on body "Supply Chain Payment Request for PO: 174480 Supplier, Service Provider, Transpo…" at bounding box center [292, 139] width 584 height 278
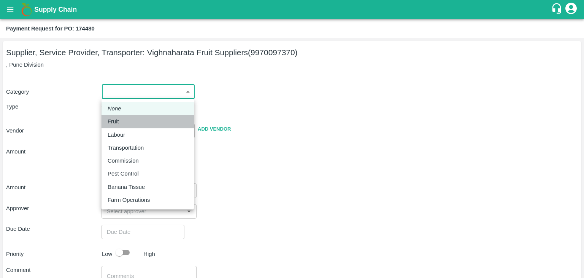
click at [127, 119] on div "Fruit" at bounding box center [148, 121] width 80 height 8
type input "1"
type input "Vighnaharata Fruit Suppliers - 9970097370(Supplier, Service Provider, Transport…"
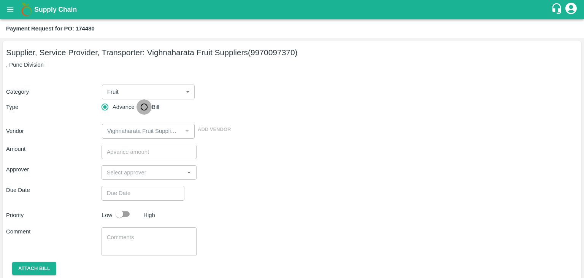
click at [143, 105] on input "Bill" at bounding box center [144, 106] width 15 height 15
radio input "true"
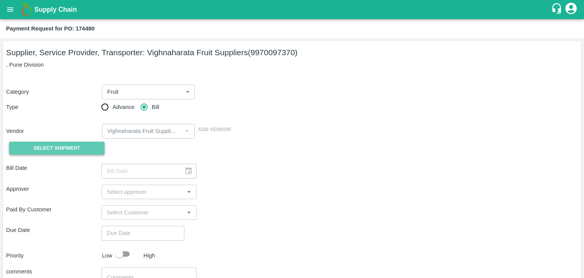
click at [59, 146] on span "Select Shipment" at bounding box center [56, 148] width 46 height 9
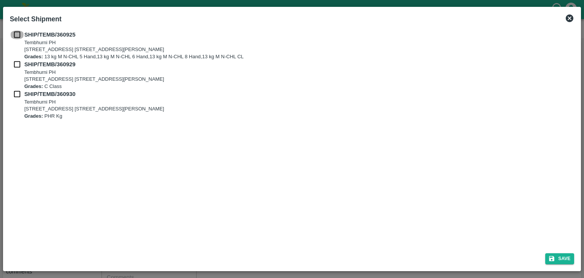
click at [14, 34] on input "checkbox" at bounding box center [17, 34] width 14 height 8
checkbox input "true"
click at [15, 64] on input "checkbox" at bounding box center [17, 64] width 14 height 8
checkbox input "true"
click at [17, 95] on input "checkbox" at bounding box center [17, 94] width 14 height 8
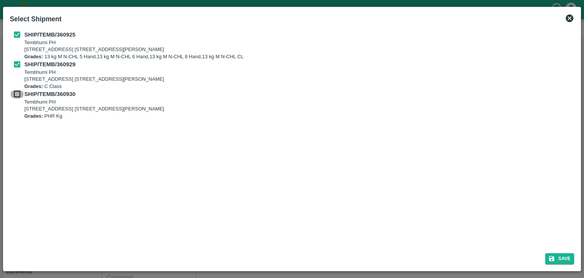
checkbox input "true"
click at [564, 257] on button "Save" at bounding box center [559, 258] width 29 height 11
type input "09/09/2025"
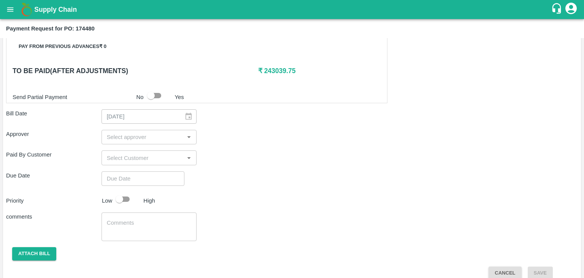
scroll to position [356, 0]
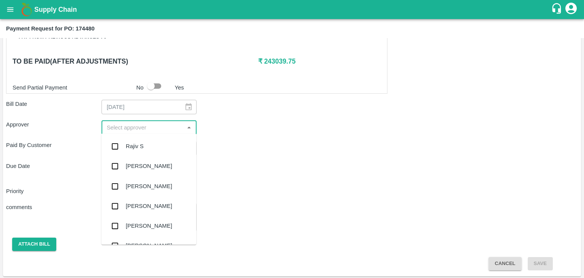
click at [154, 126] on input "input" at bounding box center [143, 127] width 78 height 10
type input "Ajit"
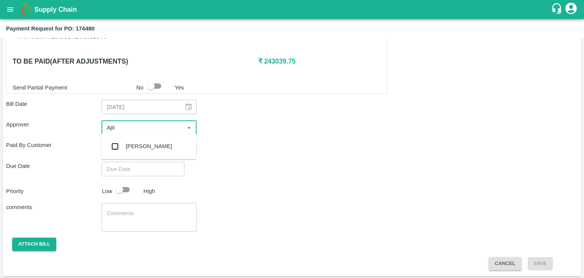
click at [146, 137] on div "[PERSON_NAME]" at bounding box center [148, 146] width 95 height 20
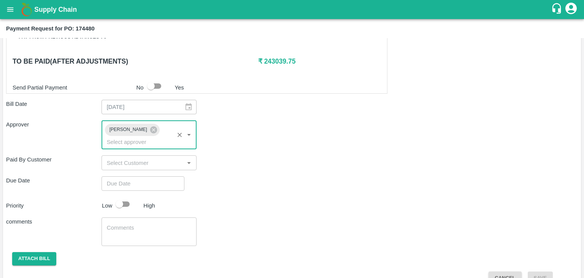
type input "DD/MM/YYYY hh:mm aa"
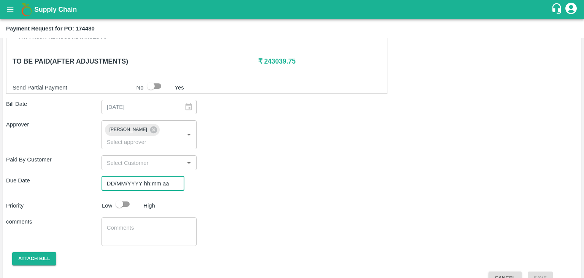
click at [155, 176] on input "DD/MM/YYYY hh:mm aa" at bounding box center [141, 183] width 78 height 14
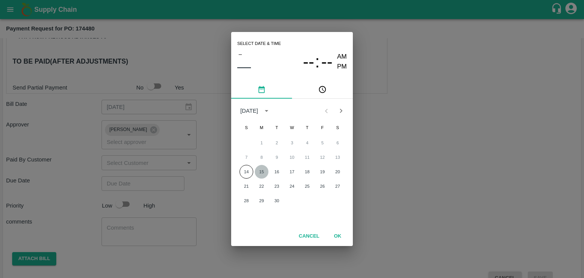
click at [257, 170] on button "15" at bounding box center [262, 172] width 14 height 14
type input "[DATE] 12:00 AM"
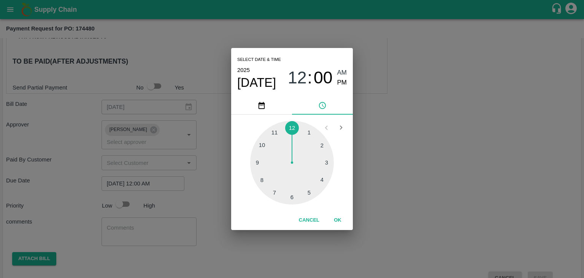
click at [345, 218] on button "OK" at bounding box center [338, 219] width 24 height 13
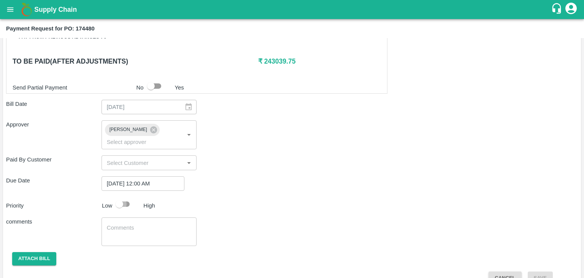
click at [125, 197] on input "checkbox" at bounding box center [119, 204] width 43 height 14
checkbox input "true"
click at [150, 224] on textarea at bounding box center [149, 232] width 85 height 16
click at [150, 224] on textarea "F" at bounding box center [149, 232] width 85 height 16
type textarea "Fruit Bill"
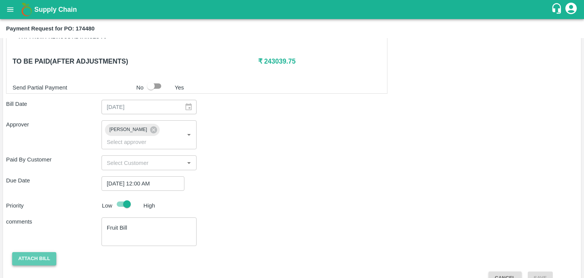
click at [45, 252] on button "Attach bill" at bounding box center [34, 258] width 44 height 13
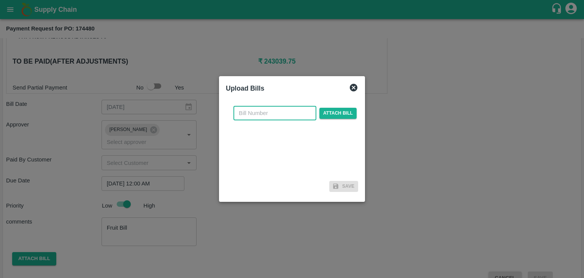
click at [286, 112] on input "text" at bounding box center [274, 113] width 83 height 14
type input "935"
click at [325, 116] on span "Attach bill" at bounding box center [337, 113] width 37 height 11
click at [0, 0] on input "Attach bill" at bounding box center [0, 0] width 0 height 0
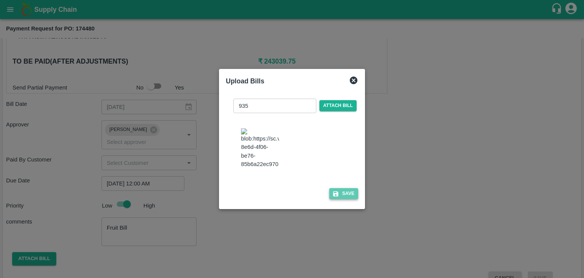
click at [352, 197] on button "Save" at bounding box center [343, 193] width 29 height 11
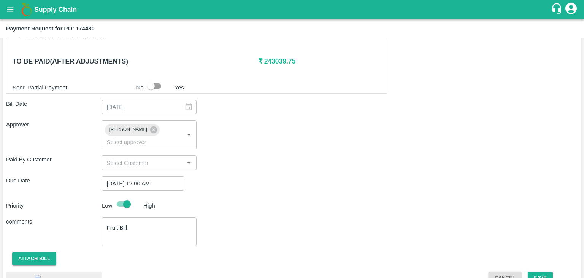
scroll to position [407, 0]
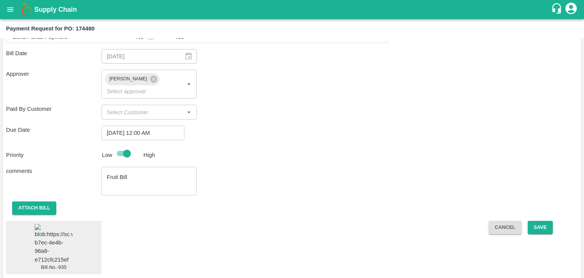
click at [53, 231] on img at bounding box center [54, 244] width 38 height 40
click at [551, 221] on button "Save" at bounding box center [540, 227] width 25 height 13
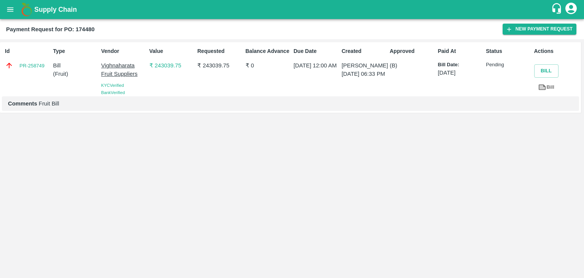
click at [9, 10] on icon "open drawer" at bounding box center [10, 9] width 6 height 4
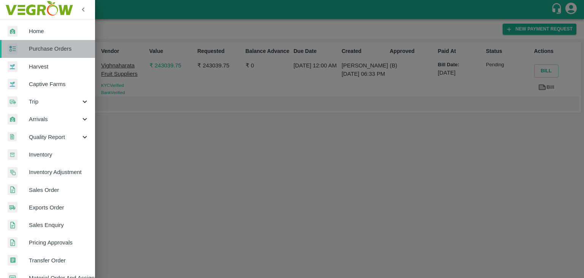
click at [49, 48] on span "Purchase Orders" at bounding box center [59, 48] width 60 height 8
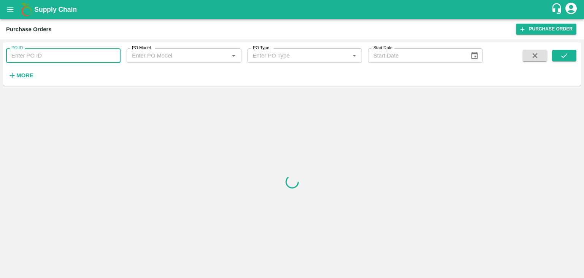
click at [83, 51] on input "PO ID" at bounding box center [63, 55] width 114 height 14
paste input "174652"
type input "174652"
click at [569, 55] on button "submit" at bounding box center [564, 55] width 24 height 11
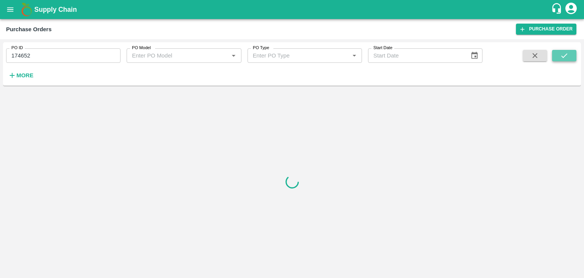
click at [569, 55] on button "submit" at bounding box center [564, 55] width 24 height 11
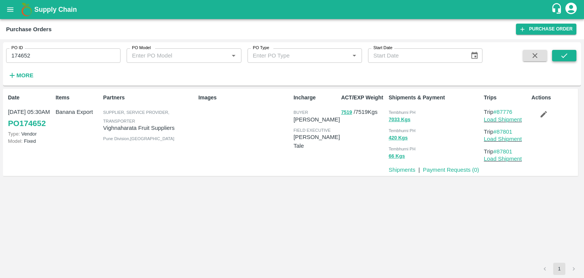
click at [569, 55] on button "submit" at bounding box center [564, 55] width 24 height 11
click at [441, 170] on link "Payment Requests ( 0 )" at bounding box center [451, 170] width 56 height 6
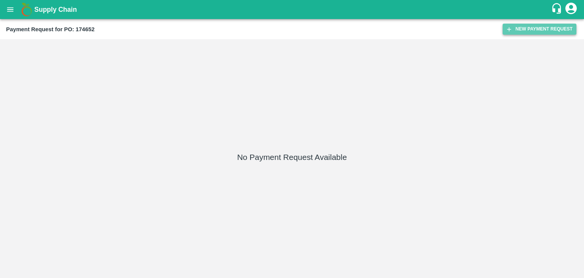
click at [546, 29] on button "New Payment Request" at bounding box center [540, 29] width 74 height 11
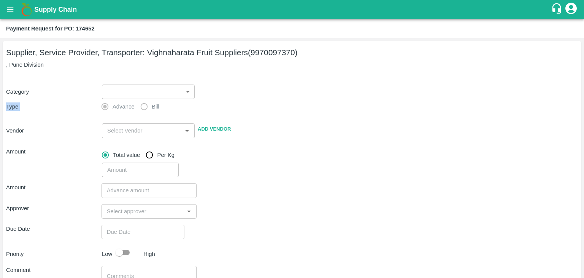
drag, startPoint x: 112, startPoint y: 99, endPoint x: 106, endPoint y: 91, distance: 9.3
click at [106, 91] on div "Category ​ ​ Type Advance Bill Vendor ​ Add Vendor Amount Total value Per Kg ​" at bounding box center [292, 126] width 572 height 102
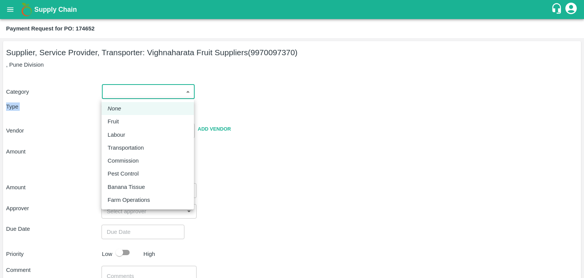
click at [106, 91] on body "Supply Chain Payment Request for PO: 174652 Supplier, Service Provider, Transpo…" at bounding box center [292, 139] width 584 height 278
click at [129, 118] on div "Fruit" at bounding box center [148, 121] width 80 height 8
type input "1"
type input "Vighnaharata Fruit Suppliers - 9970097370(Supplier, Service Provider, Transport…"
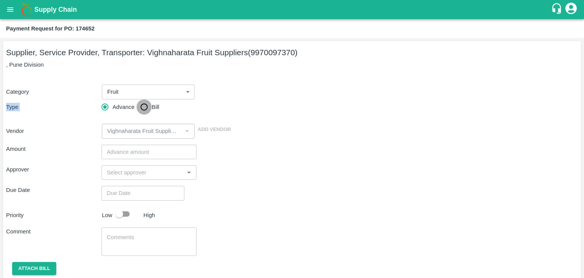
click at [147, 106] on input "Bill" at bounding box center [144, 106] width 15 height 15
radio input "true"
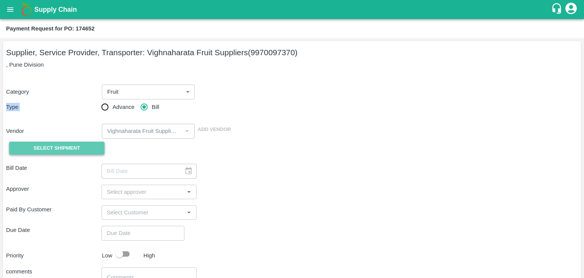
click at [52, 147] on span "Select Shipment" at bounding box center [56, 148] width 46 height 9
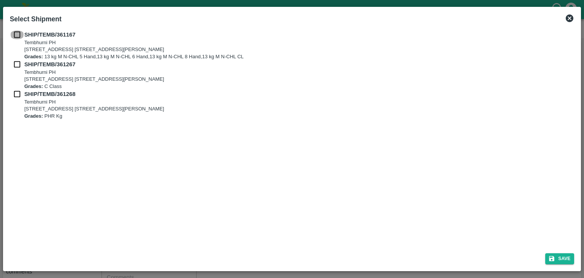
click at [13, 33] on input "checkbox" at bounding box center [17, 34] width 14 height 8
checkbox input "true"
click at [17, 60] on div "SHIP/TEMB/[STREET_ADDRESS] E-5, YASHSHREE INDUSTRIES, M.I.D.C., A/P TEMBHURANI …" at bounding box center [292, 45] width 565 height 30
click at [17, 65] on input "checkbox" at bounding box center [17, 64] width 14 height 8
checkbox input "true"
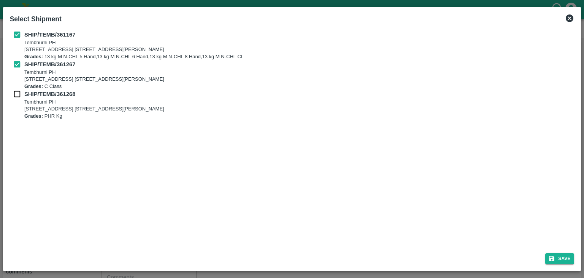
click at [16, 91] on input "checkbox" at bounding box center [17, 94] width 14 height 8
checkbox input "true"
click at [569, 261] on button "Save" at bounding box center [559, 258] width 29 height 11
type input "[DATE]"
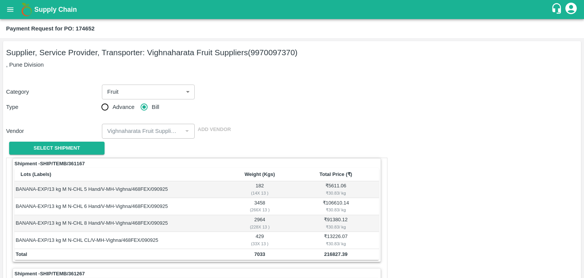
scroll to position [356, 0]
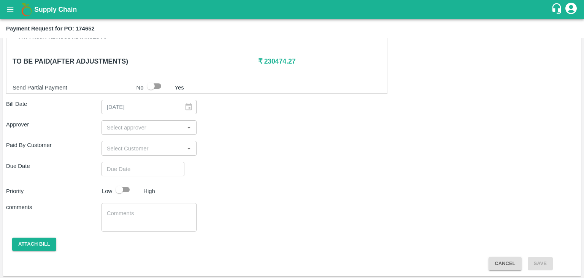
click at [159, 124] on input "input" at bounding box center [143, 127] width 78 height 10
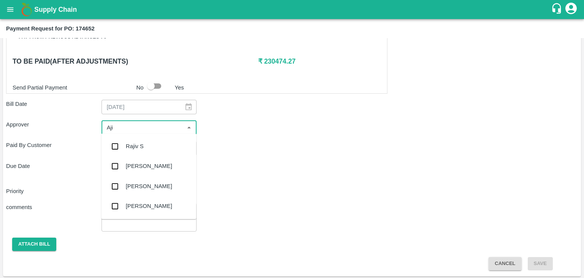
type input "Ajit"
click at [140, 143] on div "[PERSON_NAME]" at bounding box center [149, 146] width 46 height 8
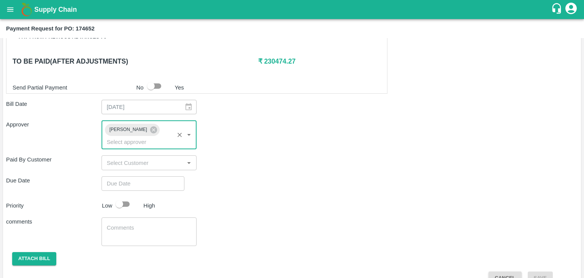
type input "DD/MM/YYYY hh:mm aa"
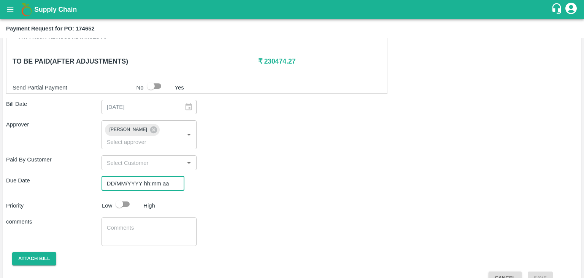
click at [156, 176] on input "DD/MM/YYYY hh:mm aa" at bounding box center [141, 183] width 78 height 14
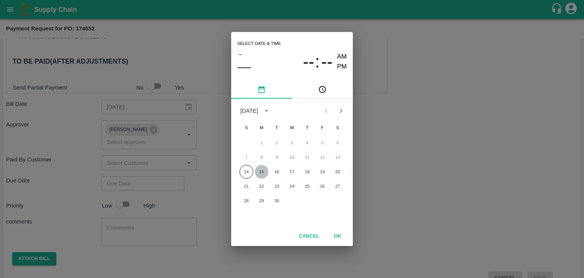
click at [260, 165] on button "15" at bounding box center [262, 172] width 14 height 14
type input "[DATE] 12:00 AM"
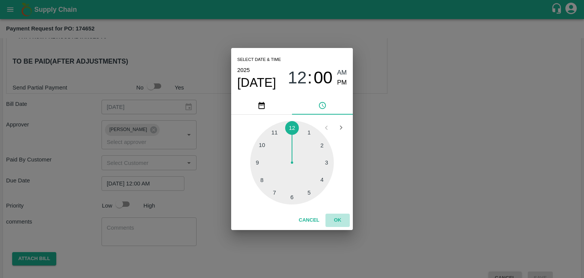
click at [338, 218] on button "OK" at bounding box center [338, 219] width 24 height 13
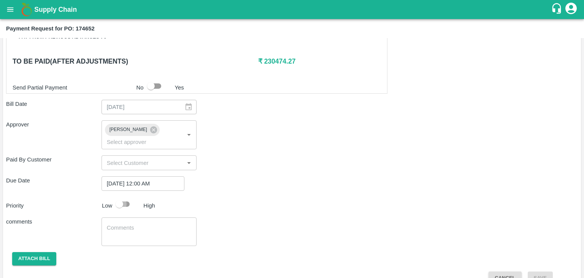
click at [125, 197] on input "checkbox" at bounding box center [119, 204] width 43 height 14
checkbox input "true"
click at [150, 224] on textarea at bounding box center [149, 232] width 85 height 16
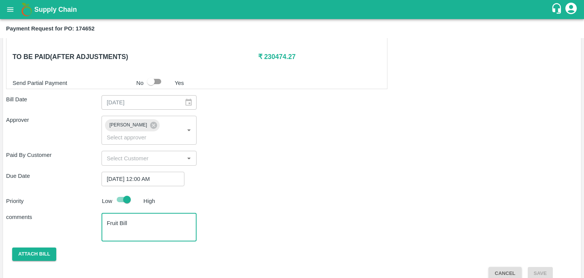
type textarea "Fruit Bill"
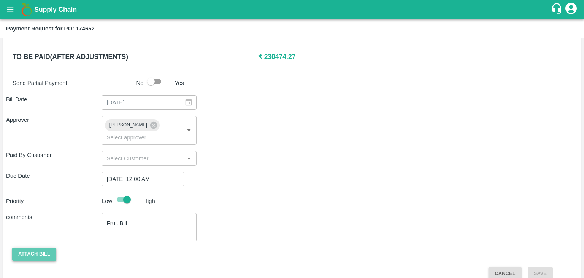
click at [41, 247] on button "Attach bill" at bounding box center [34, 253] width 44 height 13
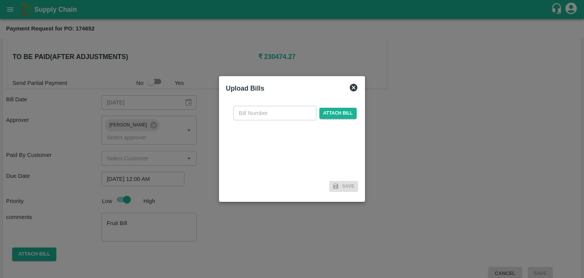
click at [296, 114] on input "text" at bounding box center [274, 113] width 83 height 14
type input "937"
click at [333, 114] on span "Attach bill" at bounding box center [337, 113] width 37 height 11
click at [0, 0] on input "Attach bill" at bounding box center [0, 0] width 0 height 0
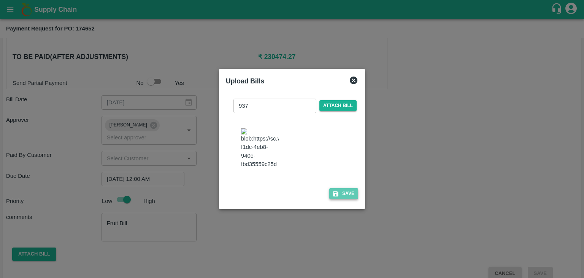
click at [347, 196] on button "Save" at bounding box center [343, 193] width 29 height 11
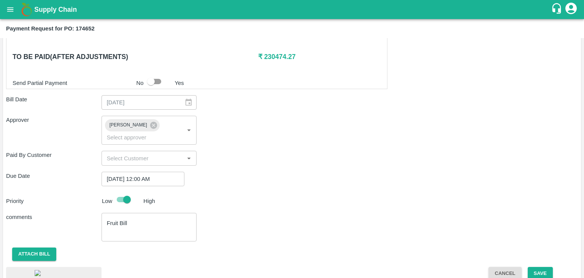
scroll to position [407, 0]
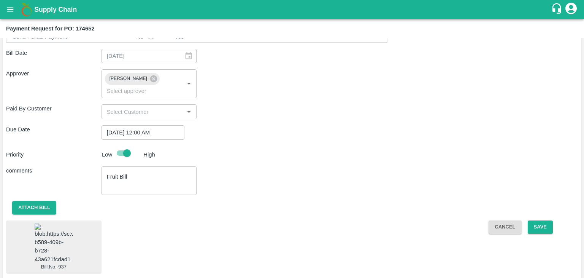
click at [46, 228] on img at bounding box center [54, 243] width 38 height 40
click at [532, 220] on button "Save" at bounding box center [540, 226] width 25 height 13
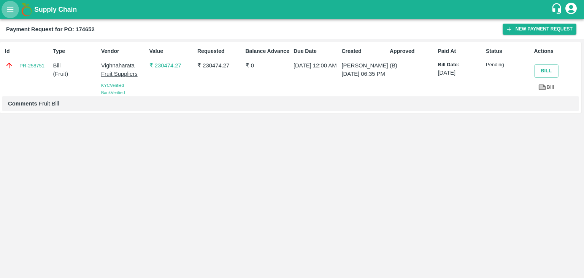
click at [3, 6] on button "open drawer" at bounding box center [10, 9] width 17 height 17
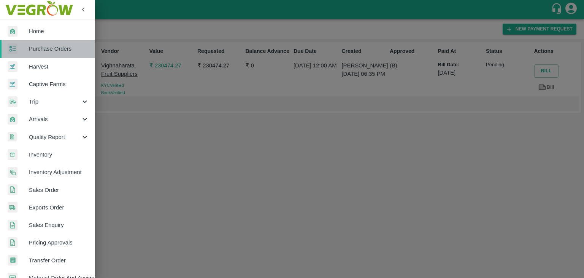
click at [70, 49] on span "Purchase Orders" at bounding box center [59, 48] width 60 height 8
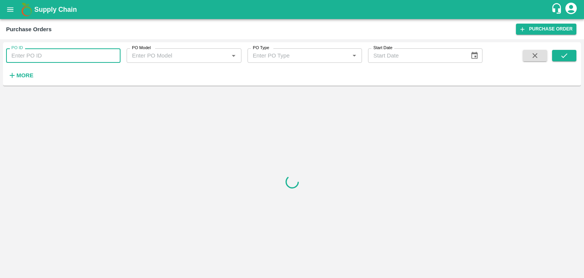
click at [106, 54] on input "PO ID" at bounding box center [63, 55] width 114 height 14
paste input "173321"
type input "173321"
click at [572, 53] on button "submit" at bounding box center [564, 55] width 24 height 11
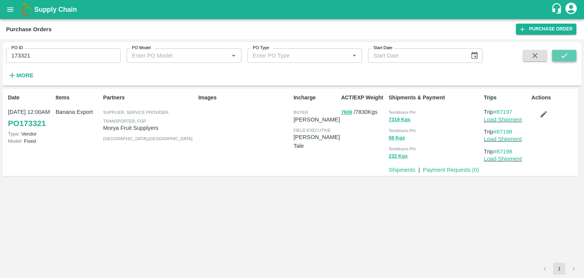
click at [572, 53] on button "submit" at bounding box center [564, 55] width 24 height 11
click at [440, 169] on link "Payment Requests ( 0 )" at bounding box center [451, 170] width 56 height 6
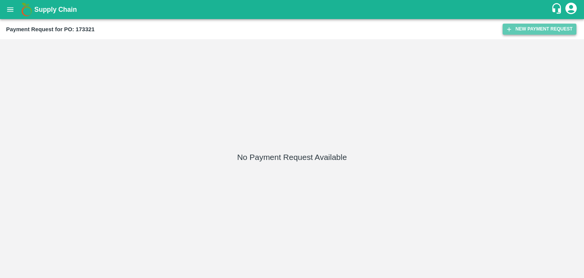
click at [548, 29] on button "New Payment Request" at bounding box center [540, 29] width 74 height 11
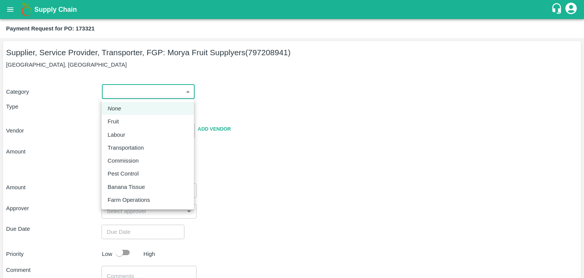
drag, startPoint x: 111, startPoint y: 95, endPoint x: 128, endPoint y: 121, distance: 30.6
click at [128, 121] on body "Supply Chain Payment Request for PO: 173321 Supplier, Service Provider, Transpo…" at bounding box center [292, 139] width 584 height 278
click at [128, 121] on div "Fruit" at bounding box center [148, 121] width 80 height 8
type input "1"
type input "Morya Fruit Supplyers - 797208941(Supplier, Service Provider, Transporter, FGP)"
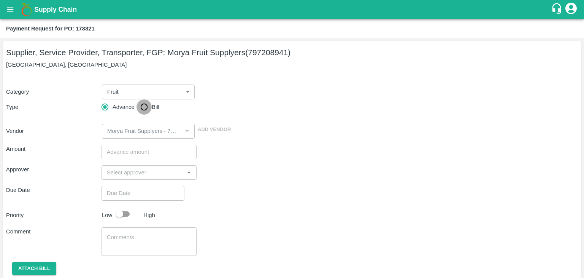
click at [146, 102] on input "Bill" at bounding box center [144, 106] width 15 height 15
radio input "true"
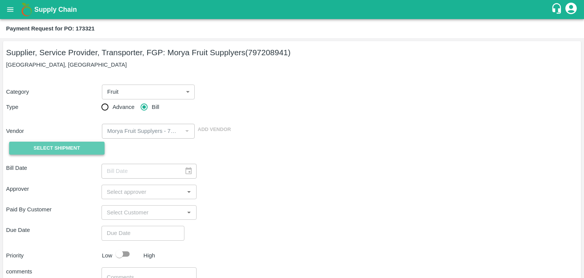
click at [62, 144] on span "Select Shipment" at bounding box center [56, 148] width 46 height 9
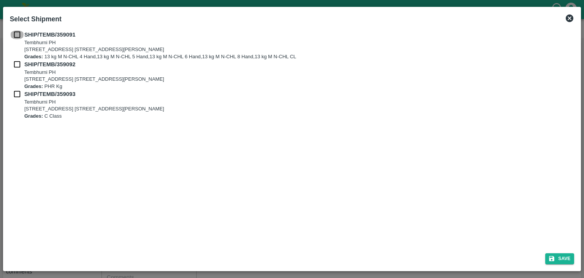
click at [16, 32] on input "checkbox" at bounding box center [17, 34] width 14 height 8
checkbox input "true"
click at [16, 65] on input "checkbox" at bounding box center [17, 64] width 14 height 8
checkbox input "true"
click at [16, 93] on input "checkbox" at bounding box center [17, 94] width 14 height 8
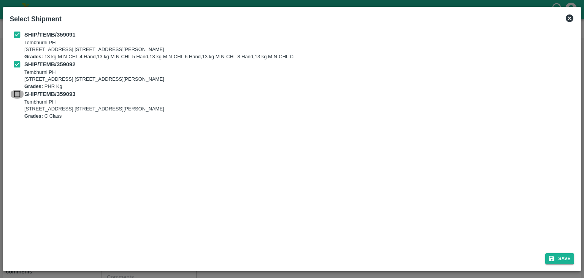
checkbox input "true"
click at [565, 254] on button "Save" at bounding box center [559, 258] width 29 height 11
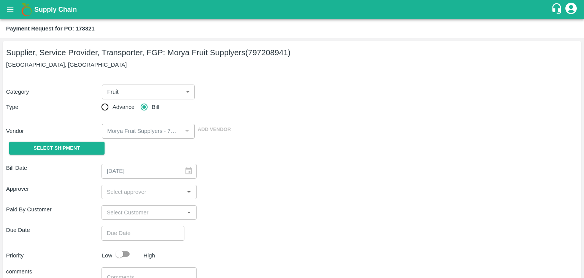
type input "[DATE]"
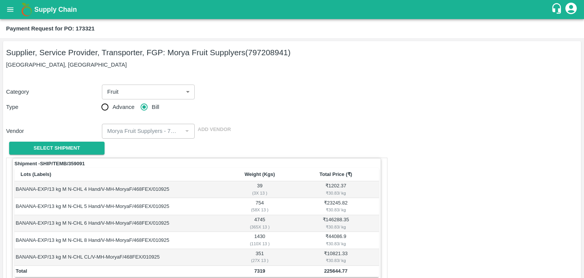
scroll to position [373, 0]
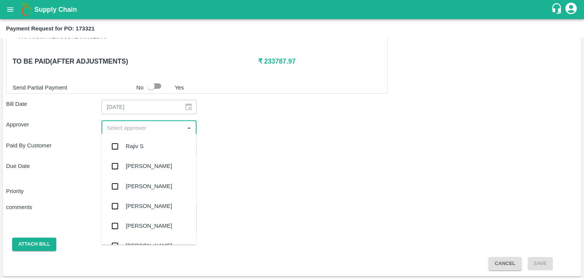
click at [147, 124] on input "input" at bounding box center [143, 127] width 78 height 10
type input "Ajit"
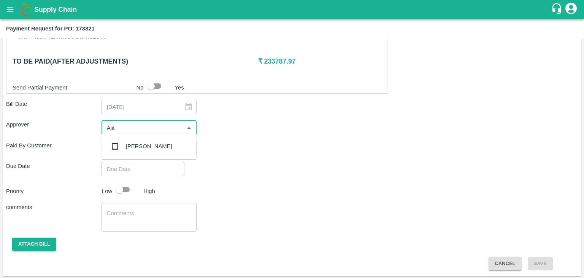
click at [142, 144] on div "[PERSON_NAME]" at bounding box center [149, 146] width 46 height 8
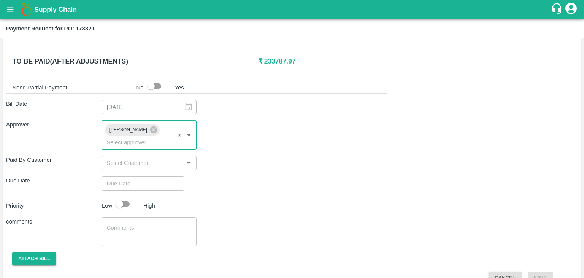
type input "DD/MM/YYYY hh:mm aa"
click at [154, 176] on input "DD/MM/YYYY hh:mm aa" at bounding box center [141, 183] width 78 height 14
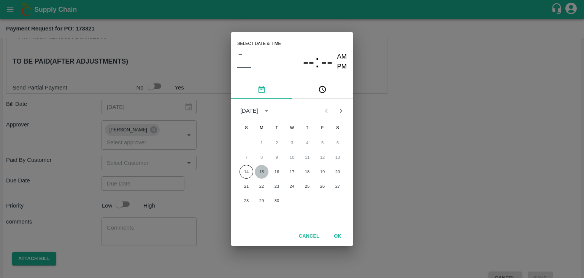
click at [260, 170] on button "15" at bounding box center [262, 172] width 14 height 14
type input "15/09/2025 12:00 AM"
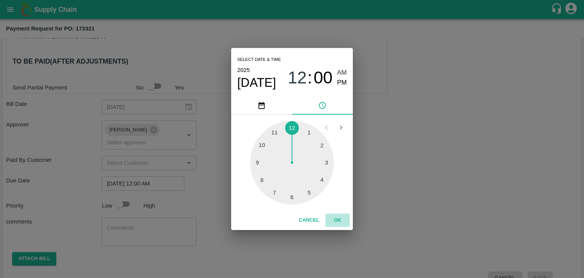
click at [338, 219] on button "OK" at bounding box center [338, 219] width 24 height 13
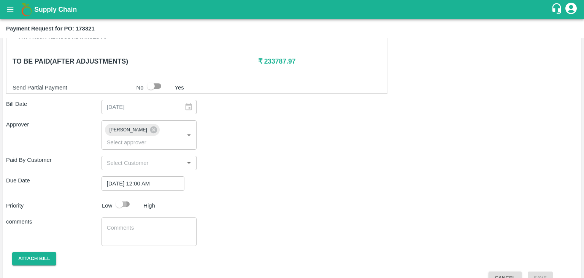
click at [122, 197] on input "checkbox" at bounding box center [119, 204] width 43 height 14
checkbox input "true"
click at [155, 224] on textarea at bounding box center [149, 232] width 85 height 16
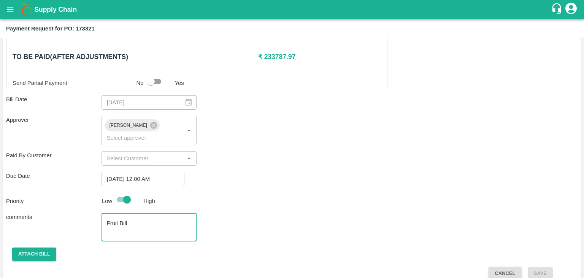
type textarea "Fruit Bill"
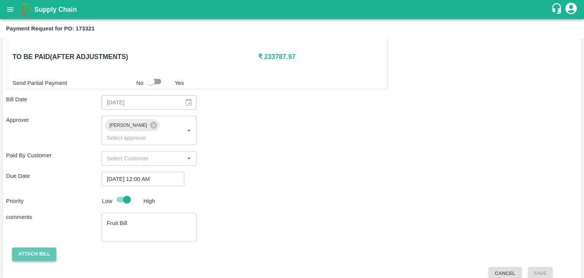
click at [39, 247] on button "Attach bill" at bounding box center [34, 253] width 44 height 13
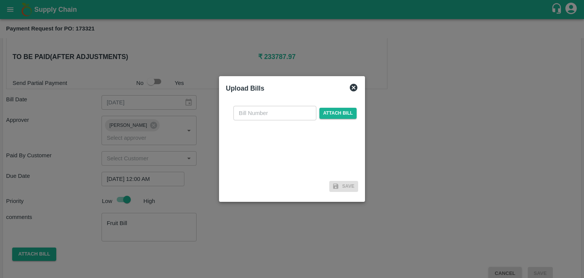
click at [268, 119] on input "text" at bounding box center [274, 113] width 83 height 14
type input "844"
click at [324, 113] on span "Attach bill" at bounding box center [337, 113] width 37 height 11
click at [0, 0] on input "Attach bill" at bounding box center [0, 0] width 0 height 0
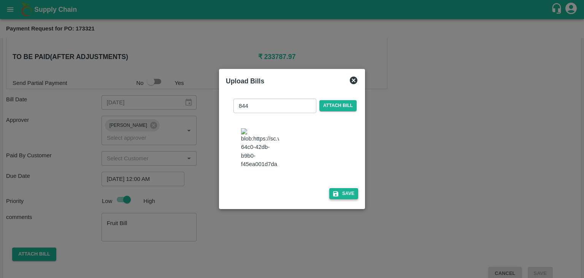
drag, startPoint x: 348, startPoint y: 200, endPoint x: 348, endPoint y: 192, distance: 7.6
click at [348, 192] on div "844 ​ Attach bill Save" at bounding box center [292, 147] width 132 height 110
click at [348, 192] on button "Save" at bounding box center [343, 193] width 29 height 11
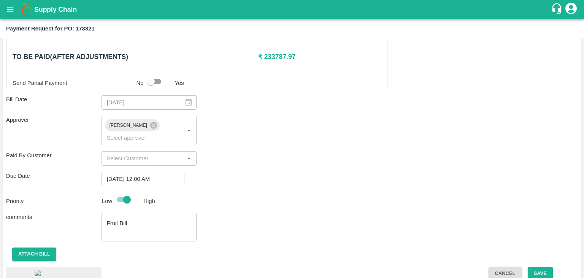
scroll to position [415, 0]
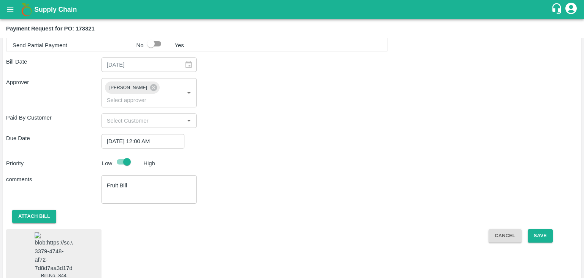
click at [70, 232] on img at bounding box center [54, 252] width 38 height 40
click at [546, 229] on button "Save" at bounding box center [540, 235] width 25 height 13
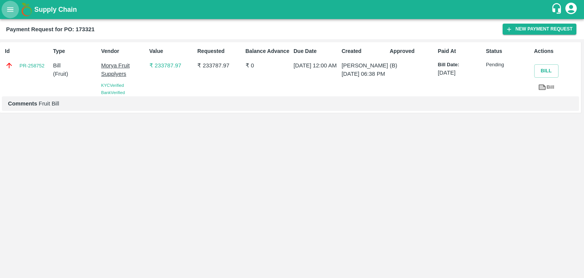
click at [8, 11] on icon "open drawer" at bounding box center [10, 9] width 8 height 8
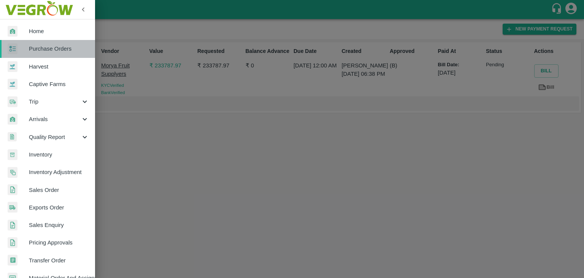
click at [61, 52] on span "Purchase Orders" at bounding box center [59, 48] width 60 height 8
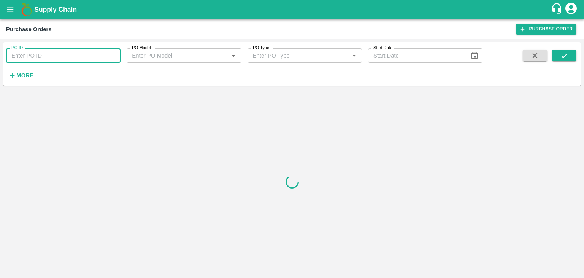
click at [96, 53] on input "PO ID" at bounding box center [63, 55] width 114 height 14
paste input "174692"
click at [563, 56] on icon "submit" at bounding box center [564, 55] width 8 height 8
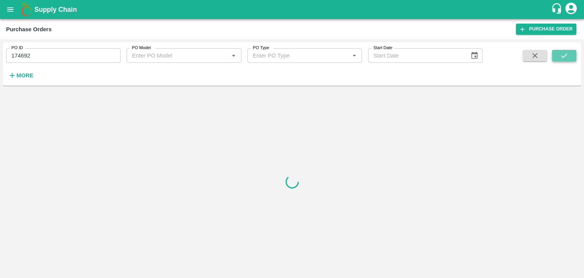
click at [563, 56] on icon "submit" at bounding box center [564, 55] width 8 height 8
click at [58, 52] on input "174692" at bounding box center [63, 55] width 114 height 14
type input "174692"
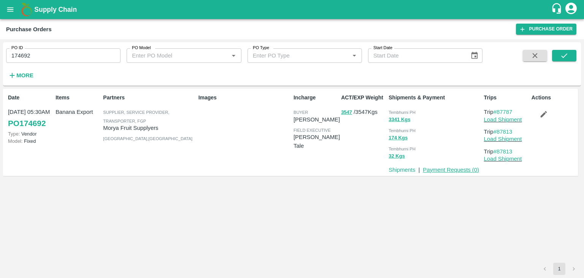
click at [437, 168] on link "Payment Requests ( 0 )" at bounding box center [451, 170] width 56 height 6
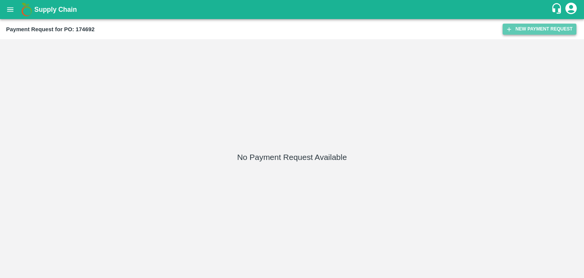
click at [540, 28] on button "New Payment Request" at bounding box center [540, 29] width 74 height 11
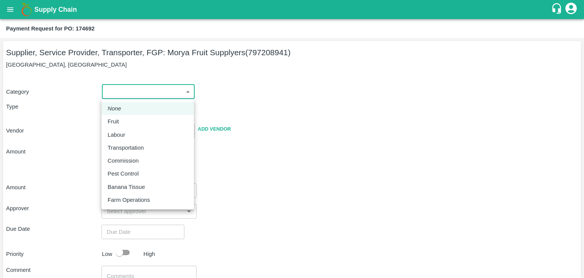
drag, startPoint x: 108, startPoint y: 93, endPoint x: 134, endPoint y: 125, distance: 41.0
click at [134, 125] on body "Supply Chain Payment Request for PO: 174692 Supplier, Service Provider, Transpo…" at bounding box center [292, 139] width 584 height 278
click at [134, 125] on div "Fruit" at bounding box center [148, 121] width 80 height 8
type input "1"
type input "Morya Fruit Supplyers - 797208941(Supplier, Service Provider, Transporter, FGP)"
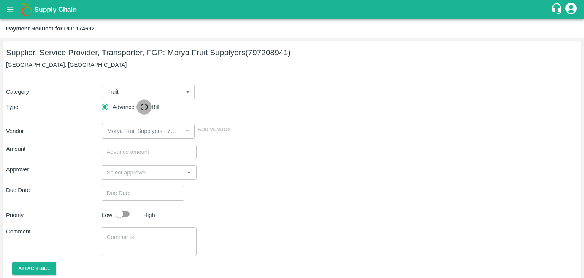
click at [143, 108] on input "Bill" at bounding box center [144, 106] width 15 height 15
radio input "true"
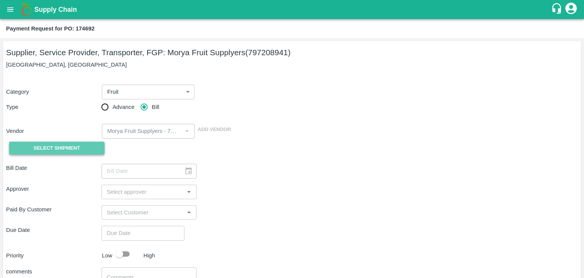
click at [59, 143] on button "Select Shipment" at bounding box center [56, 147] width 95 height 13
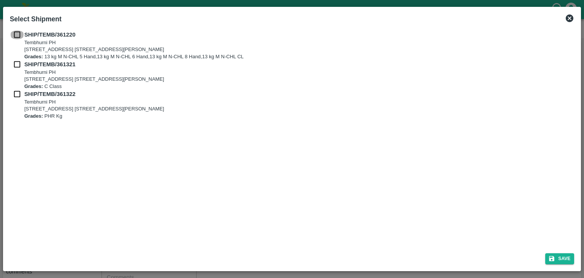
click at [17, 30] on input "checkbox" at bounding box center [17, 34] width 14 height 8
checkbox input "true"
click at [15, 62] on input "checkbox" at bounding box center [17, 64] width 14 height 8
checkbox input "true"
click at [16, 93] on input "checkbox" at bounding box center [17, 94] width 14 height 8
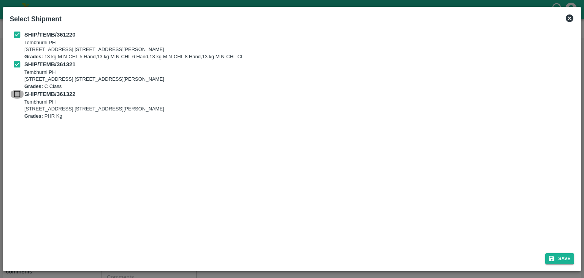
checkbox input "true"
click at [564, 259] on button "Save" at bounding box center [559, 258] width 29 height 11
type input "[DATE]"
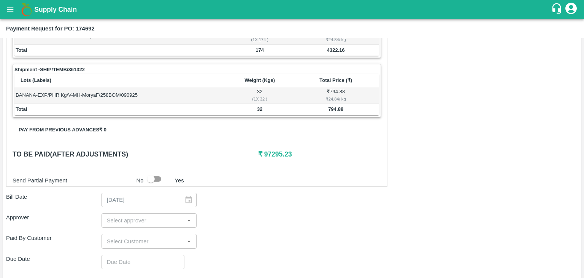
scroll to position [356, 0]
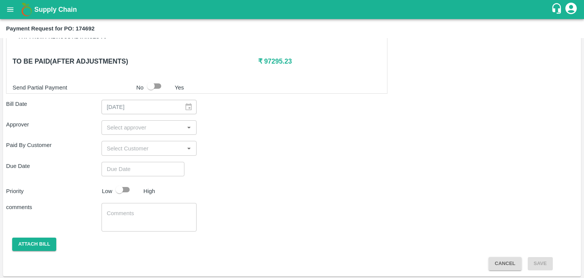
click at [159, 125] on input "input" at bounding box center [143, 127] width 78 height 10
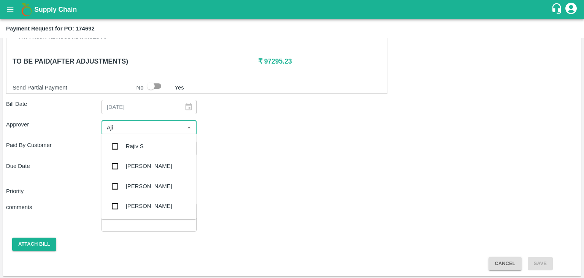
type input "Ajit"
click at [145, 145] on div "[PERSON_NAME]" at bounding box center [149, 146] width 46 height 8
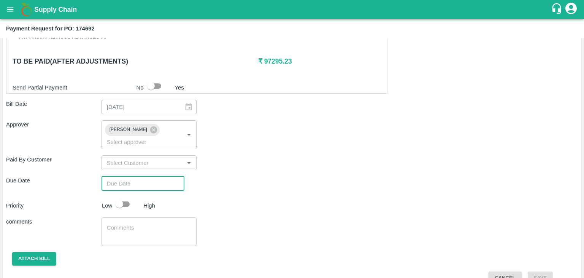
type input "DD/MM/YYYY hh:mm aa"
click at [153, 176] on input "DD/MM/YYYY hh:mm aa" at bounding box center [141, 183] width 78 height 14
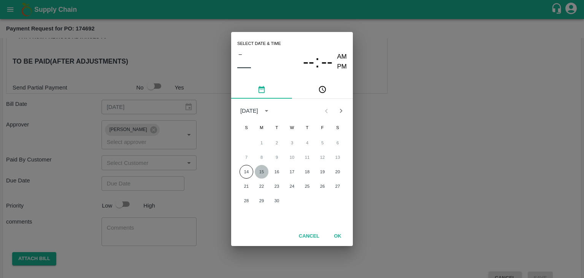
click at [260, 169] on button "15" at bounding box center [262, 172] width 14 height 14
type input "15/09/2025 12:00 AM"
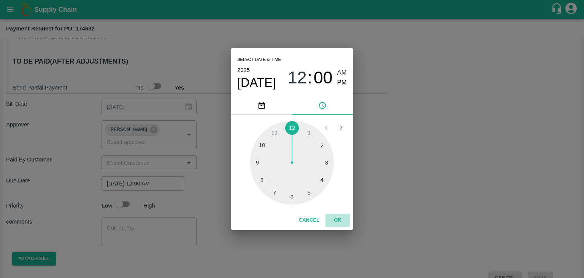
click at [342, 215] on button "OK" at bounding box center [338, 219] width 24 height 13
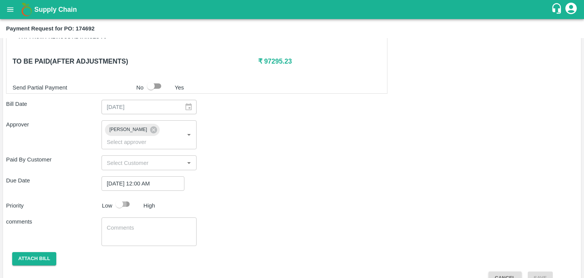
click at [132, 197] on input "checkbox" at bounding box center [119, 204] width 43 height 14
checkbox input "true"
drag, startPoint x: 156, startPoint y: 235, endPoint x: 160, endPoint y: 224, distance: 11.2
click at [160, 224] on div "Shipment - SHIP/TEMB/361220 Lots (Labels) Weight (Kgs) Total Price (₹) BANANA-E…" at bounding box center [292, 42] width 572 height 483
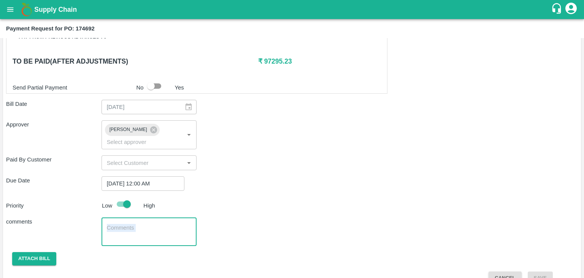
click at [160, 224] on textarea at bounding box center [149, 232] width 85 height 16
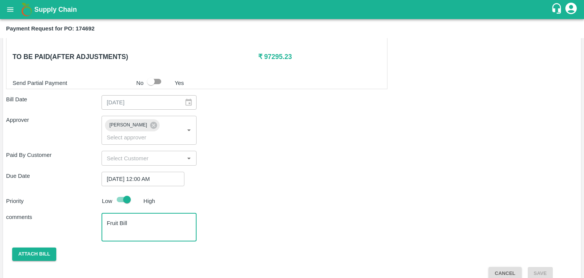
type textarea "Fruit Bill"
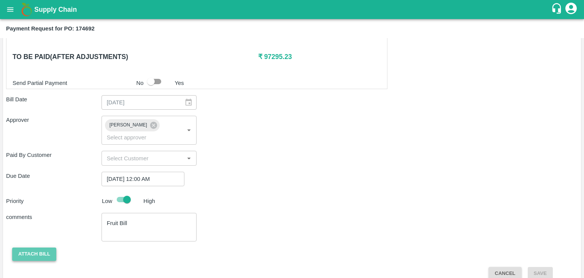
click at [36, 247] on button "Attach bill" at bounding box center [34, 253] width 44 height 13
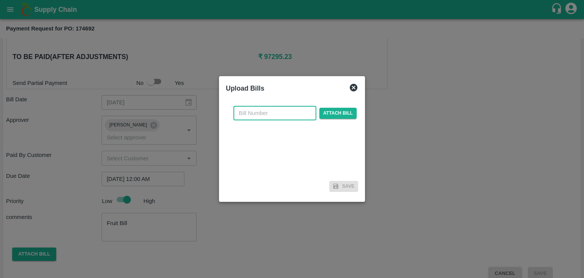
click at [276, 117] on input "text" at bounding box center [274, 113] width 83 height 14
type input "846"
click at [326, 119] on div "846 ​ Attach bill" at bounding box center [295, 113] width 126 height 14
click at [335, 109] on span "Attach bill" at bounding box center [337, 113] width 37 height 11
click at [0, 0] on input "Attach bill" at bounding box center [0, 0] width 0 height 0
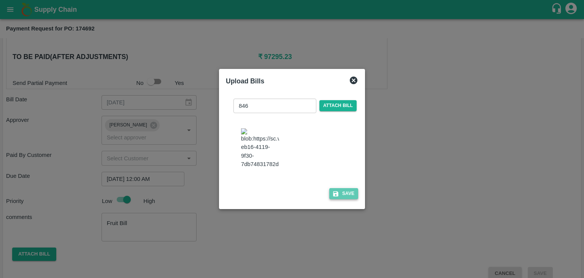
click at [348, 192] on button "Save" at bounding box center [343, 193] width 29 height 11
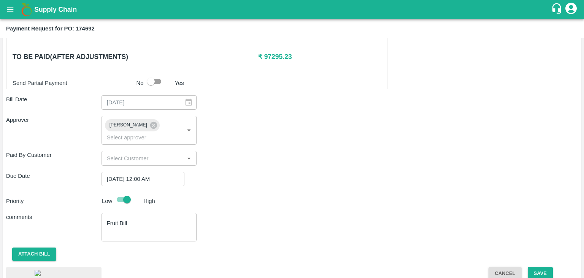
scroll to position [399, 0]
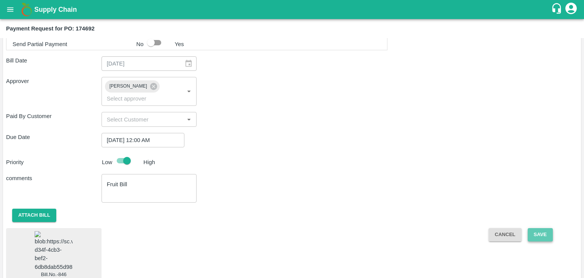
click at [538, 228] on button "Save" at bounding box center [540, 234] width 25 height 13
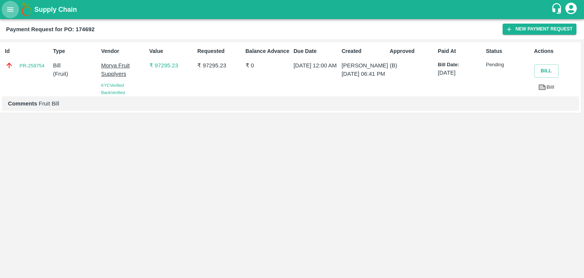
click at [12, 14] on button "open drawer" at bounding box center [10, 9] width 17 height 17
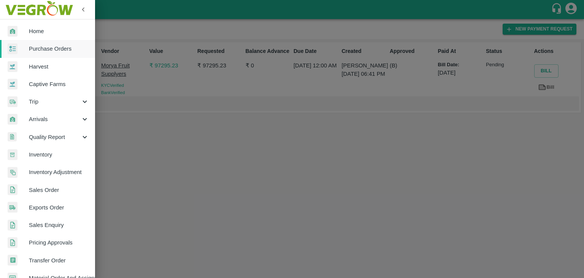
click at [62, 51] on span "Purchase Orders" at bounding box center [59, 48] width 60 height 8
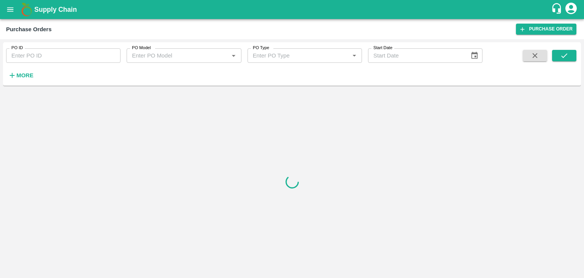
click at [98, 52] on input "PO ID" at bounding box center [63, 55] width 114 height 14
paste input "175699"
click at [98, 52] on input "PO ID" at bounding box center [63, 55] width 114 height 14
type input "175699"
click at [564, 54] on icon "submit" at bounding box center [564, 55] width 8 height 8
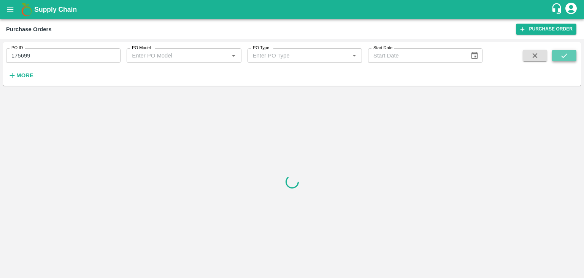
click at [564, 54] on icon "submit" at bounding box center [564, 55] width 8 height 8
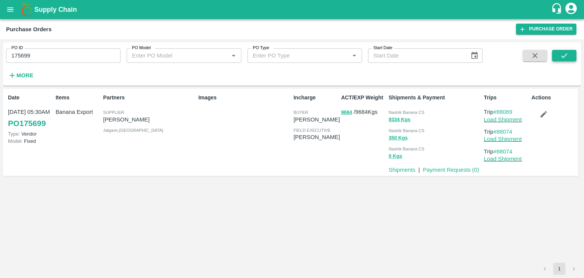
click at [564, 54] on icon "submit" at bounding box center [564, 55] width 8 height 8
click at [556, 55] on button "submit" at bounding box center [564, 55] width 24 height 11
click at [560, 53] on icon "submit" at bounding box center [564, 55] width 8 height 8
click at [576, 59] on button "submit" at bounding box center [564, 55] width 24 height 11
click at [508, 121] on link "Load Shipment" at bounding box center [503, 119] width 38 height 6
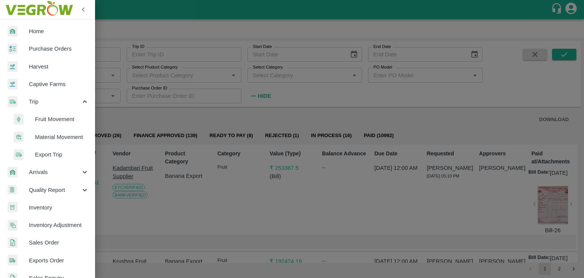
click at [57, 119] on span "Fruit Movement" at bounding box center [62, 119] width 54 height 8
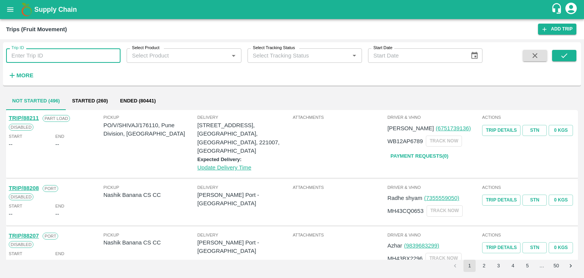
click at [53, 58] on input "Trip ID" at bounding box center [63, 55] width 114 height 14
click at [50, 54] on input "Trip ID" at bounding box center [63, 55] width 114 height 14
type input "88074"
click at [573, 54] on button "submit" at bounding box center [564, 55] width 24 height 11
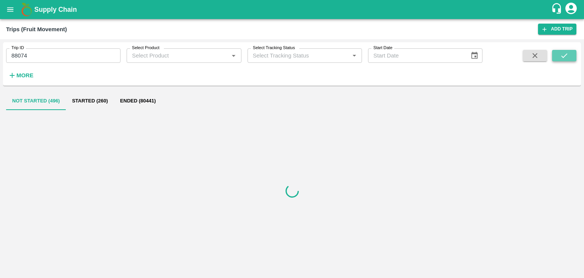
click at [573, 54] on button "submit" at bounding box center [564, 55] width 24 height 11
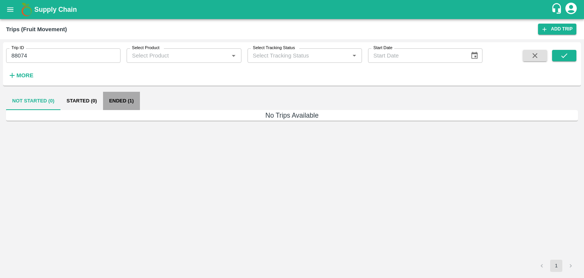
click at [125, 99] on button "Ended (1)" at bounding box center [121, 101] width 37 height 18
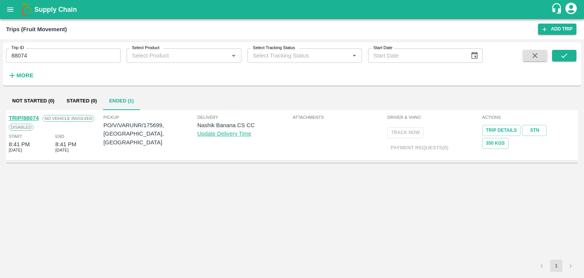
click at [29, 116] on link "TRIP/88074" at bounding box center [24, 118] width 30 height 6
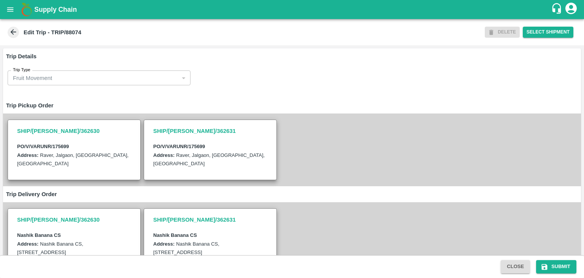
scroll to position [178, 0]
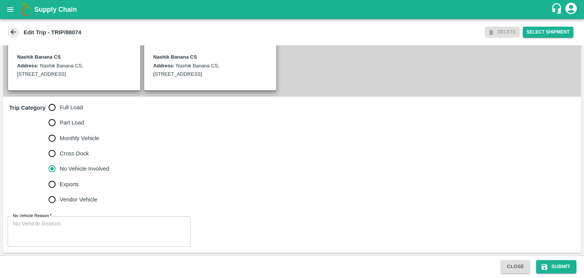
click at [68, 105] on span "Full Load" at bounding box center [71, 107] width 23 height 8
click at [60, 105] on input "Full Load" at bounding box center [51, 107] width 15 height 15
radio input "true"
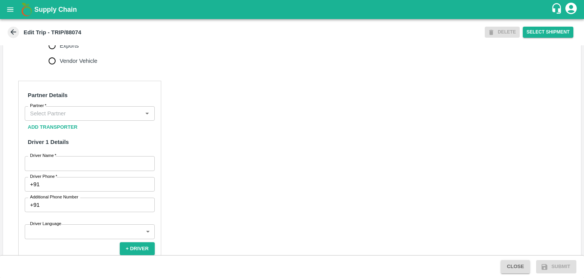
scroll to position [318, 0]
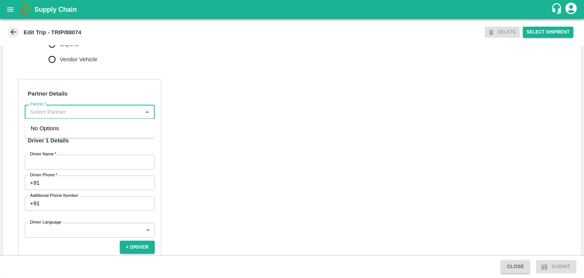
click at [83, 115] on input "Partner   *" at bounding box center [83, 112] width 113 height 10
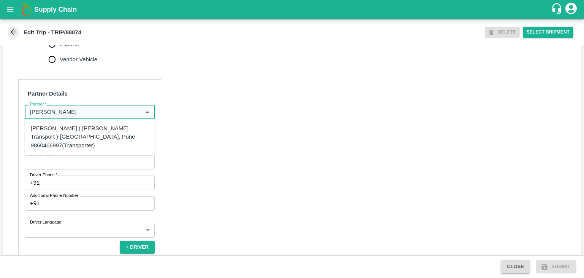
click at [86, 129] on div "[PERSON_NAME] ( [PERSON_NAME] Transport )-[GEOGRAPHIC_DATA], Pune-9860466997(Tr…" at bounding box center [90, 136] width 118 height 25
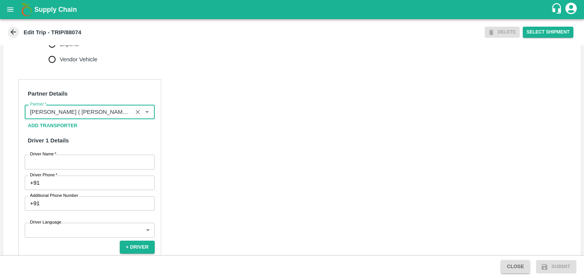
type input "[PERSON_NAME] ( [PERSON_NAME] Transport )-[GEOGRAPHIC_DATA], Pune-9860466997(Tr…"
drag, startPoint x: 54, startPoint y: 169, endPoint x: 59, endPoint y: 160, distance: 9.7
click at [59, 160] on div "Partner Details Partner   * Partner Add Transporter Driver 1 Details Driver Nam…" at bounding box center [89, 251] width 143 height 345
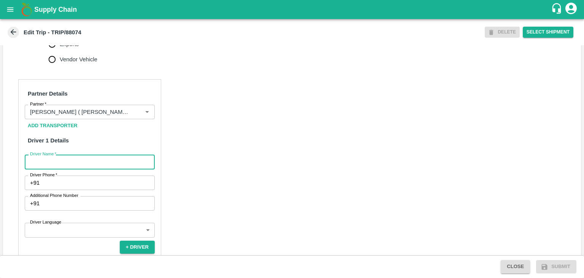
click at [59, 160] on input "Driver Name   *" at bounding box center [90, 161] width 130 height 14
type input "Godase"
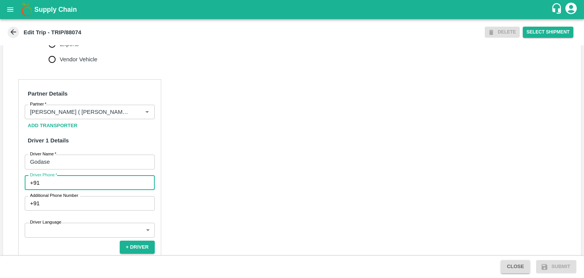
click at [88, 180] on input "Driver Phone   *" at bounding box center [99, 182] width 112 height 14
type input "9307659688"
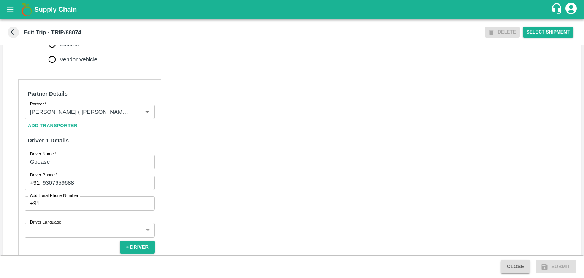
drag, startPoint x: 90, startPoint y: 210, endPoint x: 110, endPoint y: 239, distance: 35.2
click at [110, 239] on div "Partner Details Partner   * Partner Add Transporter Driver 1 Details Driver Nam…" at bounding box center [89, 261] width 143 height 364
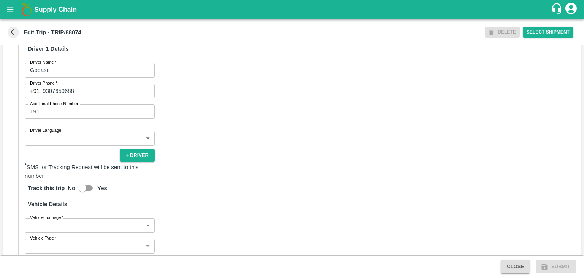
scroll to position [411, 0]
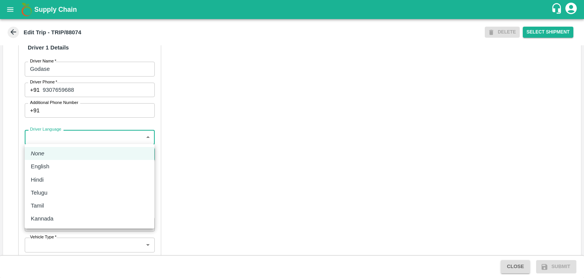
click at [43, 134] on body "Supply Chain Edit Trip - TRIP/88074 DELETE Select Shipment Trip Details Trip Ty…" at bounding box center [292, 139] width 584 height 278
click at [60, 169] on div "English" at bounding box center [90, 166] width 118 height 8
type input "en"
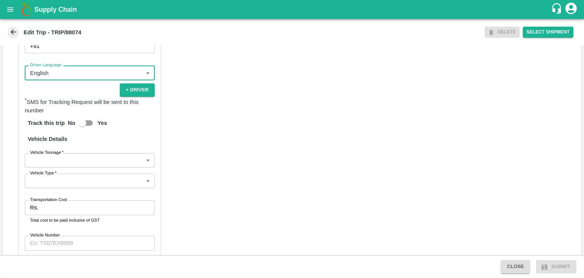
scroll to position [476, 0]
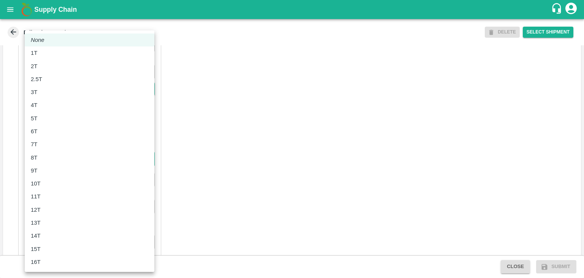
click at [60, 162] on body "Supply Chain Edit Trip - TRIP/88074 DELETE Select Shipment Trip Details Trip Ty…" at bounding box center [292, 139] width 584 height 278
click at [65, 173] on div "9T" at bounding box center [90, 170] width 118 height 8
type input "9000"
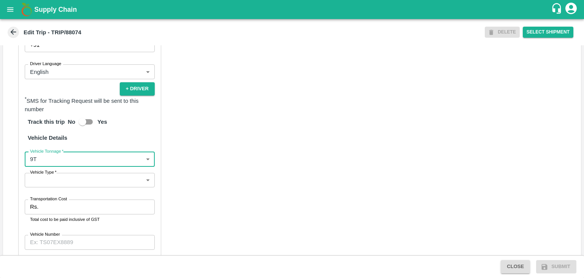
scroll to position [518, 0]
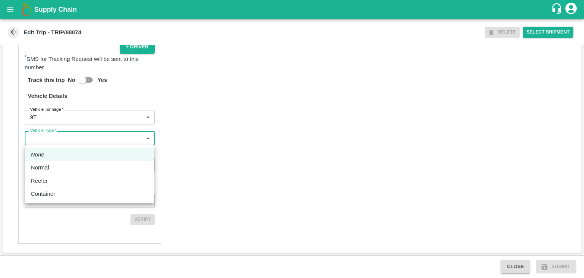
click at [44, 142] on body "Supply Chain Edit Trip - TRIP/88074 DELETE Select Shipment Trip Details Trip Ty…" at bounding box center [292, 139] width 584 height 278
click at [58, 164] on div "Normal" at bounding box center [90, 167] width 118 height 8
type input "Normal"
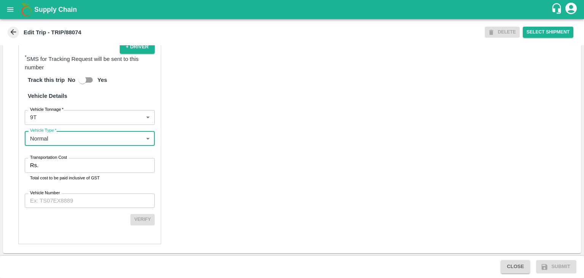
click at [65, 168] on input "Transportation Cost" at bounding box center [97, 165] width 113 height 14
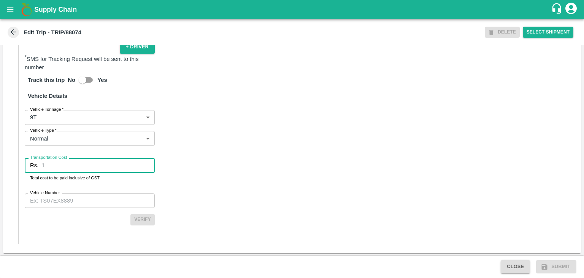
type input "1"
click at [88, 201] on input "Vehicle Number" at bounding box center [90, 200] width 130 height 14
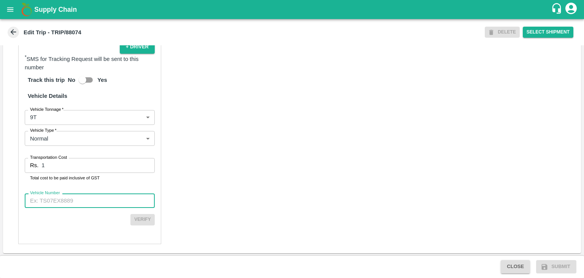
type input "MH12HD0431"
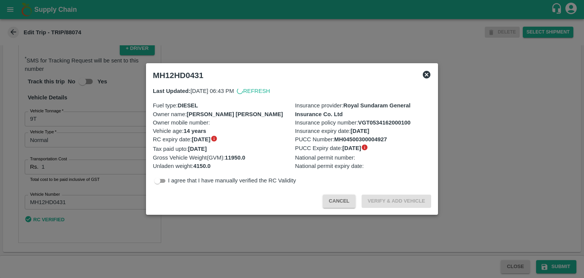
scroll to position [516, 0]
click at [552, 262] on div at bounding box center [292, 139] width 584 height 278
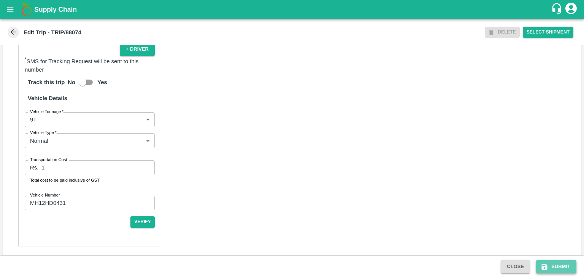
click at [557, 263] on button "Submit" at bounding box center [556, 266] width 40 height 13
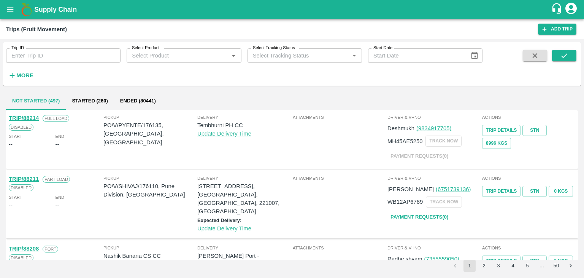
click at [63, 55] on input "Trip ID" at bounding box center [63, 55] width 114 height 14
type input "88074"
click at [563, 59] on icon "submit" at bounding box center [564, 55] width 8 height 8
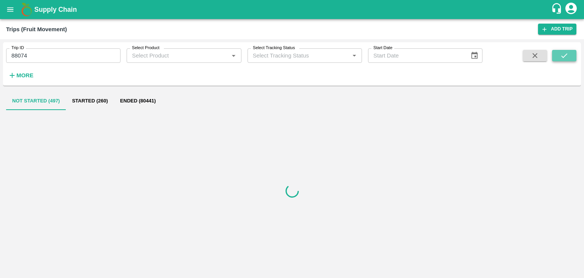
click at [563, 59] on icon "submit" at bounding box center [564, 55] width 8 height 8
click at [573, 55] on button "submit" at bounding box center [564, 55] width 24 height 11
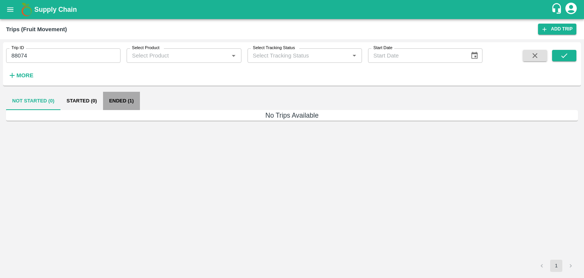
click at [128, 97] on button "Ended (1)" at bounding box center [121, 101] width 37 height 18
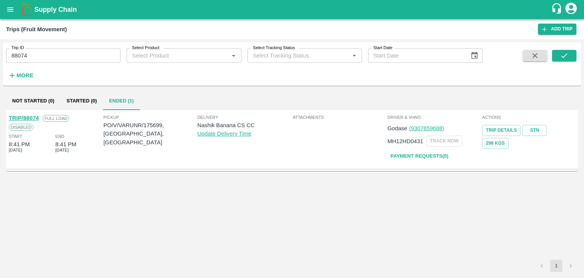
click at [27, 116] on link "TRIP/88074" at bounding box center [24, 118] width 30 height 6
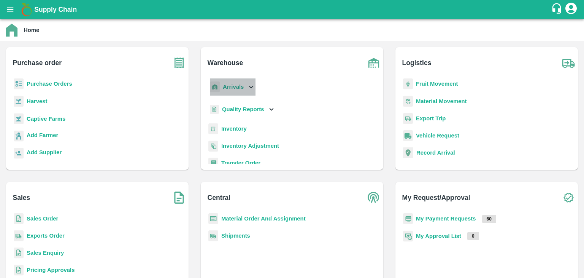
click at [236, 87] on b "Arrivals" at bounding box center [233, 87] width 21 height 6
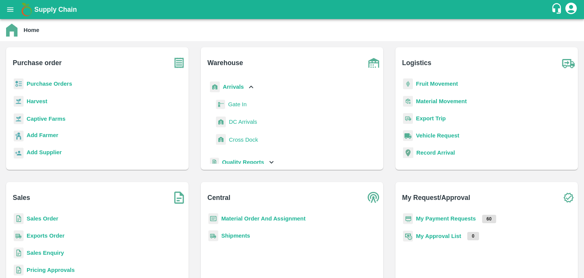
click at [244, 119] on span "DC Arrivals" at bounding box center [243, 122] width 28 height 8
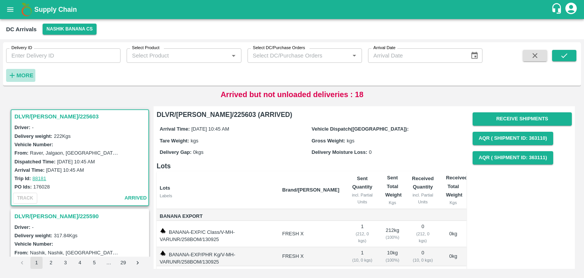
click at [22, 77] on strong "More" at bounding box center [24, 75] width 17 height 6
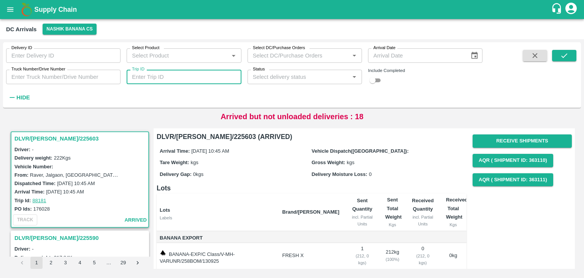
click at [185, 70] on input "Trip ID" at bounding box center [184, 77] width 114 height 14
type input "88074"
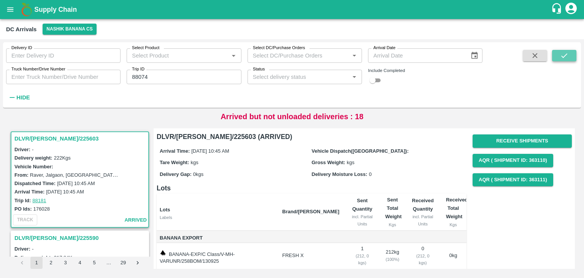
click at [564, 57] on icon "submit" at bounding box center [564, 55] width 8 height 8
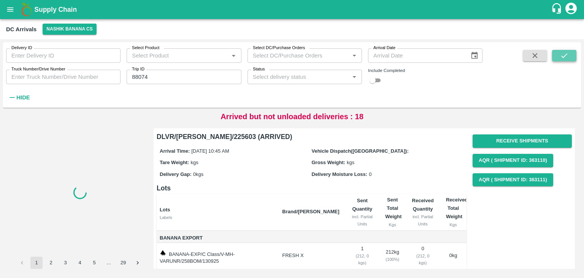
click at [564, 57] on icon "submit" at bounding box center [564, 55] width 8 height 8
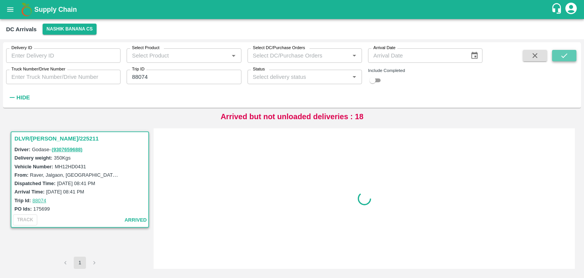
click at [564, 57] on icon "submit" at bounding box center [564, 55] width 8 height 8
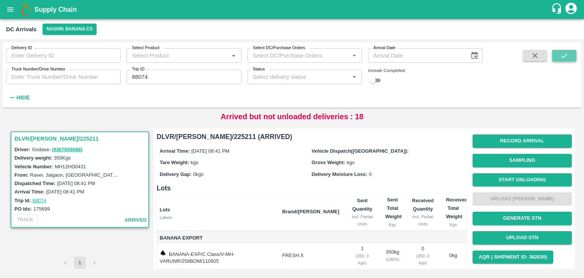
click at [564, 57] on icon "submit" at bounding box center [564, 55] width 8 height 8
click at [526, 178] on button "Start Unloading" at bounding box center [522, 179] width 99 height 13
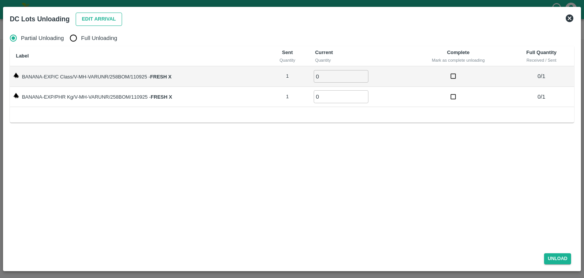
click at [81, 22] on button "Edit Arrival" at bounding box center [99, 19] width 46 height 13
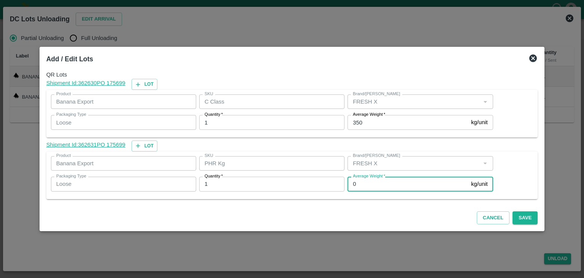
click at [368, 187] on input "0" at bounding box center [408, 183] width 121 height 14
type input "1"
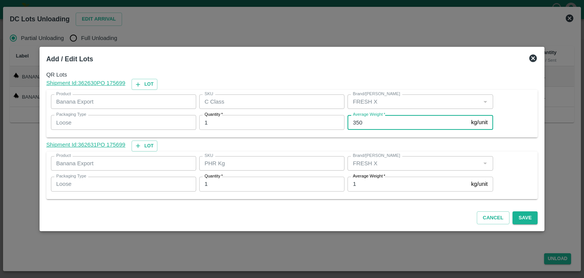
click at [402, 117] on input "350" at bounding box center [408, 122] width 121 height 14
type input "3"
type input "297"
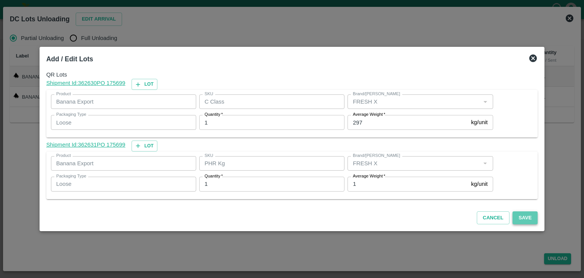
click at [522, 215] on button "Save" at bounding box center [525, 217] width 25 height 13
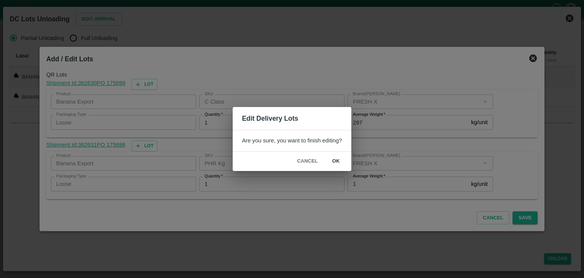
click at [334, 161] on button "ok" at bounding box center [336, 160] width 24 height 13
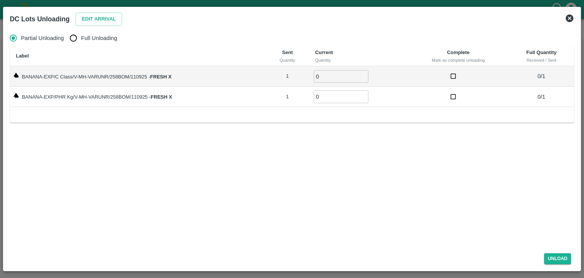
click at [90, 36] on span "Full Unloading" at bounding box center [99, 38] width 36 height 8
click at [81, 36] on input "Full Unloading" at bounding box center [73, 37] width 15 height 15
radio input "true"
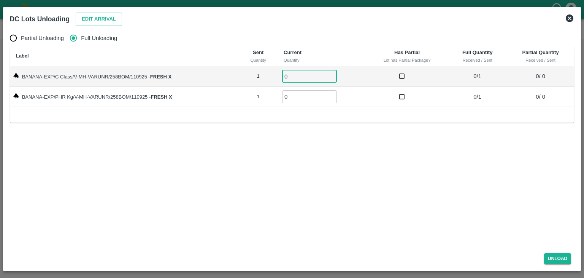
click at [297, 79] on input "0" at bounding box center [309, 76] width 55 height 13
type input "01"
click at [297, 95] on input "0" at bounding box center [309, 96] width 55 height 13
type input "01"
click at [571, 18] on icon at bounding box center [570, 18] width 8 height 8
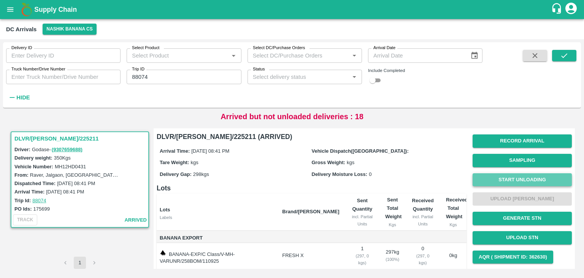
click at [504, 183] on button "Start Unloading" at bounding box center [522, 179] width 99 height 13
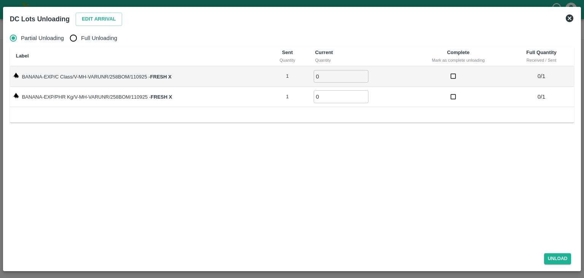
click at [81, 37] on span "Full Unloading" at bounding box center [99, 38] width 36 height 8
click at [81, 37] on input "Full Unloading" at bounding box center [73, 37] width 15 height 15
radio input "true"
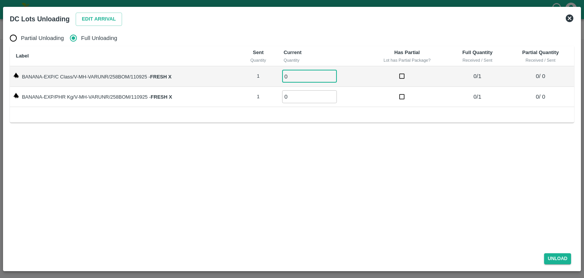
click at [300, 75] on input "0" at bounding box center [309, 76] width 55 height 13
type input "01"
click at [297, 96] on input "0" at bounding box center [309, 96] width 55 height 13
type input "01"
click at [561, 256] on button "Unload" at bounding box center [557, 258] width 27 height 11
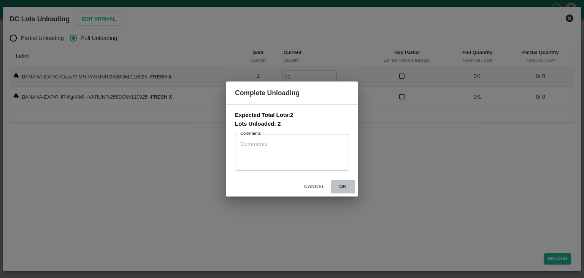
click at [342, 185] on button "ok" at bounding box center [343, 186] width 24 height 13
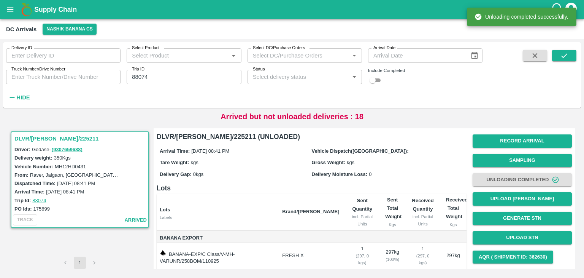
scroll to position [40, 0]
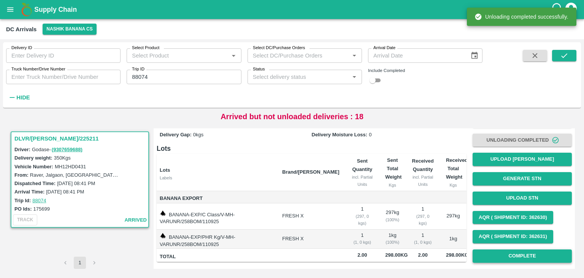
drag, startPoint x: 505, startPoint y: 246, endPoint x: 515, endPoint y: 255, distance: 13.2
click at [515, 255] on div "Record Arrival Sampling Unloading Completed Upload Tare Weight Generate STN Upl…" at bounding box center [522, 179] width 99 height 174
click at [515, 255] on button "Complete" at bounding box center [522, 255] width 99 height 13
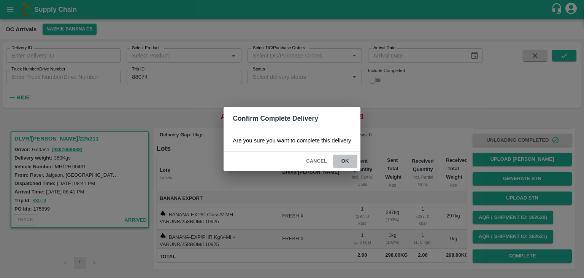
click at [346, 154] on button "ok" at bounding box center [345, 160] width 24 height 13
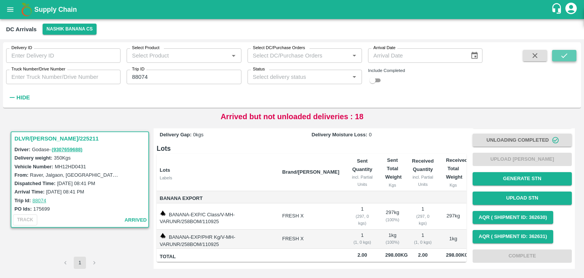
click at [562, 56] on icon "submit" at bounding box center [564, 55] width 6 height 5
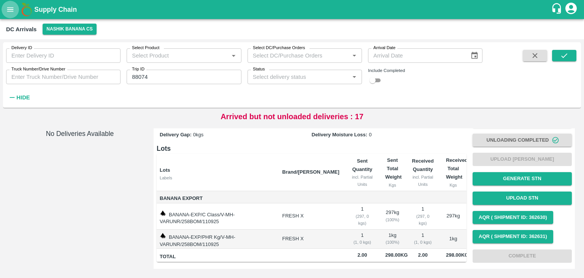
click at [7, 11] on icon "open drawer" at bounding box center [10, 9] width 8 height 8
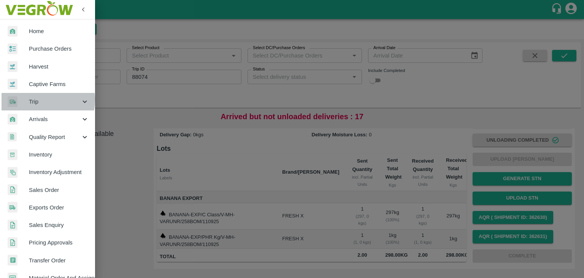
click at [38, 100] on span "Trip" at bounding box center [55, 101] width 52 height 8
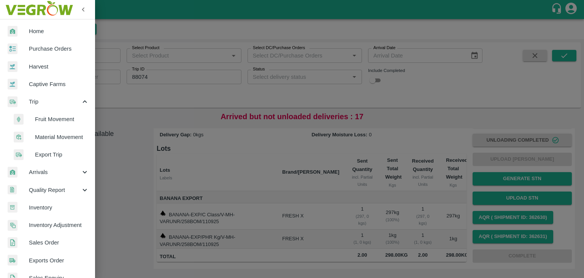
click at [57, 117] on span "Fruit Movement" at bounding box center [62, 119] width 54 height 8
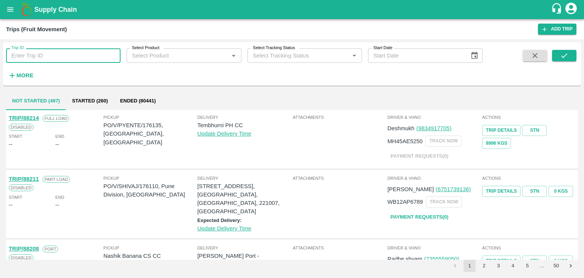
click at [53, 60] on input "Trip ID" at bounding box center [63, 55] width 114 height 14
type input "88085"
click at [566, 56] on icon "submit" at bounding box center [564, 55] width 8 height 8
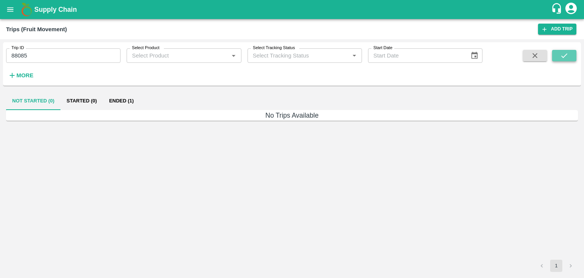
click at [566, 56] on icon "submit" at bounding box center [564, 55] width 8 height 8
click at [114, 98] on button "Ended (1)" at bounding box center [121, 101] width 37 height 18
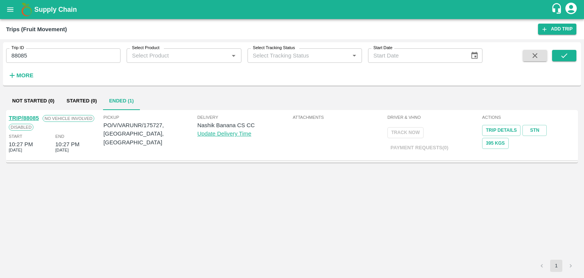
click at [33, 117] on link "TRIP/88085" at bounding box center [24, 118] width 30 height 6
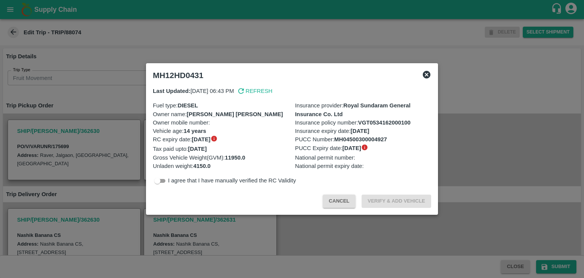
click at [274, 218] on div at bounding box center [292, 139] width 584 height 278
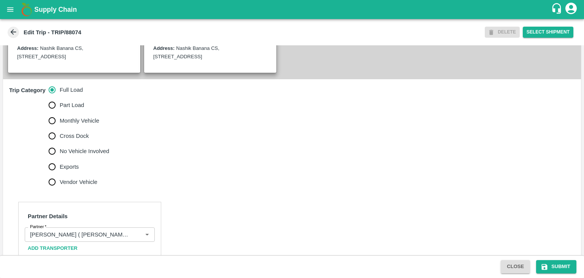
scroll to position [196, 0]
click at [76, 148] on span "No Vehicle Involved" at bounding box center [84, 150] width 49 height 8
click at [60, 148] on input "No Vehicle Involved" at bounding box center [51, 150] width 15 height 15
radio input "true"
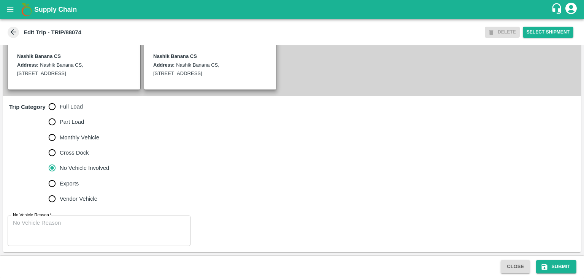
scroll to position [178, 0]
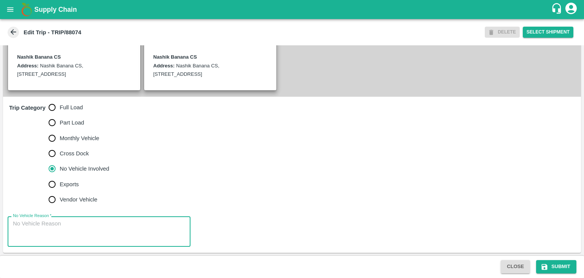
click at [89, 221] on textarea "No Vehicle Reason   *" at bounding box center [99, 231] width 172 height 24
type textarea "Field Dump"
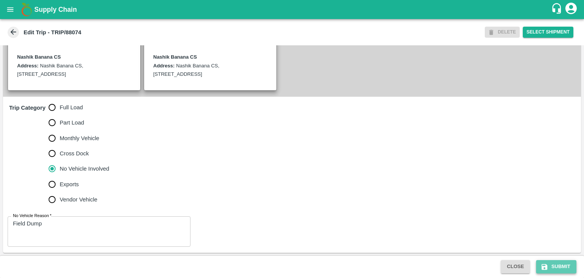
click at [561, 264] on button "Submit" at bounding box center [556, 266] width 40 height 13
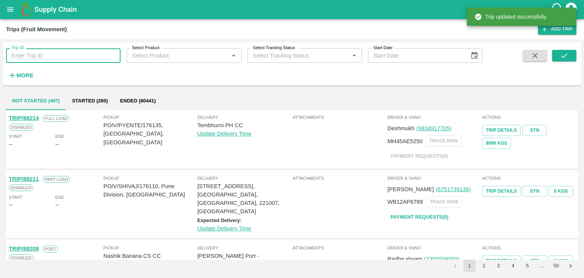
click at [74, 58] on input "Trip ID" at bounding box center [63, 55] width 114 height 14
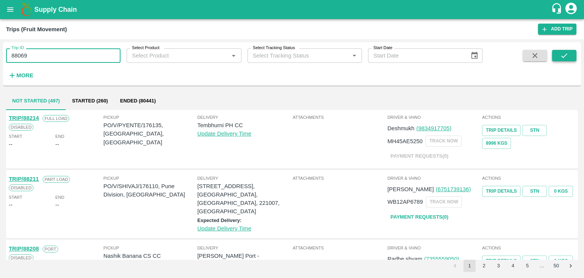
type input "88069"
click at [569, 56] on button "submit" at bounding box center [564, 55] width 24 height 11
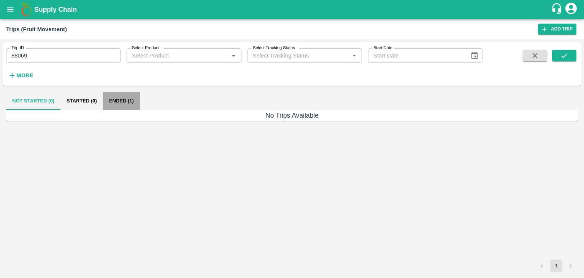
click at [122, 103] on button "Ended (1)" at bounding box center [121, 101] width 37 height 18
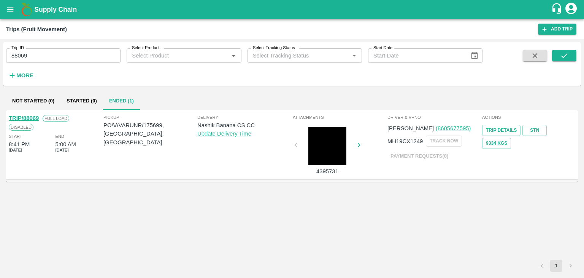
click at [30, 118] on link "TRIP/88069" at bounding box center [24, 118] width 30 height 6
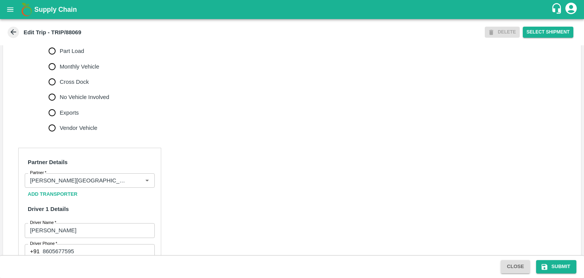
scroll to position [251, 0]
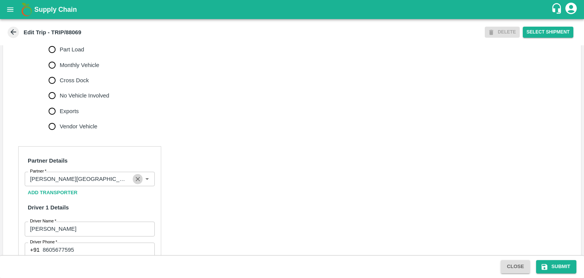
click at [134, 178] on icon "Clear" at bounding box center [137, 178] width 7 height 7
click at [116, 178] on input "Partner   *" at bounding box center [83, 179] width 113 height 10
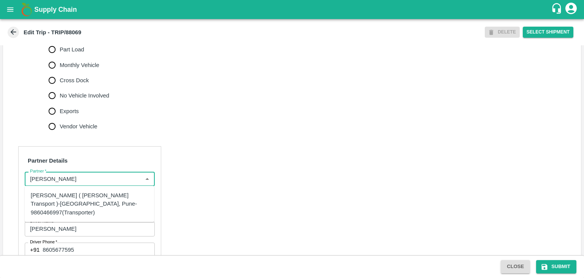
click at [87, 195] on div "[PERSON_NAME] ( [PERSON_NAME] Transport )-[GEOGRAPHIC_DATA], Pune-9860466997(Tr…" at bounding box center [90, 203] width 118 height 25
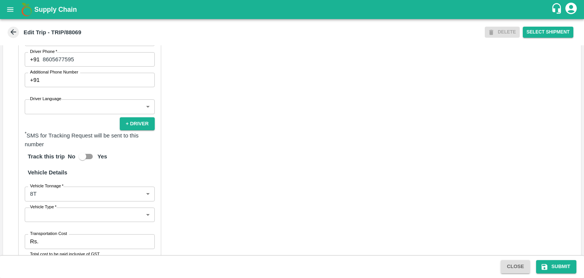
scroll to position [446, 0]
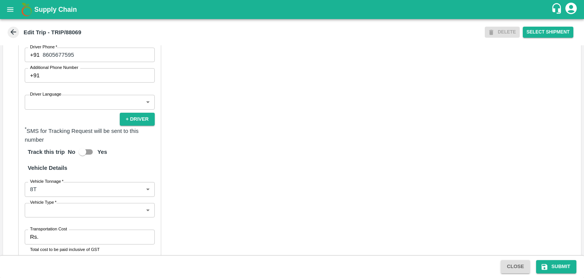
type input "[PERSON_NAME] ( [PERSON_NAME] Transport )-[GEOGRAPHIC_DATA], Pune-9860466997(Tr…"
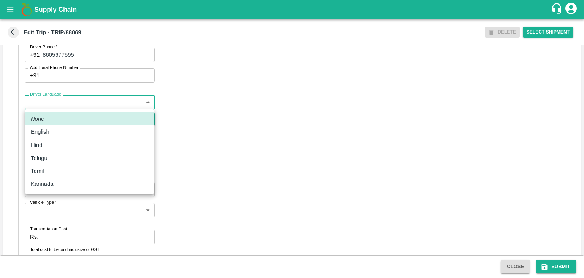
click at [55, 107] on body "Supply Chain Edit Trip - TRIP/88069 DELETE Select Shipment Trip Details Trip Ty…" at bounding box center [292, 139] width 584 height 278
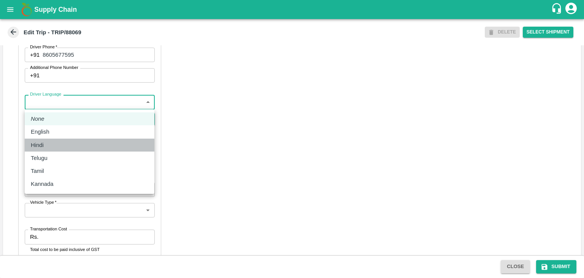
click at [54, 148] on div "Hindi" at bounding box center [90, 145] width 118 height 8
type input "hi"
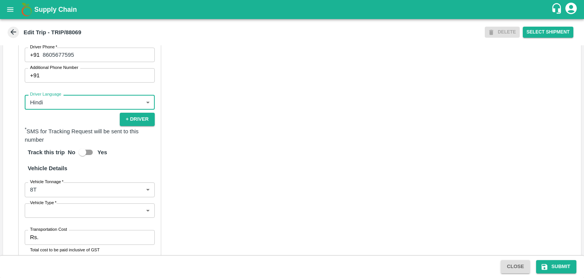
scroll to position [525, 0]
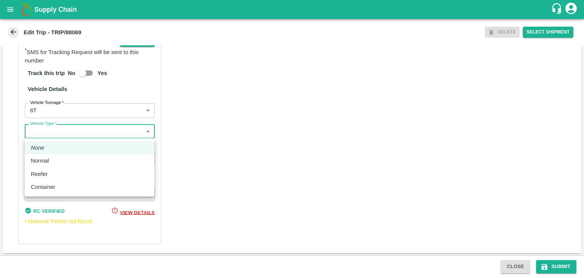
click at [46, 138] on body "Supply Chain Edit Trip - TRIP/88069 DELETE Select Shipment Trip Details Trip Ty…" at bounding box center [292, 139] width 584 height 278
click at [58, 160] on div "Normal" at bounding box center [90, 160] width 118 height 8
type input "Normal"
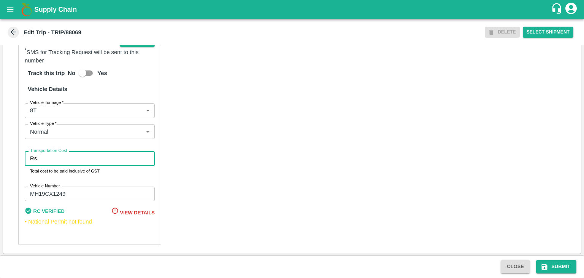
click at [76, 157] on input "Transportation Cost" at bounding box center [97, 158] width 113 height 14
type input "10000"
click at [555, 267] on button "Submit" at bounding box center [556, 266] width 40 height 13
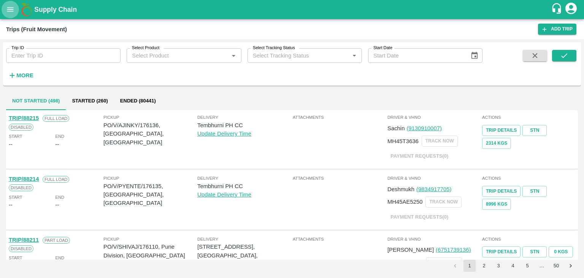
click at [9, 17] on button "open drawer" at bounding box center [10, 9] width 17 height 17
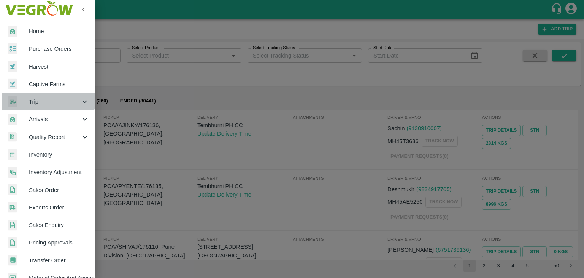
click at [44, 97] on span "Trip" at bounding box center [55, 101] width 52 height 8
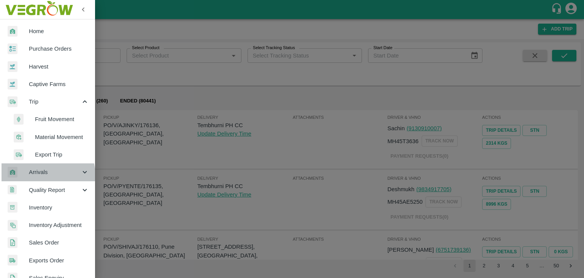
click at [44, 175] on span "Arrivals" at bounding box center [55, 172] width 52 height 8
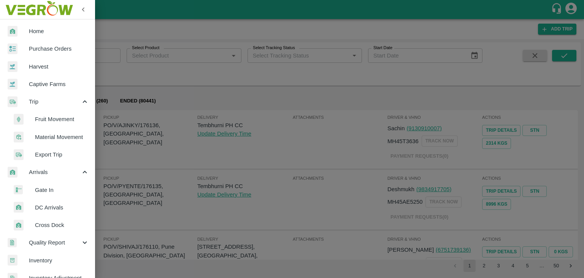
click at [64, 200] on li "DC Arrivals" at bounding box center [50, 207] width 89 height 17
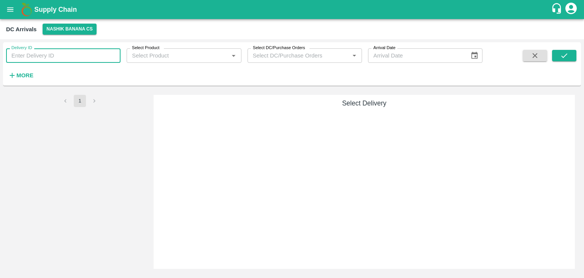
click at [95, 56] on input "Delivery ID" at bounding box center [63, 55] width 114 height 14
click at [23, 79] on h6 "More" at bounding box center [24, 75] width 17 height 10
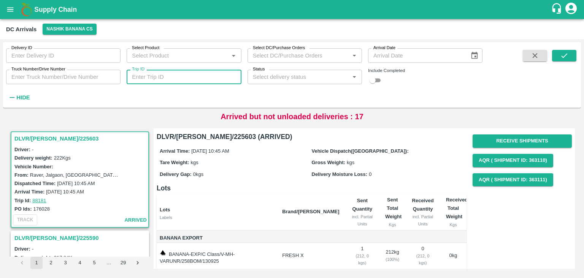
click at [230, 72] on input "Trip ID" at bounding box center [184, 77] width 114 height 14
type input "88085"
drag, startPoint x: 562, startPoint y: 65, endPoint x: 569, endPoint y: 55, distance: 12.6
click at [569, 55] on span at bounding box center [564, 76] width 24 height 53
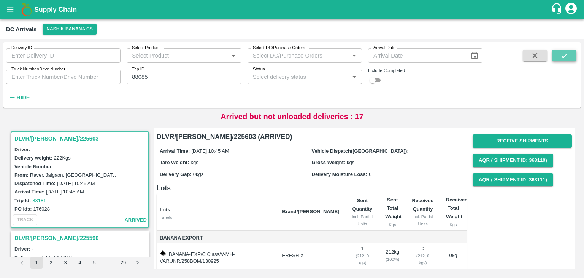
click at [569, 55] on button "submit" at bounding box center [564, 55] width 24 height 11
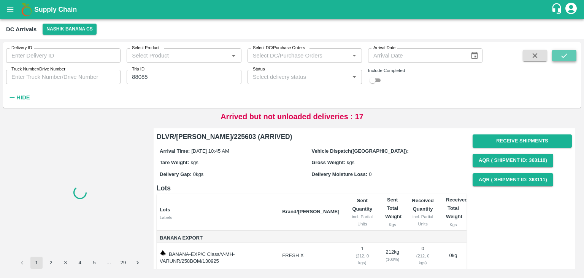
click at [569, 55] on button "submit" at bounding box center [564, 55] width 24 height 11
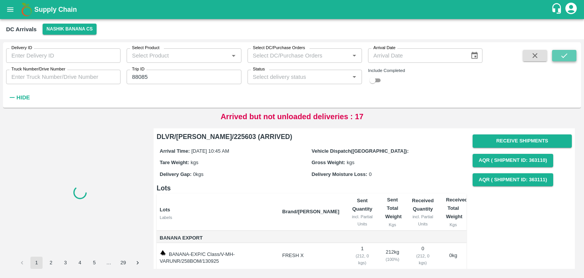
click at [569, 55] on button "submit" at bounding box center [564, 55] width 24 height 11
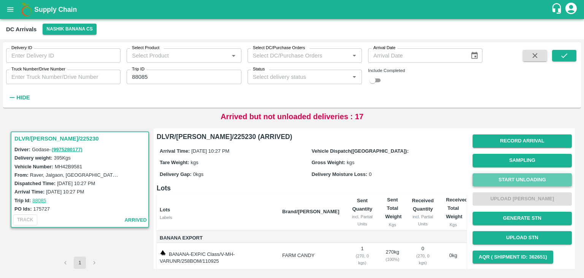
click at [503, 181] on button "Start Unloading" at bounding box center [522, 179] width 99 height 13
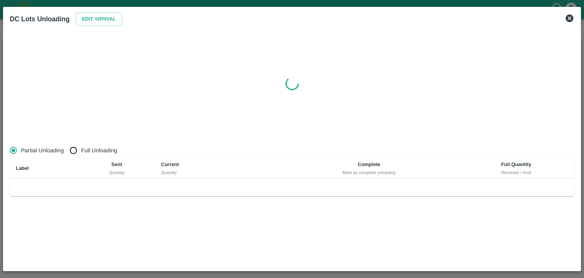
click at [102, 18] on icon at bounding box center [98, 18] width 9 height 9
click at [107, 23] on button "Edit Arrival" at bounding box center [99, 19] width 46 height 13
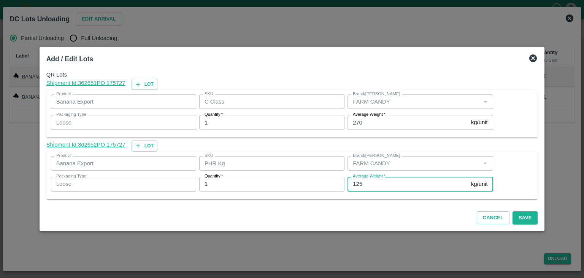
click at [378, 184] on input "125" at bounding box center [408, 183] width 121 height 14
type input "1"
type input "66"
click at [520, 212] on button "Save" at bounding box center [525, 217] width 25 height 13
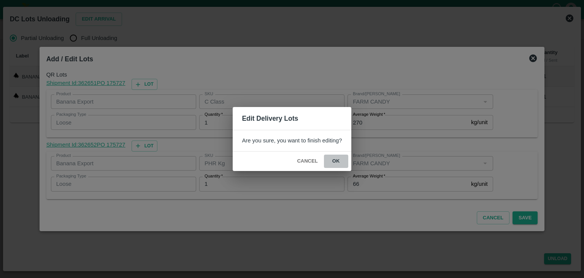
click at [343, 157] on button "ok" at bounding box center [336, 160] width 24 height 13
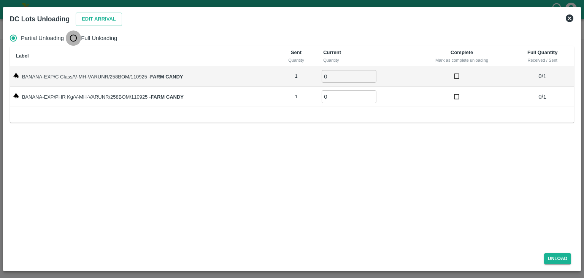
click at [81, 36] on input "Full Unloading" at bounding box center [73, 37] width 15 height 15
radio input "true"
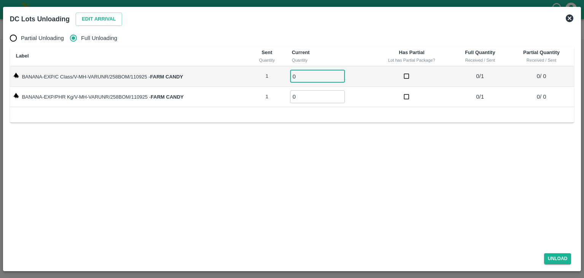
click at [310, 75] on input "0" at bounding box center [317, 76] width 55 height 13
type input "01"
click at [307, 96] on input "0" at bounding box center [317, 96] width 55 height 13
type input "01"
click at [569, 260] on button "Unload" at bounding box center [557, 258] width 27 height 11
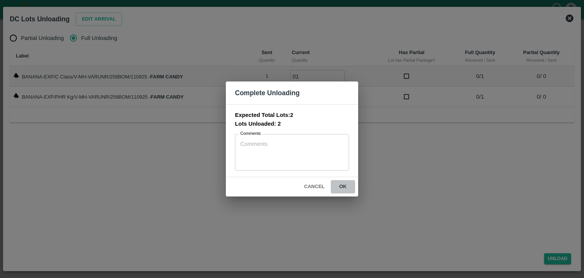
click at [346, 186] on button "ok" at bounding box center [343, 186] width 24 height 13
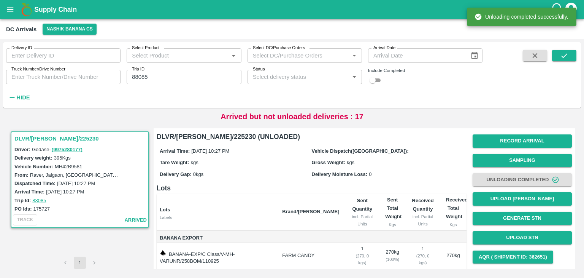
scroll to position [40, 0]
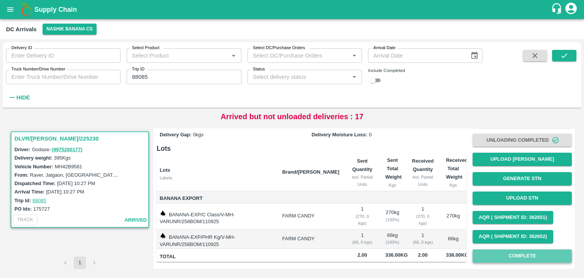
click at [524, 259] on button "Complete" at bounding box center [522, 255] width 99 height 13
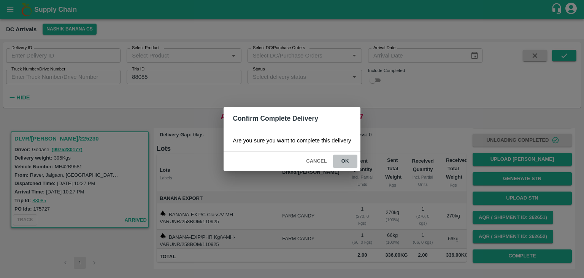
click at [343, 161] on button "ok" at bounding box center [345, 160] width 24 height 13
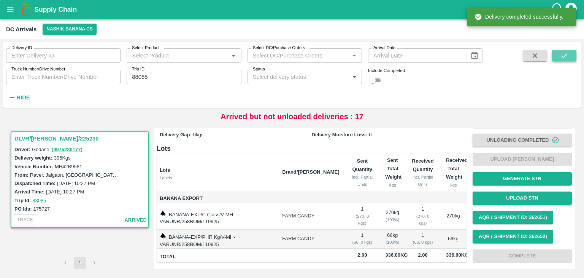
click at [564, 52] on icon "submit" at bounding box center [564, 55] width 8 height 8
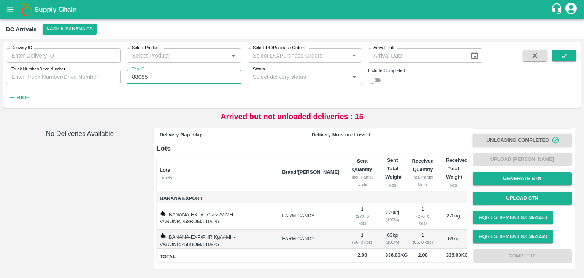
click at [164, 74] on input "88085" at bounding box center [184, 77] width 114 height 14
type input "88084"
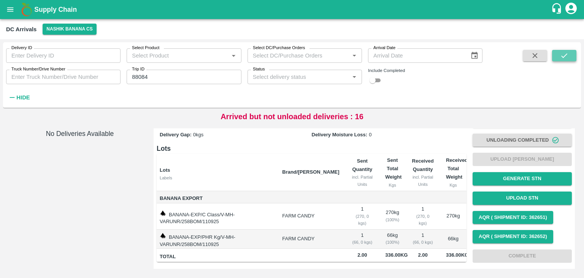
click at [569, 52] on button "submit" at bounding box center [564, 55] width 24 height 11
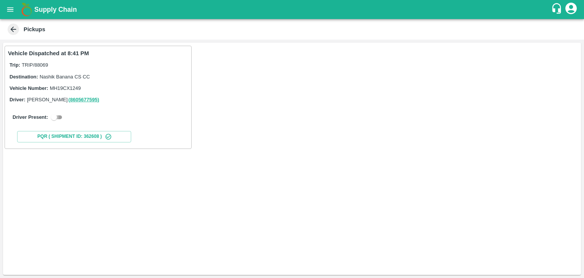
click at [60, 116] on input "checkbox" at bounding box center [53, 117] width 27 height 9
checkbox input "true"
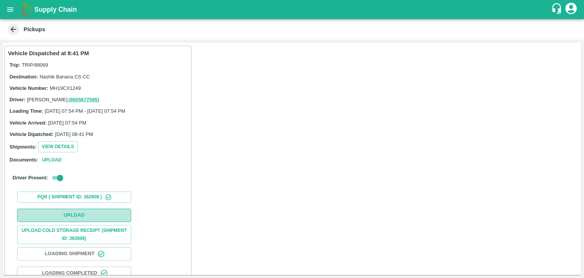
click at [94, 210] on button "Upload" at bounding box center [74, 214] width 114 height 13
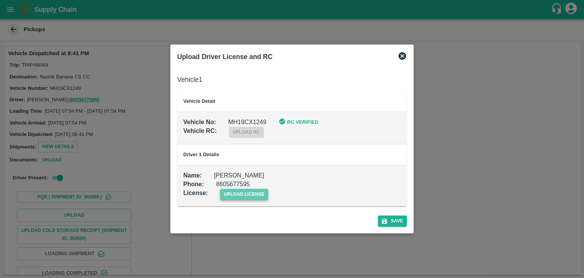
click at [242, 192] on span "upload license" at bounding box center [244, 194] width 48 height 11
click at [0, 0] on input "upload license" at bounding box center [0, 0] width 0 height 0
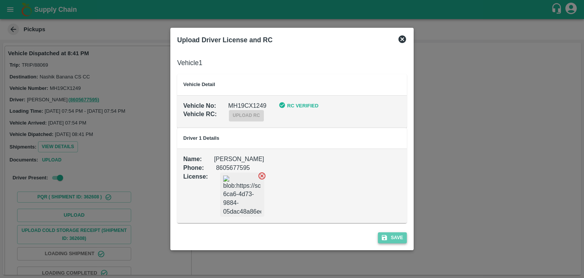
click at [405, 235] on button "Save" at bounding box center [392, 237] width 29 height 11
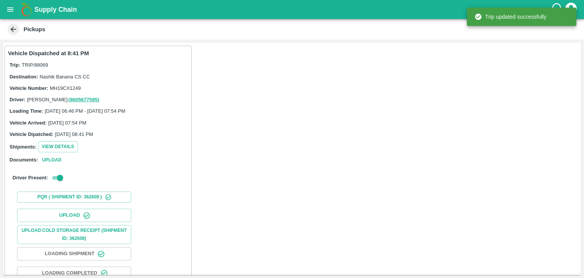
scroll to position [79, 0]
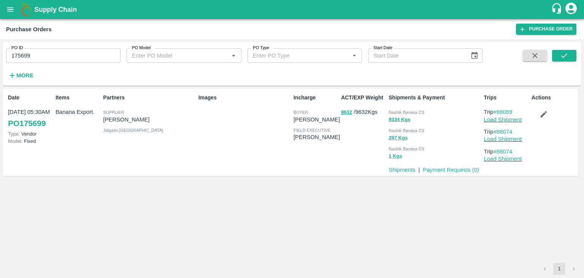
click at [544, 115] on icon "button" at bounding box center [543, 114] width 6 height 6
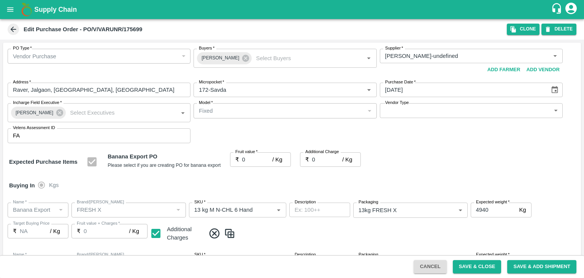
click at [241, 61] on icon at bounding box center [245, 58] width 8 height 8
click at [236, 59] on input "Buyers   *" at bounding box center [279, 56] width 166 height 10
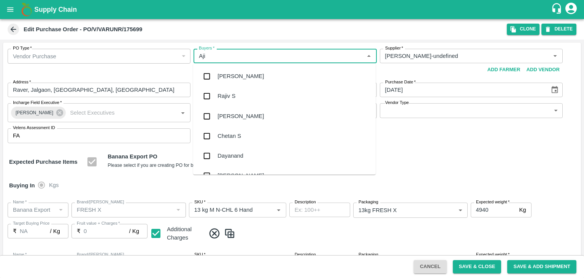
type input "Ajit"
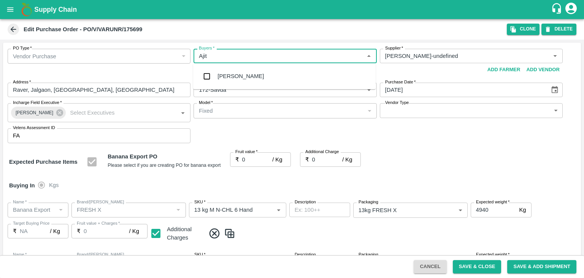
click at [234, 76] on div "Ajit Otari" at bounding box center [241, 76] width 46 height 8
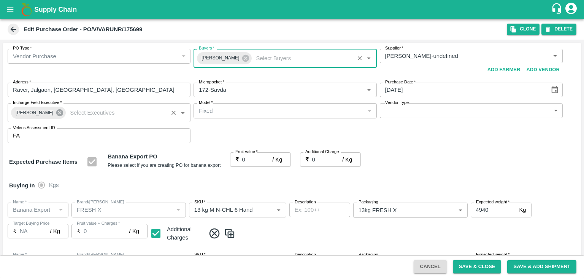
click at [56, 114] on icon at bounding box center [59, 112] width 7 height 7
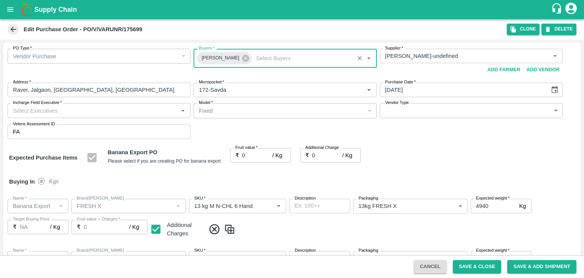
click at [74, 110] on input "Incharge Field Executive   *" at bounding box center [93, 110] width 166 height 10
type input "Jay"
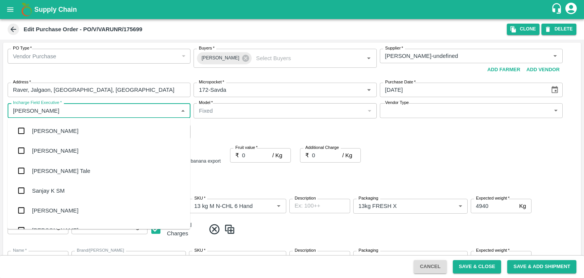
click at [51, 166] on div "jaydip Tale" at bounding box center [61, 170] width 58 height 8
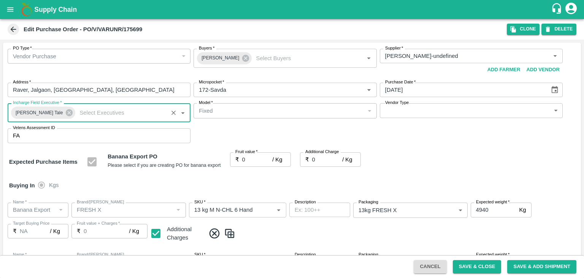
click at [384, 112] on body "Supply Chain Edit Purchase Order - PO/V/VARUNR/175699 Clone DELETE PO Type   * …" at bounding box center [292, 139] width 584 height 278
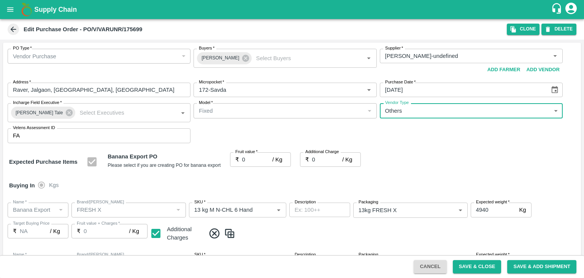
type input "OTHER"
click at [253, 160] on input "0" at bounding box center [257, 159] width 30 height 14
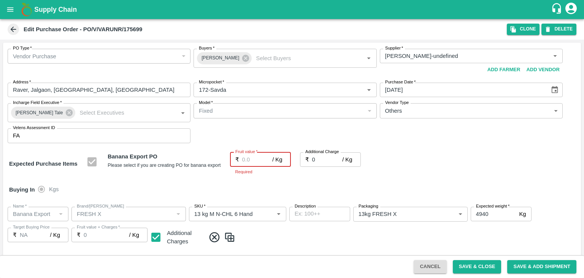
type input "1"
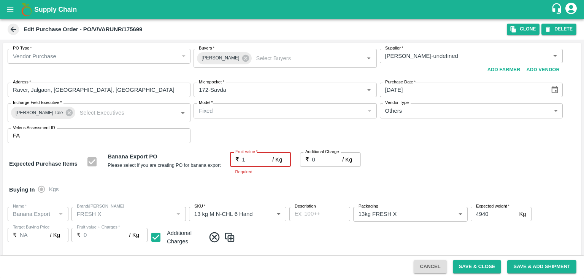
type input "1"
type input "19"
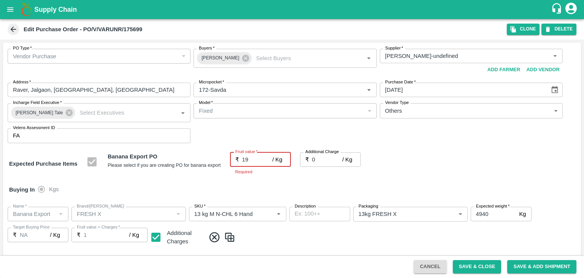
type input "19"
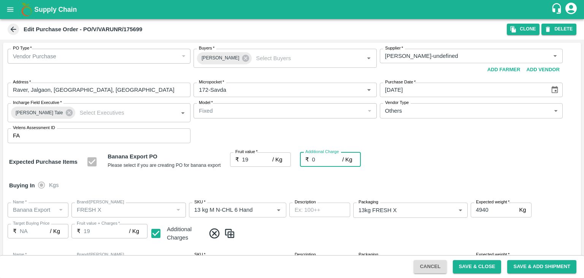
type input "2"
type input "21"
type input "2.7"
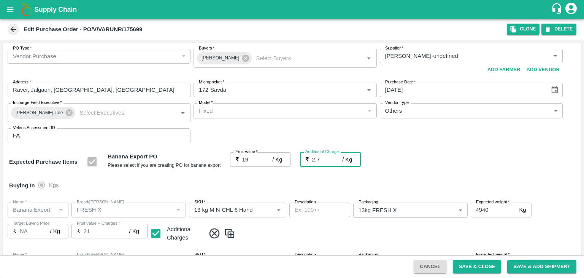
type input "21.7"
type input "2.75"
type input "21.75"
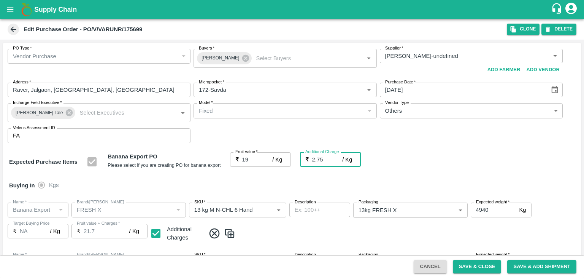
type input "21.75"
type input "2.75"
click at [257, 181] on div "Buying In Kgs" at bounding box center [292, 185] width 578 height 22
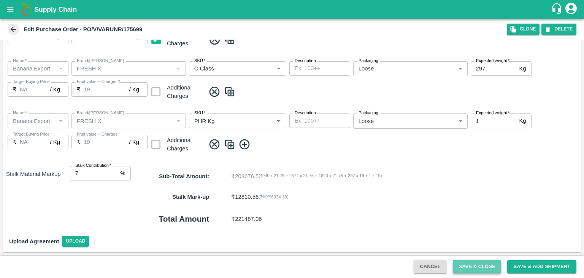
click at [481, 265] on button "Save & Close" at bounding box center [477, 266] width 49 height 13
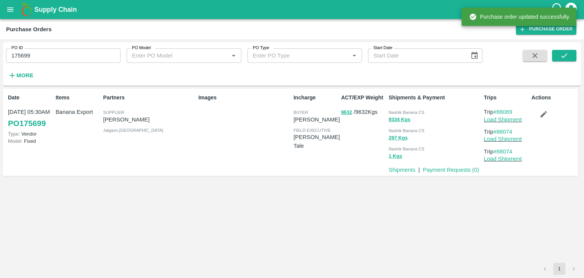
click at [75, 54] on input "175699" at bounding box center [63, 55] width 114 height 14
paste input "text"
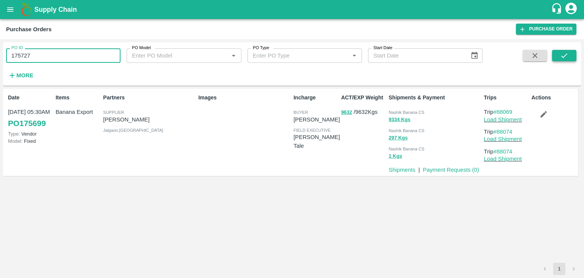
click at [566, 56] on icon "submit" at bounding box center [564, 55] width 8 height 8
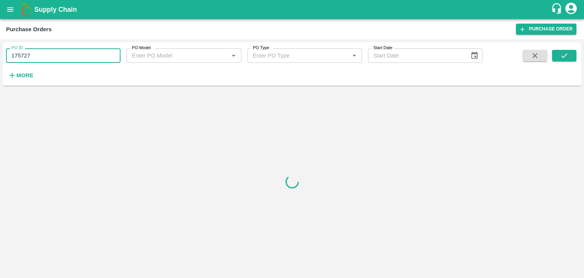
click at [44, 59] on input "175727" at bounding box center [63, 55] width 114 height 14
type input "175727"
click at [564, 60] on button "submit" at bounding box center [564, 55] width 24 height 11
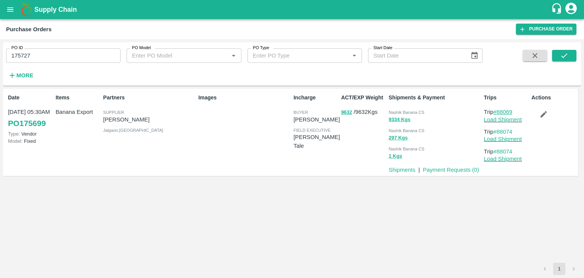
click at [503, 110] on link "#88069" at bounding box center [503, 112] width 19 height 6
click at [558, 57] on button "submit" at bounding box center [564, 55] width 24 height 11
click at [565, 51] on icon "submit" at bounding box center [564, 55] width 8 height 8
click at [508, 122] on link "Load Shipment" at bounding box center [503, 119] width 38 height 6
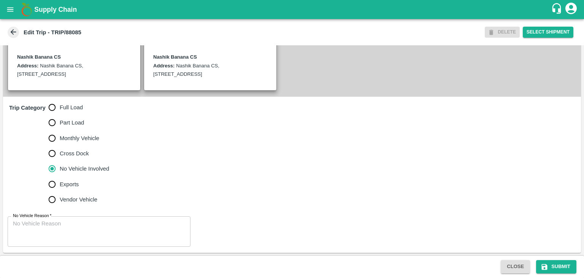
scroll to position [178, 0]
click at [67, 104] on span "Full Load" at bounding box center [71, 107] width 23 height 8
click at [60, 104] on input "Full Load" at bounding box center [51, 107] width 15 height 15
radio input "true"
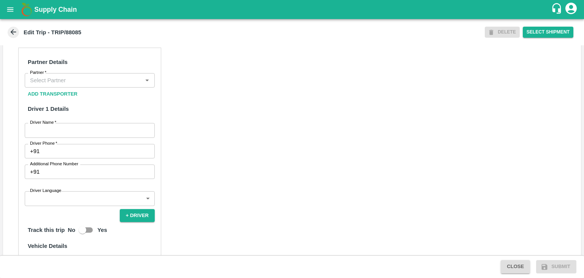
scroll to position [354, 0]
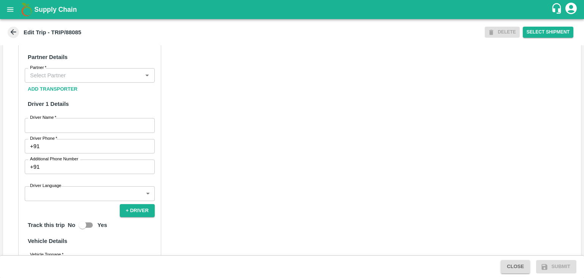
click at [74, 69] on div "Partner" at bounding box center [90, 75] width 130 height 14
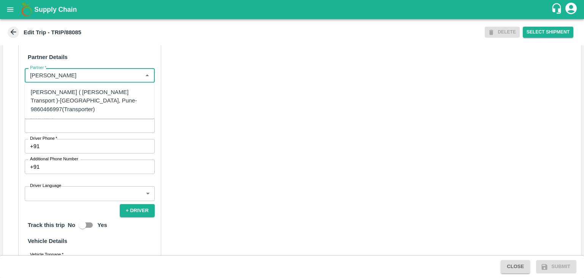
click at [67, 96] on div "[PERSON_NAME] ( [PERSON_NAME] Transport )-[GEOGRAPHIC_DATA], Pune-9860466997(Tr…" at bounding box center [90, 100] width 118 height 25
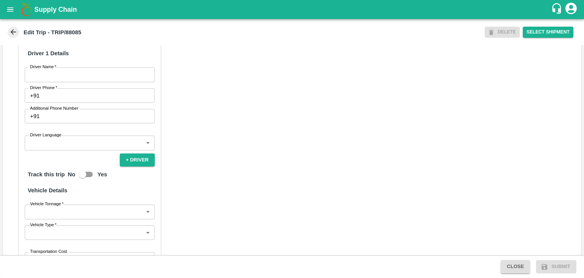
scroll to position [408, 0]
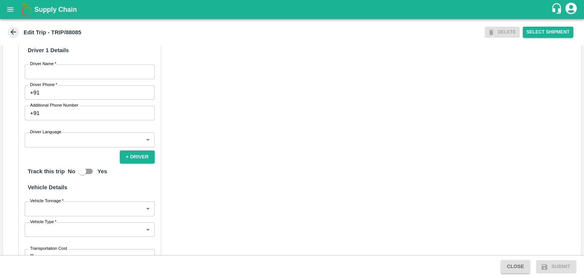
type input "[PERSON_NAME] ( [PERSON_NAME] Transport )-[GEOGRAPHIC_DATA], Pune-9860466997(Tr…"
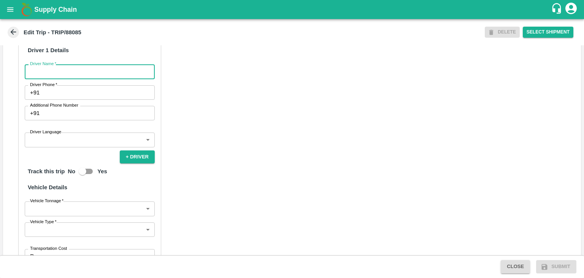
click at [41, 76] on input "Driver Name   *" at bounding box center [90, 71] width 130 height 14
type input "Godase"
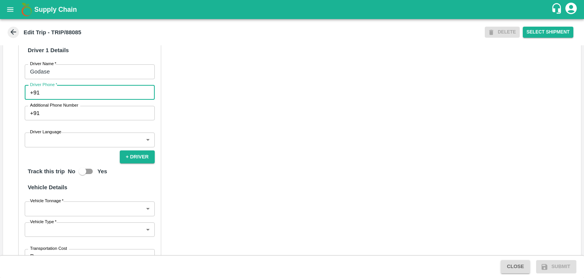
click at [73, 94] on input "Driver Phone   *" at bounding box center [99, 92] width 112 height 14
type input "9975280177"
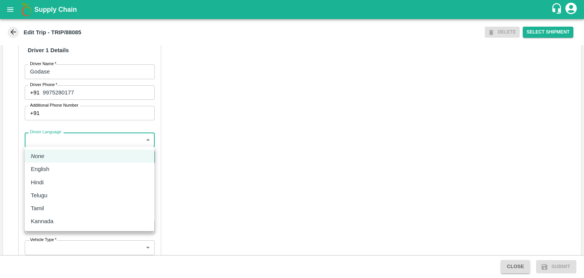
click at [52, 140] on body "Supply Chain Edit Trip - TRIP/88085 DELETE Select Shipment Trip Details Trip Ty…" at bounding box center [292, 139] width 584 height 278
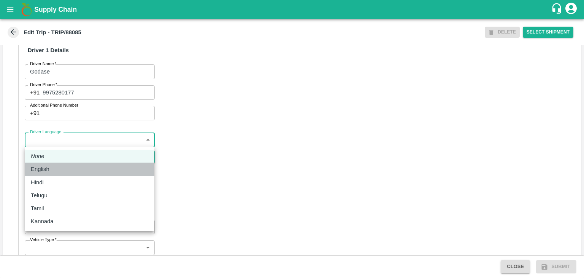
click at [68, 171] on div "English" at bounding box center [90, 169] width 118 height 8
type input "en"
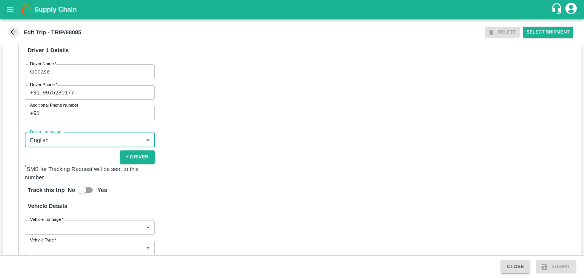
scroll to position [518, 0]
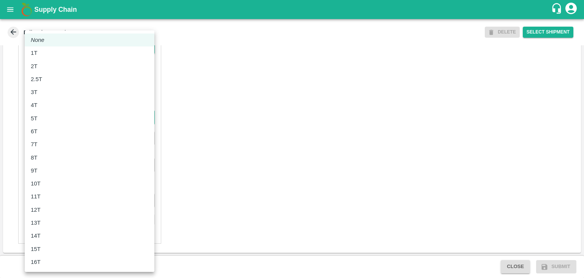
drag, startPoint x: 46, startPoint y: 113, endPoint x: 57, endPoint y: 141, distance: 30.2
click at [57, 141] on body "Supply Chain Edit Trip - TRIP/88085 DELETE Select Shipment Trip Details Trip Ty…" at bounding box center [292, 139] width 584 height 278
click at [64, 151] on li "8T" at bounding box center [90, 157] width 130 height 13
type input "8000"
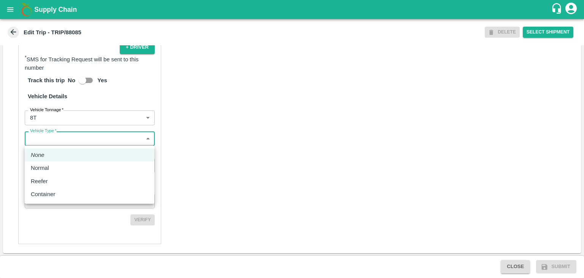
drag, startPoint x: 59, startPoint y: 139, endPoint x: 63, endPoint y: 163, distance: 23.8
click at [63, 163] on body "Supply Chain Edit Trip - TRIP/88085 DELETE Select Shipment Trip Details Trip Ty…" at bounding box center [292, 139] width 584 height 278
click at [63, 163] on li "Normal" at bounding box center [90, 167] width 130 height 13
type input "Normal"
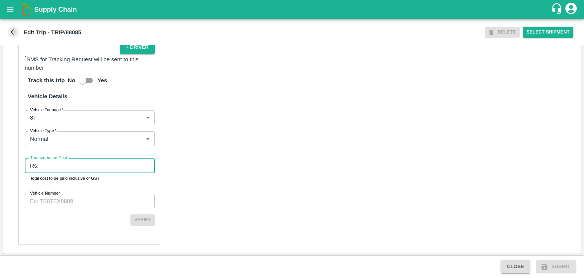
click at [67, 165] on input "Transportation Cost" at bounding box center [97, 165] width 113 height 14
type input "1"
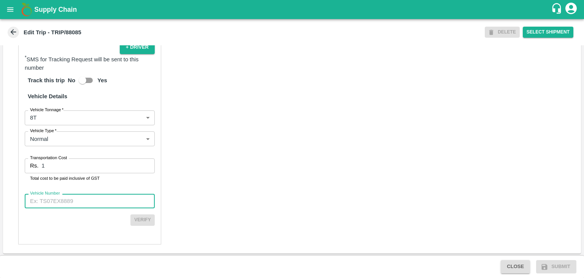
click at [76, 198] on input "Vehicle Number" at bounding box center [90, 201] width 130 height 14
type input "MH42B9581"
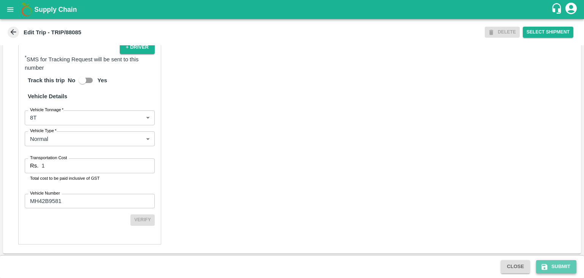
click at [559, 264] on button "Submit" at bounding box center [556, 266] width 40 height 13
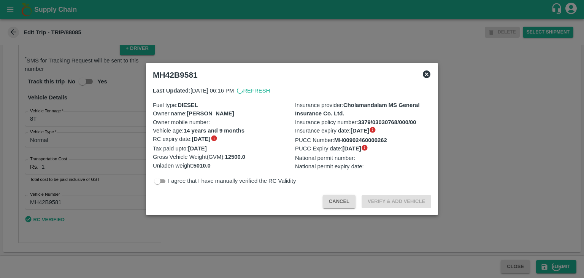
scroll to position [516, 0]
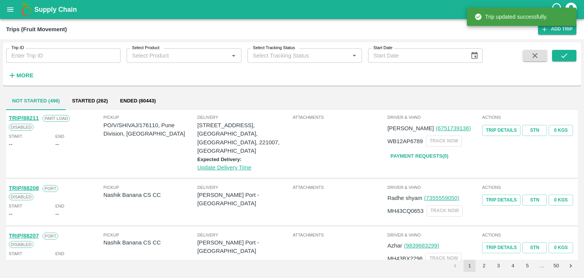
click at [82, 47] on div "Trip ID Trip ID" at bounding box center [60, 52] width 121 height 21
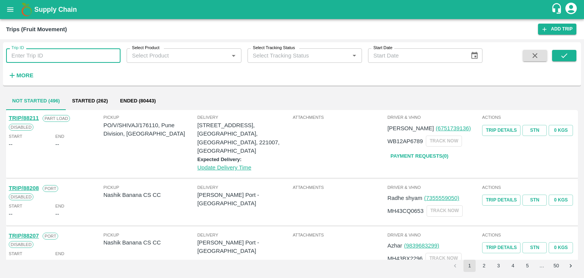
click at [78, 57] on input "Trip ID" at bounding box center [63, 55] width 114 height 14
type input "88084"
click at [575, 56] on button "submit" at bounding box center [564, 55] width 24 height 11
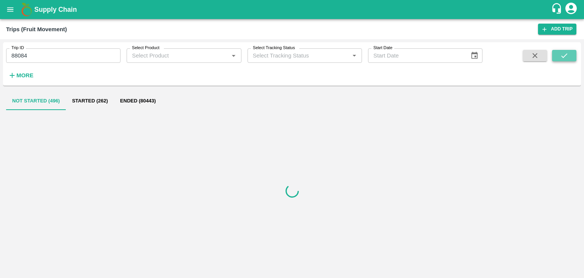
click at [575, 56] on button "submit" at bounding box center [564, 55] width 24 height 11
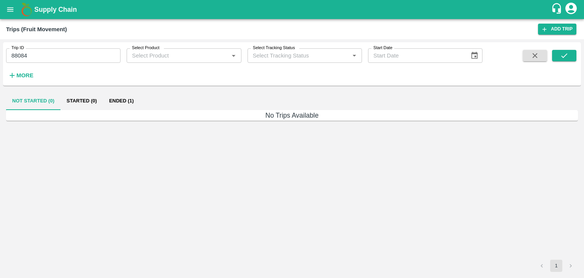
click at [135, 106] on button "Ended (1)" at bounding box center [121, 101] width 37 height 18
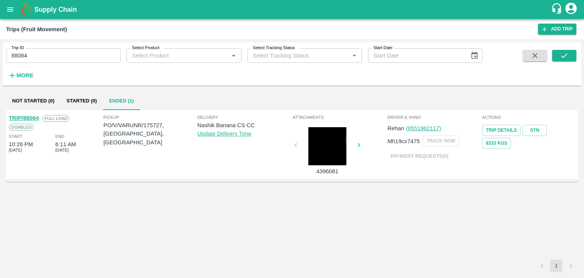
click at [29, 114] on div "TRIP/88084" at bounding box center [24, 118] width 30 height 8
click at [30, 115] on link "TRIP/88084" at bounding box center [24, 118] width 30 height 6
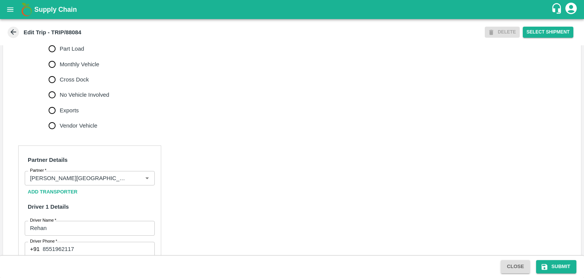
scroll to position [253, 0]
click at [140, 178] on icon "Clear" at bounding box center [137, 177] width 7 height 7
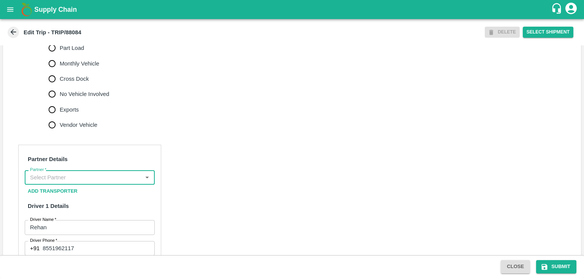
scroll to position [0, 0]
click at [121, 178] on input "Partner   *" at bounding box center [83, 177] width 113 height 10
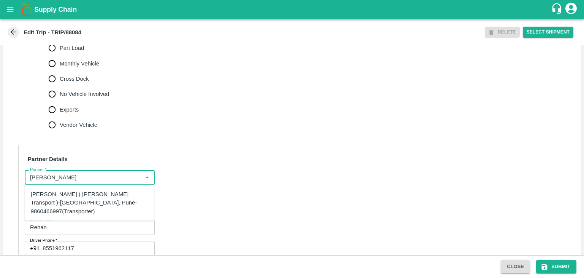
click at [100, 191] on div "[PERSON_NAME] ( [PERSON_NAME] Transport )-[GEOGRAPHIC_DATA], Pune-9860466997(Tr…" at bounding box center [90, 202] width 118 height 25
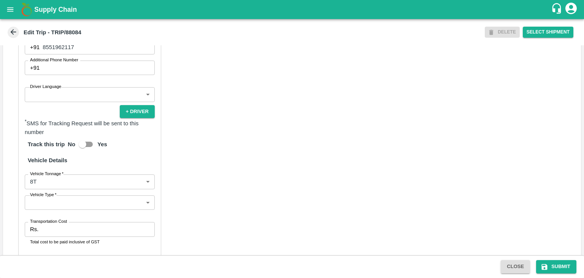
type input "[PERSON_NAME] ( [PERSON_NAME] Transport )-[GEOGRAPHIC_DATA], Pune-9860466997(Tr…"
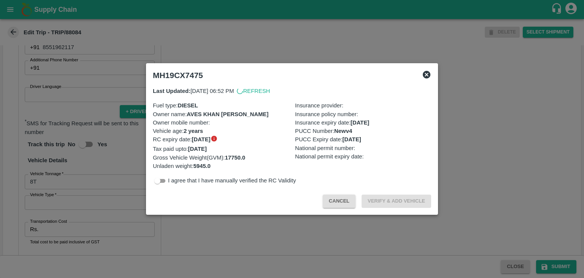
scroll to position [455, 0]
click at [45, 95] on div at bounding box center [292, 139] width 584 height 278
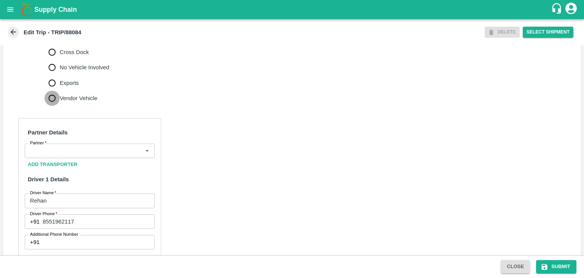
scroll to position [0, 0]
click at [45, 95] on input "Vendor Vehicle" at bounding box center [51, 98] width 15 height 15
radio input "true"
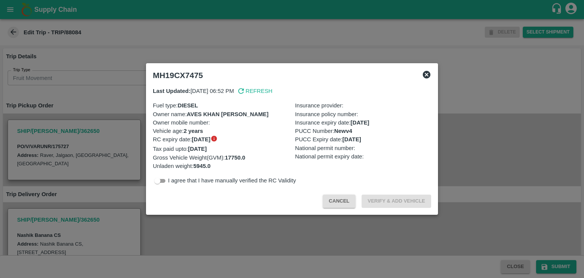
click at [426, 69] on div "MH19CX7475" at bounding box center [292, 75] width 284 height 17
click at [427, 72] on icon at bounding box center [427, 75] width 8 height 8
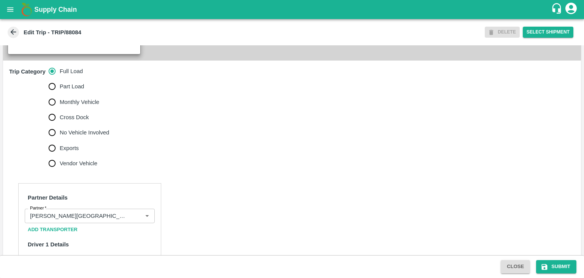
scroll to position [219, 0]
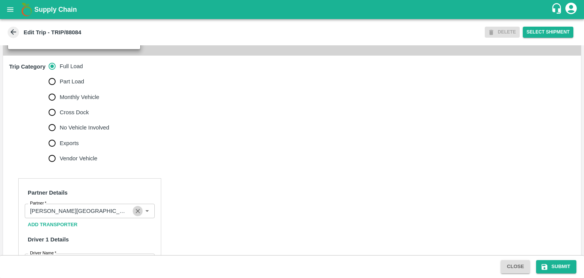
click at [134, 211] on icon "Clear" at bounding box center [137, 210] width 7 height 7
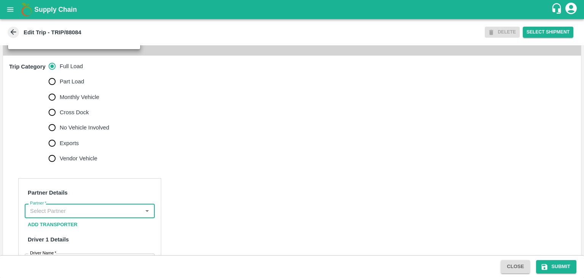
scroll to position [0, 0]
click at [123, 210] on input "Partner   *" at bounding box center [83, 211] width 113 height 10
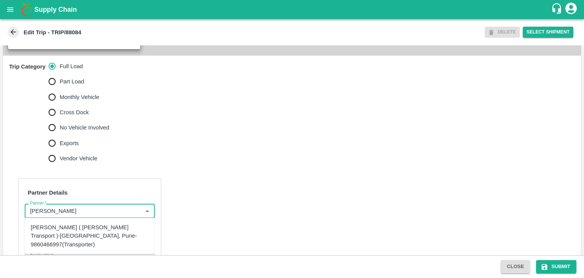
click at [104, 227] on div "[PERSON_NAME] ( [PERSON_NAME] Transport )-[GEOGRAPHIC_DATA], Pune-9860466997(Tr…" at bounding box center [90, 235] width 118 height 25
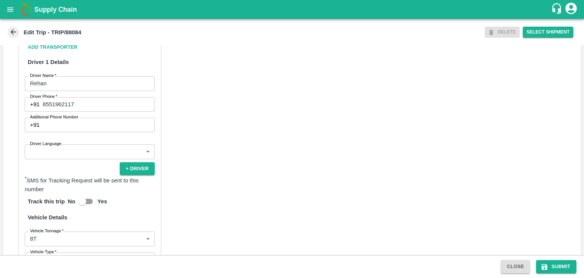
scroll to position [401, 0]
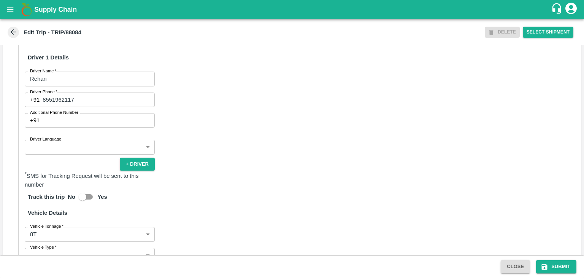
type input "[PERSON_NAME] ( [PERSON_NAME] Transport )-[GEOGRAPHIC_DATA], Pune-9860466997(Tr…"
click at [43, 155] on div "Partner Details Partner   * Partner Add Transporter Driver 1 Details Driver Nam…" at bounding box center [89, 178] width 143 height 364
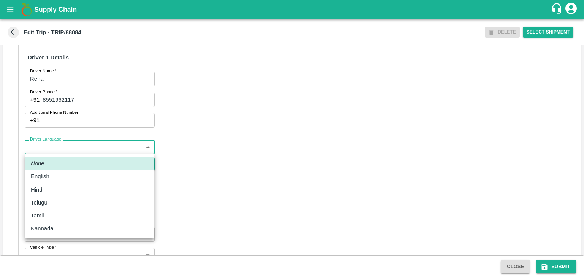
click at [46, 150] on body "Supply Chain Edit Trip - TRIP/88084 DELETE Select Shipment Trip Details Trip Ty…" at bounding box center [292, 139] width 584 height 278
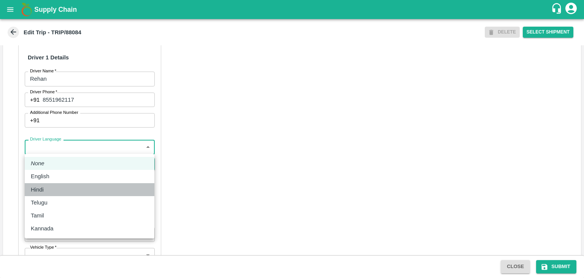
click at [53, 187] on div "Hindi" at bounding box center [90, 189] width 118 height 8
type input "hi"
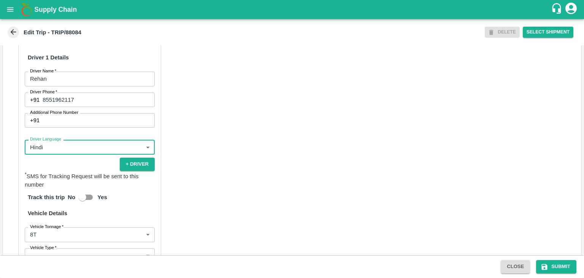
scroll to position [518, 0]
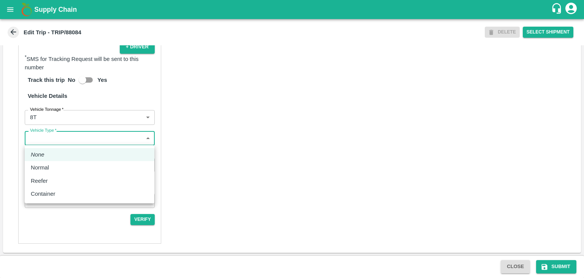
drag, startPoint x: 35, startPoint y: 138, endPoint x: 51, endPoint y: 167, distance: 33.4
click at [51, 167] on body "Supply Chain Edit Trip - TRIP/88084 DELETE Select Shipment Trip Details Trip Ty…" at bounding box center [292, 139] width 584 height 278
click at [51, 167] on div "Normal" at bounding box center [42, 167] width 22 height 8
type input "Normal"
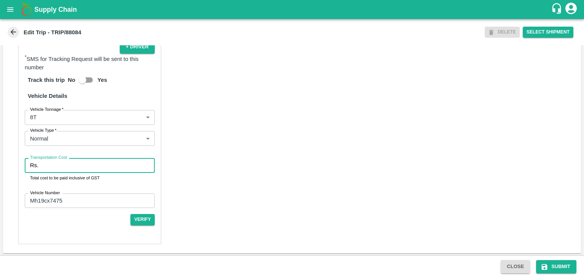
click at [73, 165] on input "Transportation Cost" at bounding box center [97, 165] width 113 height 14
type input "10000"
drag, startPoint x: 563, startPoint y: 259, endPoint x: 569, endPoint y: 268, distance: 11.0
click at [569, 268] on div "Close Submit" at bounding box center [292, 266] width 584 height 23
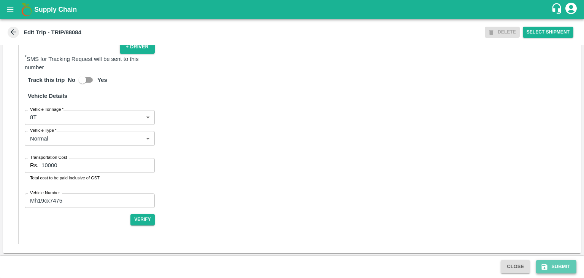
click at [569, 268] on button "Submit" at bounding box center [556, 266] width 40 height 13
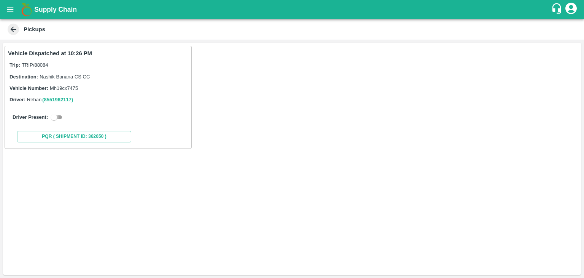
click at [54, 114] on input "checkbox" at bounding box center [53, 117] width 27 height 9
checkbox input "true"
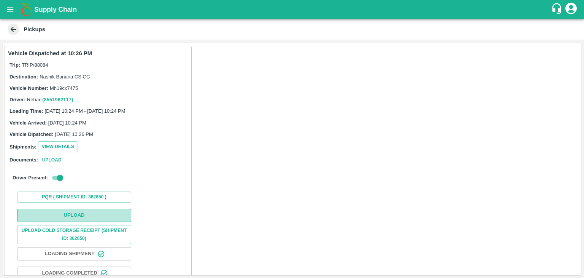
click at [76, 210] on button "Upload" at bounding box center [74, 214] width 114 height 13
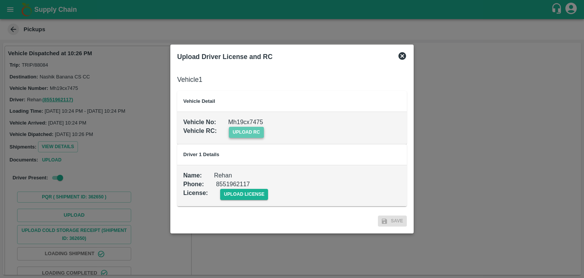
click at [253, 129] on span "upload rc" at bounding box center [246, 132] width 35 height 11
click at [0, 0] on input "upload rc" at bounding box center [0, 0] width 0 height 0
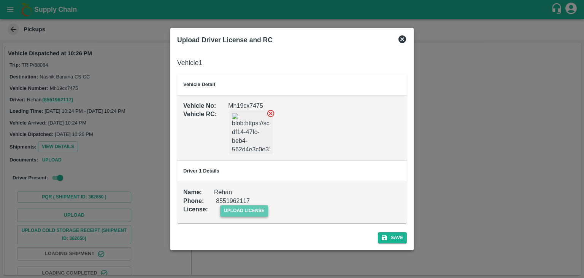
click at [254, 210] on span "upload license" at bounding box center [244, 210] width 48 height 11
click at [0, 0] on input "upload license" at bounding box center [0, 0] width 0 height 0
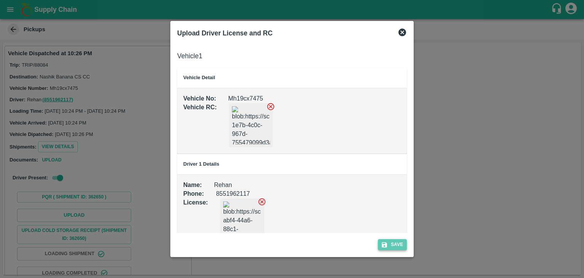
click at [396, 245] on button "Save" at bounding box center [392, 244] width 29 height 11
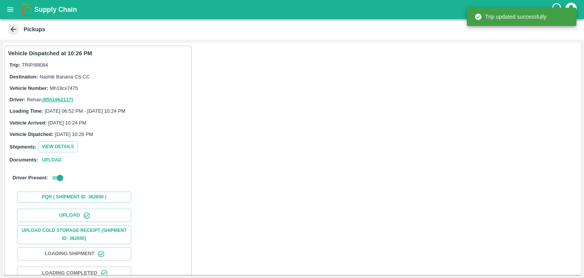
scroll to position [79, 0]
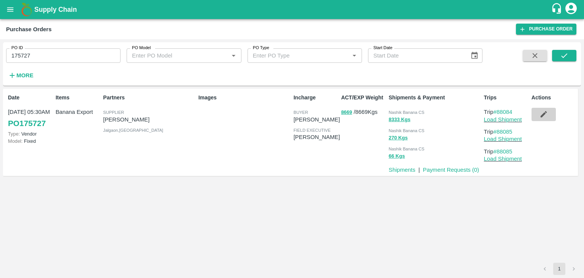
click at [542, 114] on icon "button" at bounding box center [544, 114] width 8 height 8
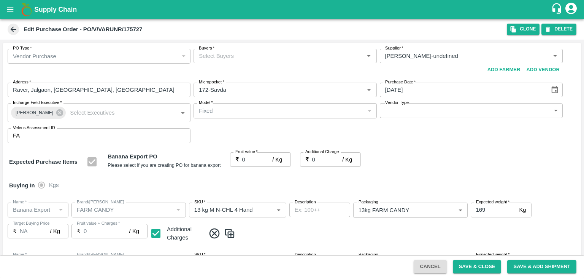
click at [239, 58] on input "Buyers   *" at bounding box center [279, 56] width 166 height 10
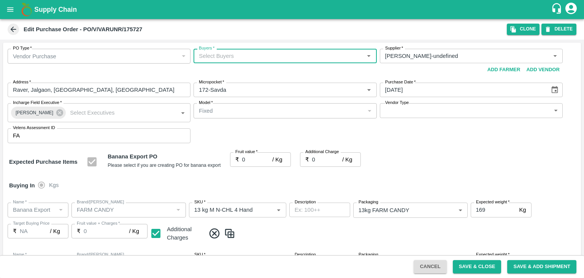
click at [239, 58] on input "Buyers   *" at bounding box center [279, 56] width 166 height 10
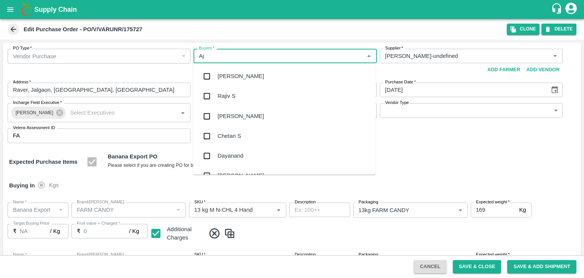
type input "Aji"
click at [234, 99] on div "[PERSON_NAME]" at bounding box center [241, 96] width 46 height 8
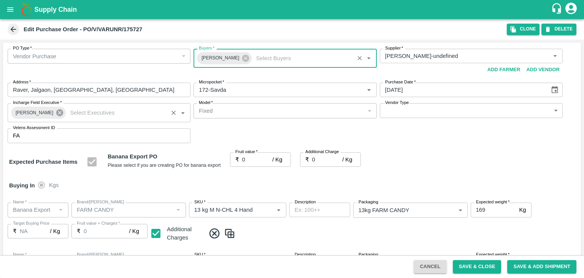
click at [56, 113] on icon at bounding box center [59, 112] width 7 height 7
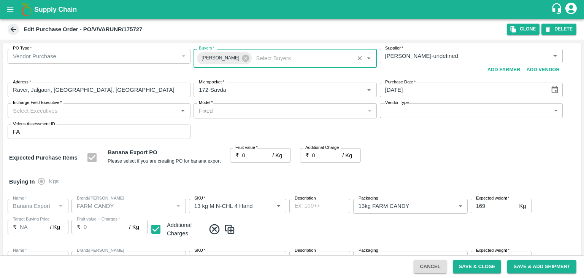
click at [70, 111] on input "Incharge Field Executive   *" at bounding box center [93, 110] width 166 height 10
type input "[PERSON_NAME]"
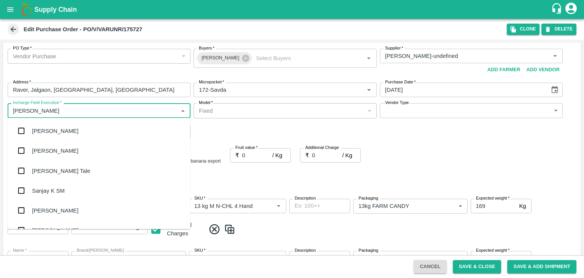
click at [59, 168] on div "[PERSON_NAME] Tale" at bounding box center [99, 170] width 183 height 20
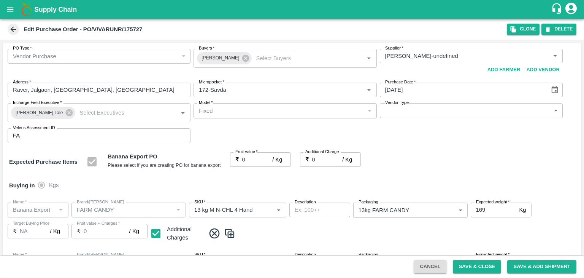
drag, startPoint x: 421, startPoint y: 102, endPoint x: 422, endPoint y: 111, distance: 9.1
click at [422, 111] on div "PO Type   * Vendor Purchase 2 PO Type Buyers   * Ajit Otari Buyers   * Supplier…" at bounding box center [292, 96] width 578 height 106
click at [422, 111] on body "Supply Chain Edit Purchase Order - PO/V/VARUNR/175727 Clone DELETE PO Type   * …" at bounding box center [292, 139] width 584 height 278
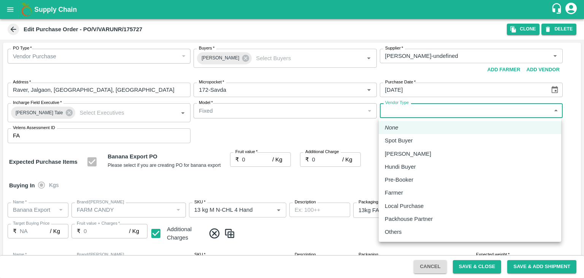
click at [402, 235] on p "Others" at bounding box center [393, 231] width 17 height 8
type input "OTHER"
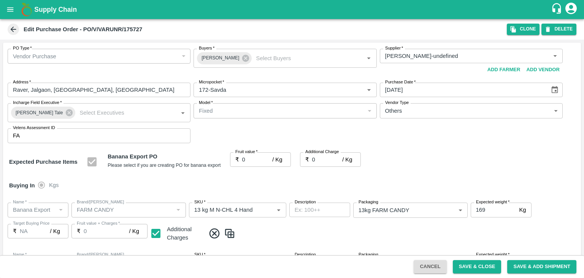
click at [256, 159] on div at bounding box center [292, 139] width 584 height 278
click at [253, 159] on input "0" at bounding box center [257, 159] width 30 height 14
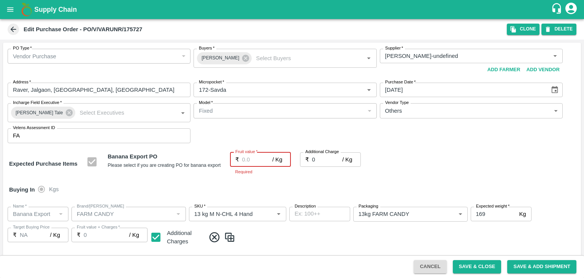
type input "1"
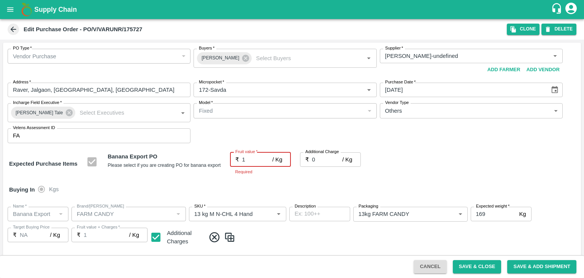
type input "1"
type input "19"
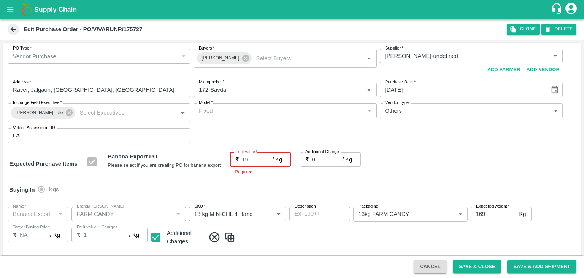
type input "19"
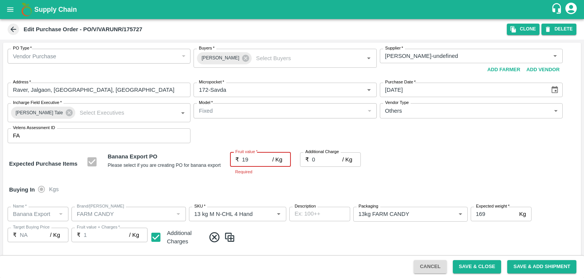
type input "19"
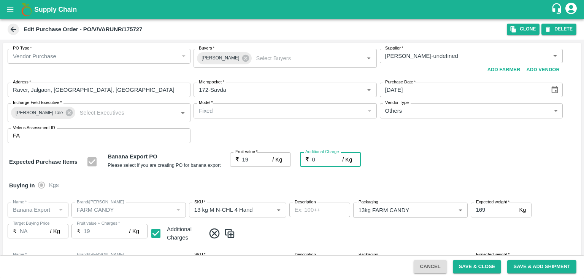
type input "2"
type input "21"
